Goal: Task Accomplishment & Management: Use online tool/utility

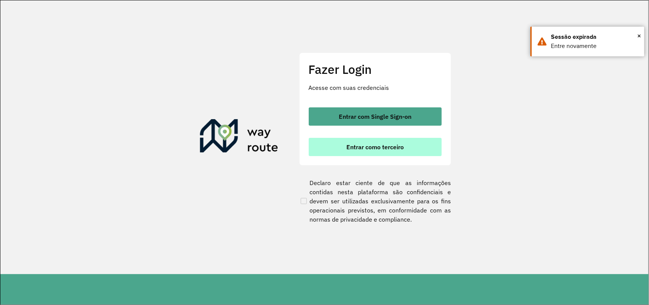
click at [413, 152] on button "Entrar como terceiro" at bounding box center [375, 147] width 133 height 18
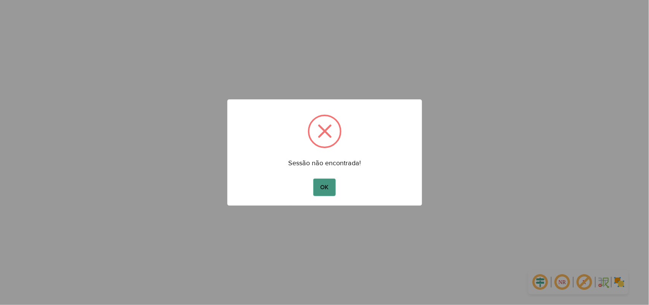
click at [326, 179] on button "OK" at bounding box center [324, 186] width 22 height 17
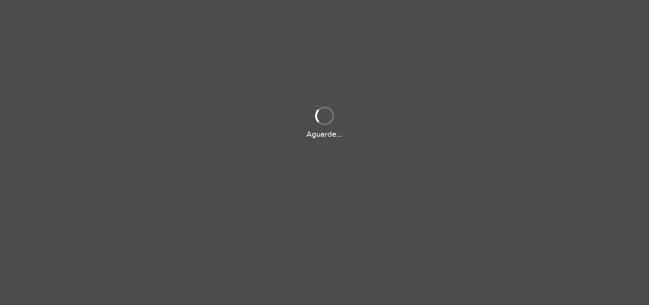
click at [327, 187] on div "Aguarde..." at bounding box center [324, 152] width 649 height 305
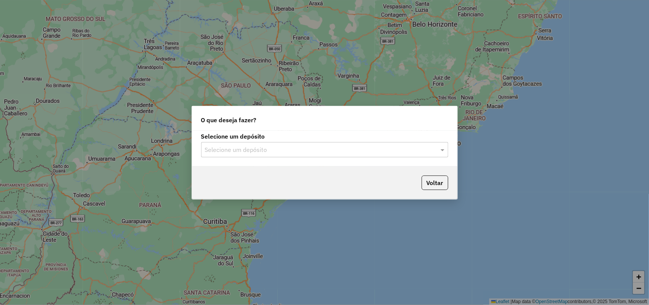
click at [390, 149] on input "text" at bounding box center [317, 149] width 224 height 9
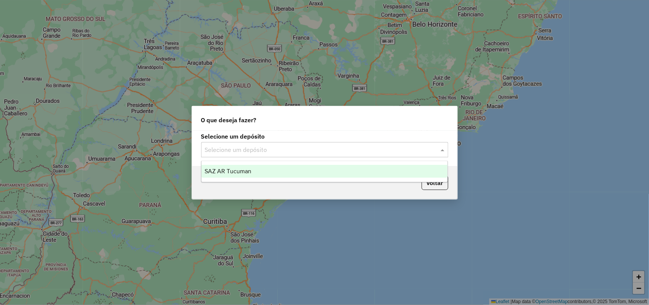
click at [354, 166] on div "SAZ AR Tucuman" at bounding box center [324, 171] width 246 height 13
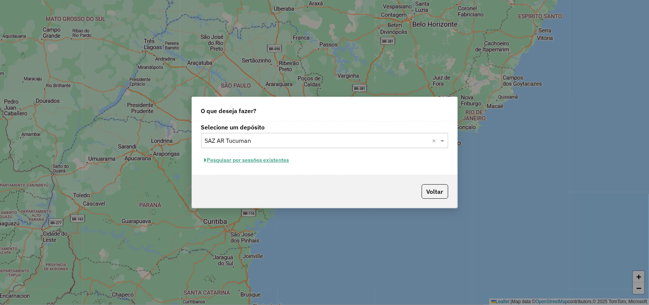
click at [294, 163] on div "Pesquisar por sessões existentes" at bounding box center [324, 160] width 247 height 12
click at [290, 161] on button "Pesquisar por sessões existentes" at bounding box center [247, 160] width 92 height 12
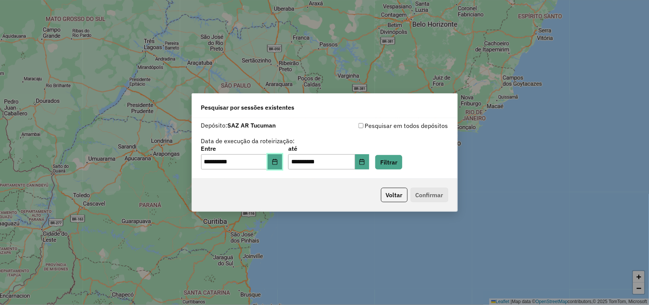
click at [278, 164] on icon "Choose Date" at bounding box center [275, 162] width 6 height 6
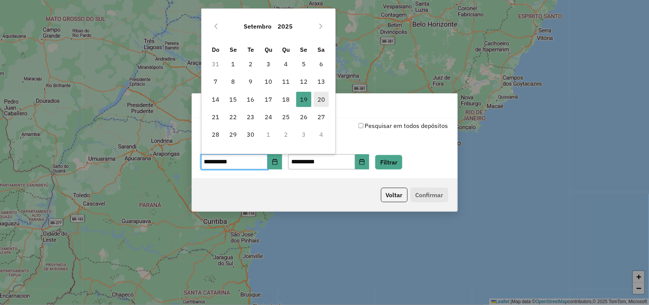
click at [314, 98] on span "20" at bounding box center [321, 99] width 15 height 15
type input "**********"
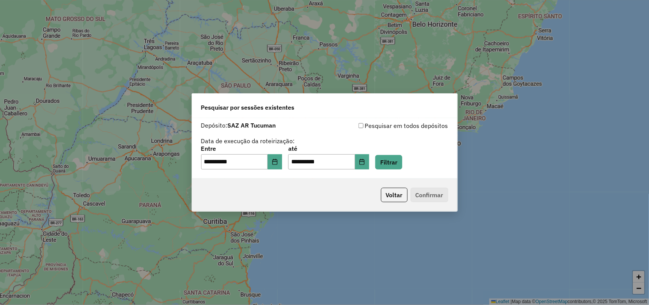
click at [399, 171] on div "**********" at bounding box center [324, 148] width 265 height 60
click at [402, 159] on button "Filtrar" at bounding box center [388, 162] width 27 height 14
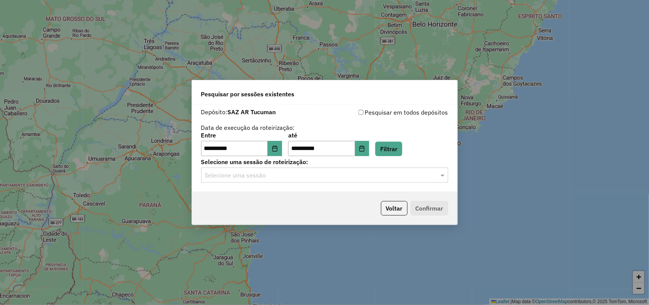
click at [344, 172] on input "text" at bounding box center [317, 175] width 224 height 9
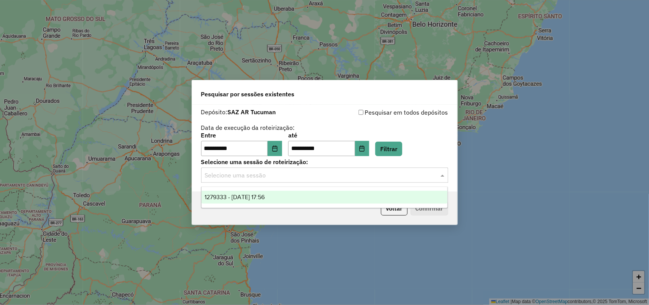
click at [344, 167] on div "Selecione uma sessão" at bounding box center [324, 174] width 247 height 15
click at [410, 140] on div "**********" at bounding box center [324, 144] width 247 height 24
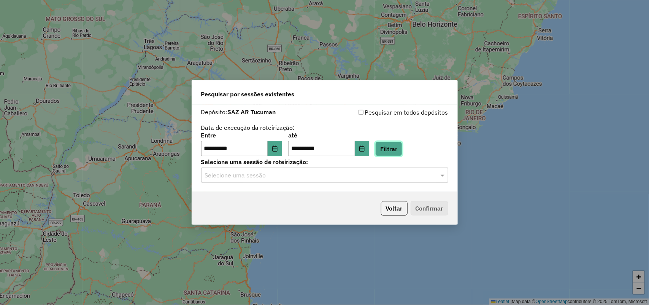
click at [402, 143] on button "Filtrar" at bounding box center [388, 148] width 27 height 14
click at [371, 168] on div "Selecione uma sessão" at bounding box center [324, 174] width 247 height 15
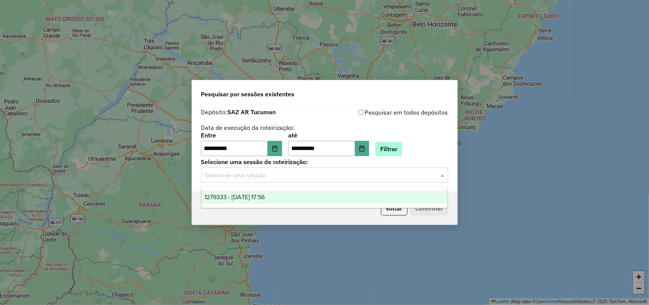
drag, startPoint x: 409, startPoint y: 137, endPoint x: 409, endPoint y: 144, distance: 7.3
click at [409, 141] on div "**********" at bounding box center [324, 144] width 247 height 24
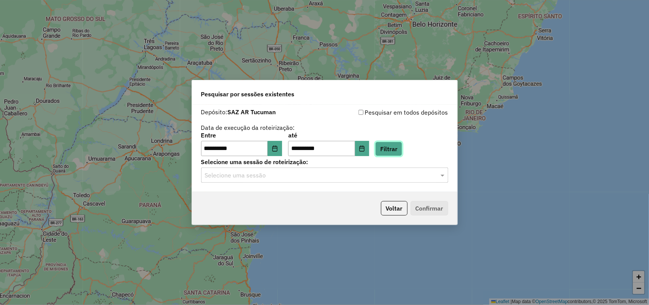
click at [402, 147] on button "Filtrar" at bounding box center [388, 148] width 27 height 14
click at [393, 144] on button "Filtrar" at bounding box center [388, 148] width 27 height 14
click at [386, 181] on div "Selecione uma sessão" at bounding box center [324, 174] width 247 height 15
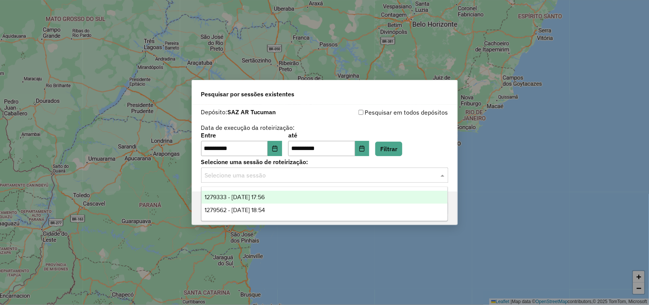
click at [386, 171] on input "text" at bounding box center [317, 175] width 224 height 9
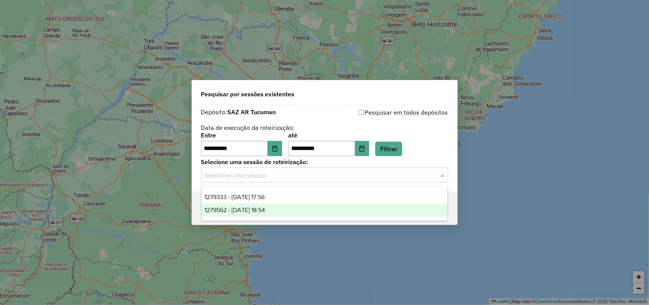
click at [369, 204] on div "1279562 - 20/09/2025 18:54" at bounding box center [324, 209] width 246 height 13
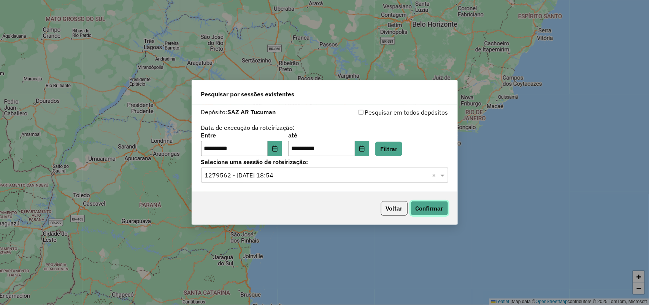
click at [433, 206] on button "Confirmar" at bounding box center [430, 208] width 38 height 14
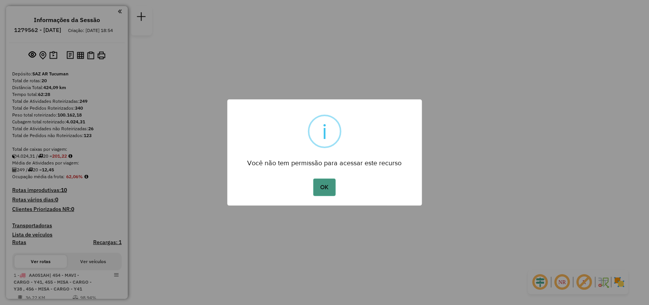
click at [322, 187] on button "OK" at bounding box center [324, 186] width 22 height 17
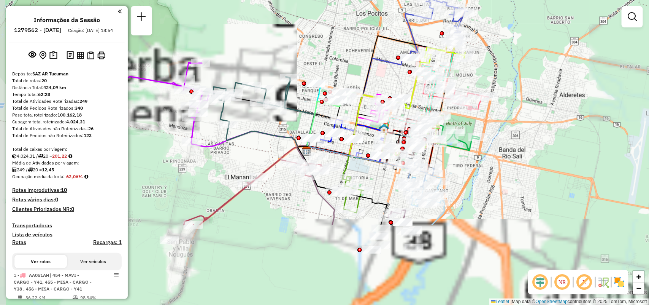
drag, startPoint x: 344, startPoint y: 180, endPoint x: 369, endPoint y: 86, distance: 96.8
click at [369, 86] on icon at bounding box center [380, 95] width 147 height 119
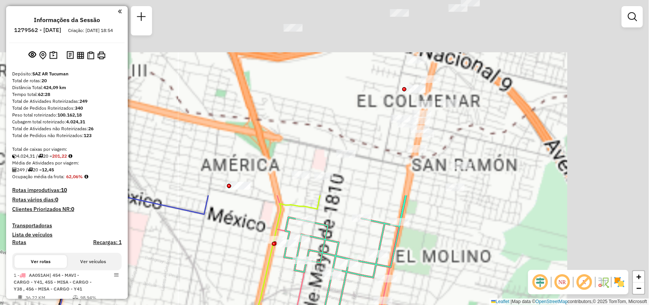
drag, startPoint x: 465, startPoint y: 48, endPoint x: 288, endPoint y: 279, distance: 290.8
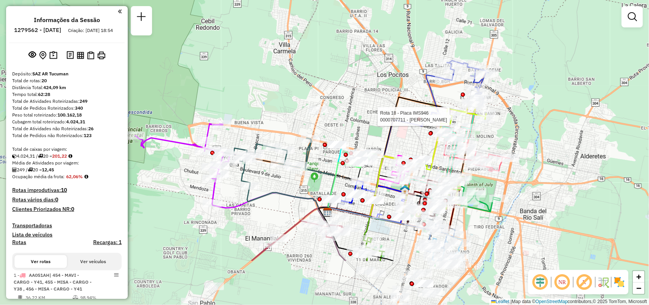
click at [454, 120] on div at bounding box center [452, 117] width 19 height 8
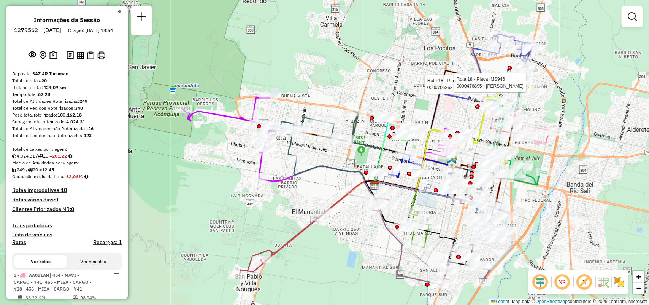
drag, startPoint x: 335, startPoint y: 175, endPoint x: 343, endPoint y: 170, distance: 9.4
click at [343, 170] on icon at bounding box center [335, 172] width 83 height 26
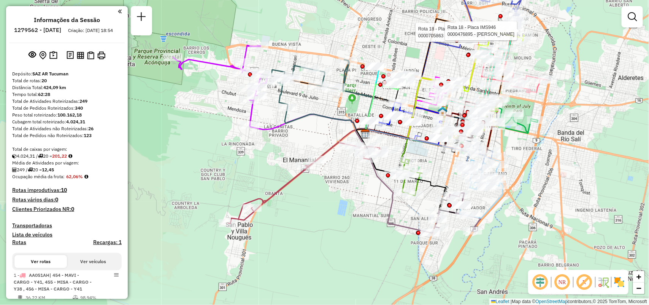
drag, startPoint x: 339, startPoint y: 166, endPoint x: 332, endPoint y: 116, distance: 50.3
click at [332, 116] on icon at bounding box center [326, 120] width 83 height 26
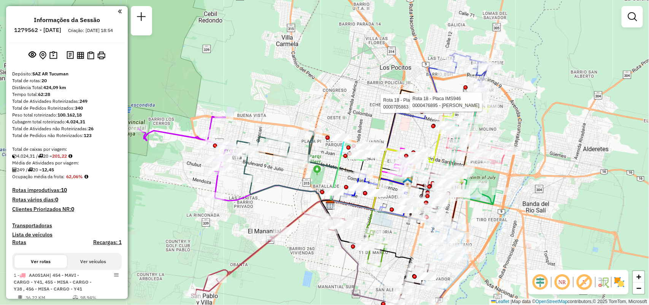
drag, startPoint x: 535, startPoint y: 109, endPoint x: 503, endPoint y: 176, distance: 73.3
click at [500, 182] on div "Rota 18 - Placa IMS946 0000705863 - Altamiranda Esteban Rota 18 - Placa IMS946 …" at bounding box center [324, 152] width 649 height 305
click at [504, 109] on div "Rota 18 - Placa IMS946 0000705863 - Altamiranda Esteban Rota 18 - Placa IMS946 …" at bounding box center [324, 152] width 649 height 305
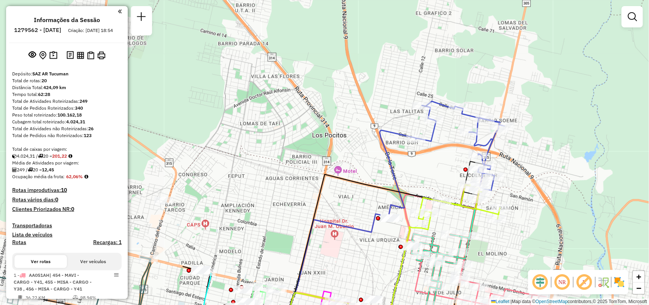
drag, startPoint x: 523, startPoint y: 114, endPoint x: 525, endPoint y: 206, distance: 91.6
click at [525, 206] on div "Janela de atendimento Grade de atendimento Capacidade Transportadoras Veículos …" at bounding box center [324, 152] width 649 height 305
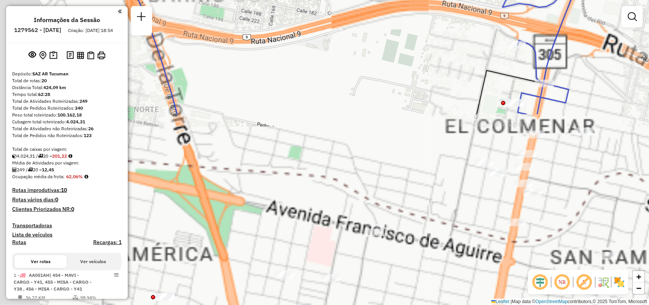
drag, startPoint x: 515, startPoint y: 197, endPoint x: 608, endPoint y: -29, distance: 244.6
click at [608, 0] on html "Aguarde... Pop-up bloqueado! Seu navegador bloqueou automáticamente a abertura …" at bounding box center [324, 152] width 649 height 305
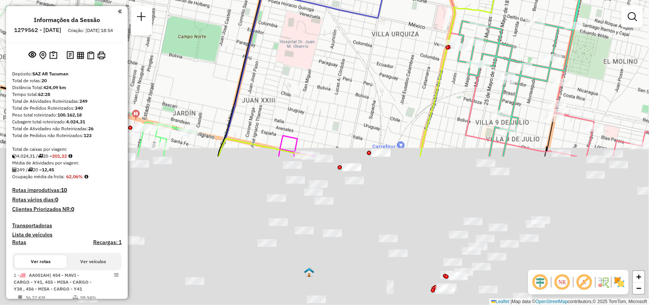
drag, startPoint x: 568, startPoint y: 178, endPoint x: 612, endPoint y: -19, distance: 201.3
click at [612, 0] on html "Aguarde... Pop-up bloqueado! Seu navegador bloqueou automáticamente a abertura …" at bounding box center [324, 152] width 649 height 305
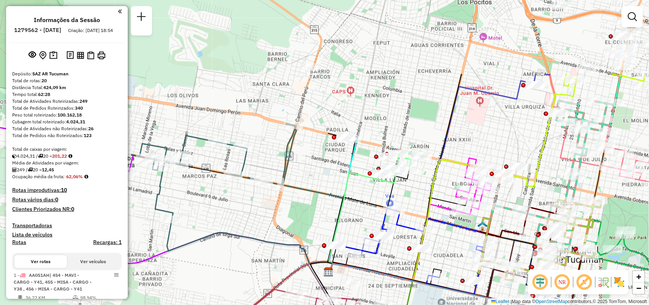
drag, startPoint x: 413, startPoint y: 179, endPoint x: 468, endPoint y: 270, distance: 106.8
click at [468, 272] on div "Janela de atendimento Grade de atendimento Capacidade Transportadoras Veículos …" at bounding box center [324, 152] width 649 height 305
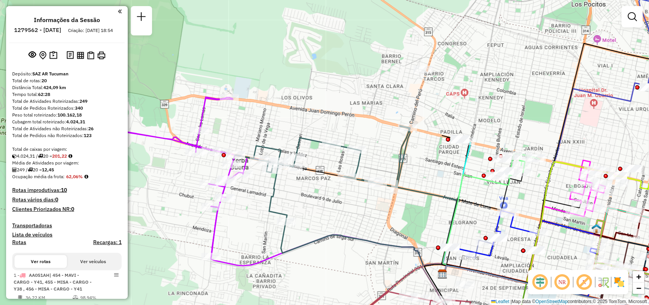
drag, startPoint x: 308, startPoint y: 197, endPoint x: 409, endPoint y: 206, distance: 101.6
click at [409, 206] on div "Janela de atendimento Grade de atendimento Capacidade Transportadoras Veículos …" at bounding box center [324, 152] width 649 height 305
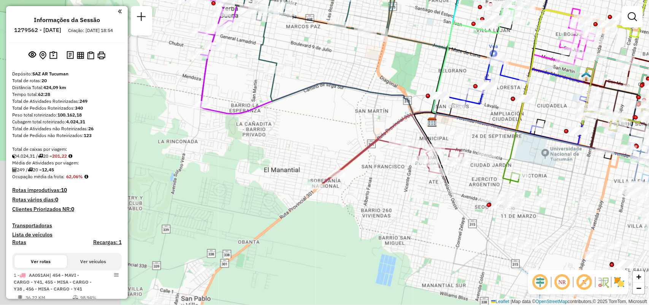
drag, startPoint x: 425, startPoint y: 219, endPoint x: 403, endPoint y: 16, distance: 203.8
click at [404, 16] on div "Janela de atendimento Grade de atendimento Capacidade Transportadoras Veículos …" at bounding box center [324, 152] width 649 height 305
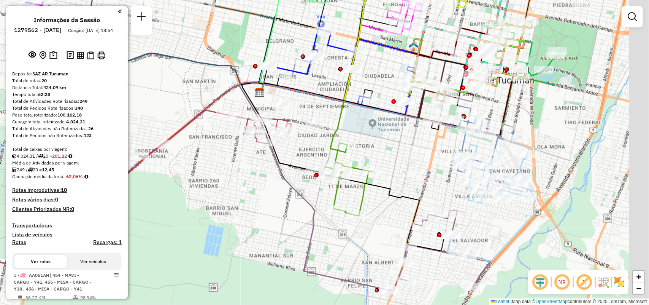
drag, startPoint x: 400, startPoint y: 160, endPoint x: 297, endPoint y: 173, distance: 103.9
click at [297, 173] on div "Janela de atendimento Grade de atendimento Capacidade Transportadoras Veículos …" at bounding box center [324, 152] width 649 height 305
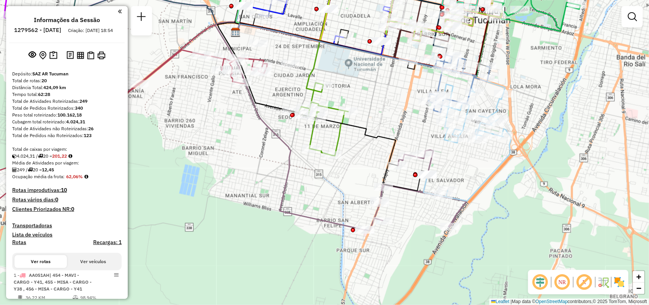
drag, startPoint x: 489, startPoint y: 227, endPoint x: 466, endPoint y: 168, distance: 63.8
click at [466, 168] on div "Janela de atendimento Grade de atendimento Capacidade Transportadoras Veículos …" at bounding box center [324, 152] width 649 height 305
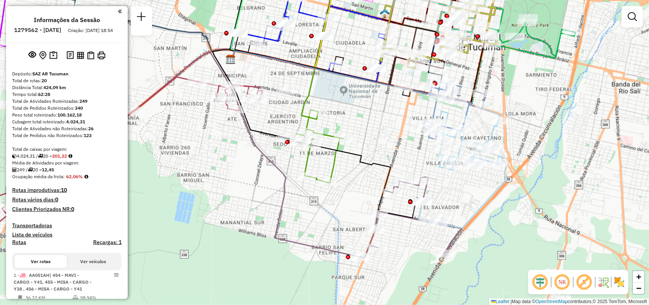
drag, startPoint x: 496, startPoint y: 198, endPoint x: 489, endPoint y: 265, distance: 67.3
click at [489, 265] on div "Janela de atendimento Grade de atendimento Capacidade Transportadoras Veículos …" at bounding box center [324, 152] width 649 height 305
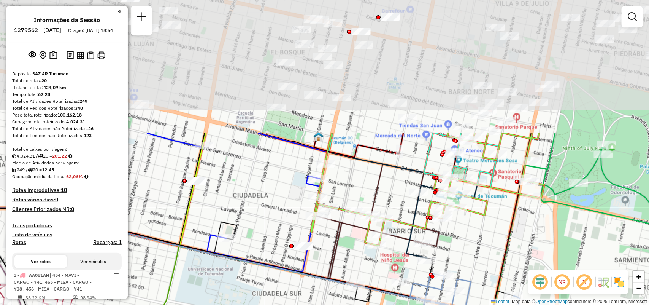
drag, startPoint x: 491, startPoint y: 122, endPoint x: 463, endPoint y: 244, distance: 125.6
click at [463, 244] on div "Janela de atendimento Grade de atendimento Capacidade Transportadoras Veículos …" at bounding box center [324, 152] width 649 height 305
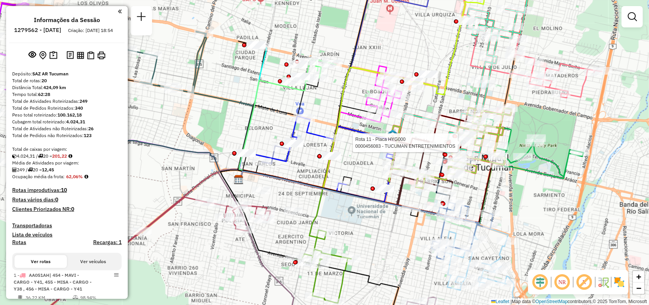
select select "**********"
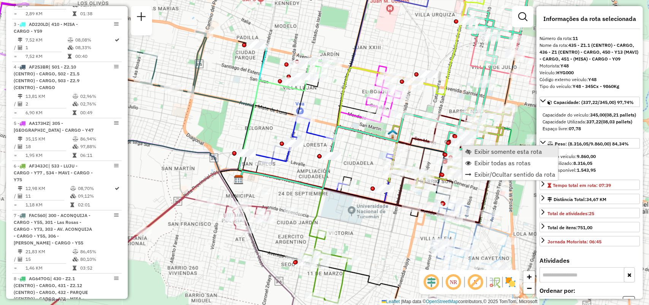
scroll to position [793, 0]
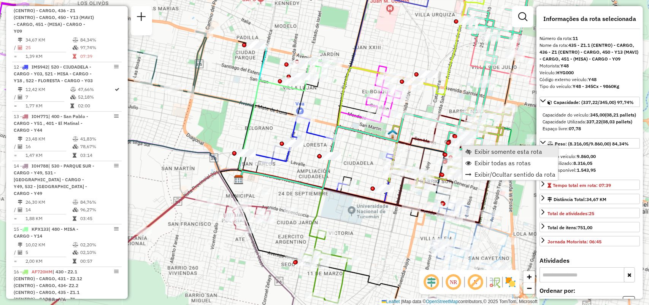
click at [479, 153] on span "Exibir somente esta rota" at bounding box center [508, 151] width 68 height 6
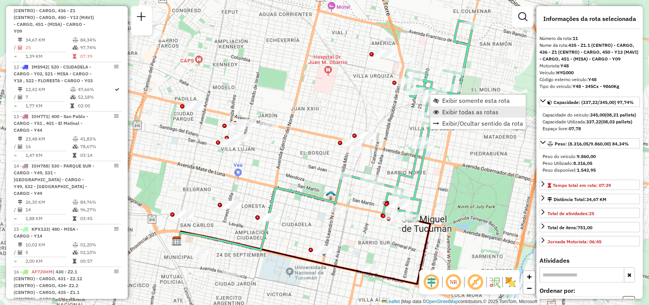
click at [452, 113] on span "Exibir todas as rotas" at bounding box center [470, 112] width 56 height 6
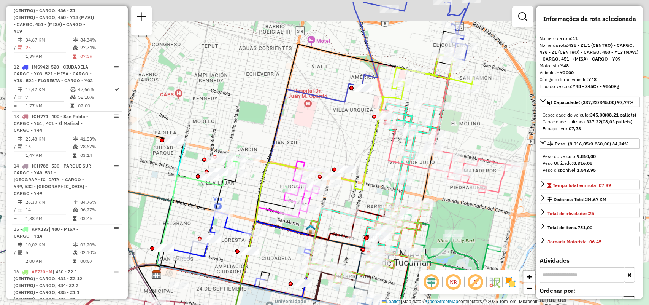
drag, startPoint x: 497, startPoint y: 84, endPoint x: 482, endPoint y: 136, distance: 53.9
click at [482, 136] on div "Janela de atendimento Grade de atendimento Capacidade Transportadoras Veículos …" at bounding box center [324, 152] width 649 height 305
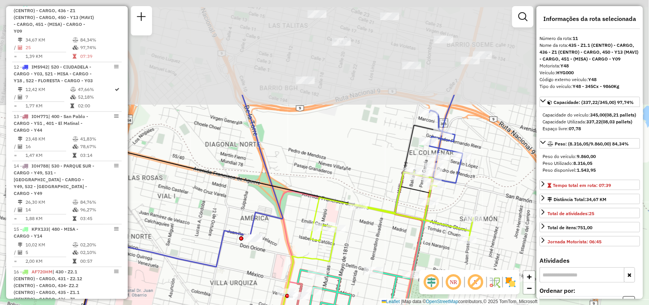
drag, startPoint x: 449, startPoint y: 75, endPoint x: 446, endPoint y: 200, distance: 125.1
click at [446, 200] on div "Janela de atendimento Grade de atendimento Capacidade Transportadoras Veículos …" at bounding box center [324, 152] width 649 height 305
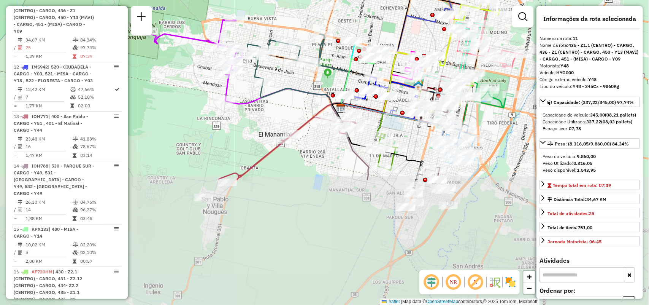
drag, startPoint x: 411, startPoint y: 143, endPoint x: 425, endPoint y: 13, distance: 130.0
click at [425, 13] on div "Janela de atendimento Grade de atendimento Capacidade Transportadoras Veículos …" at bounding box center [324, 152] width 649 height 305
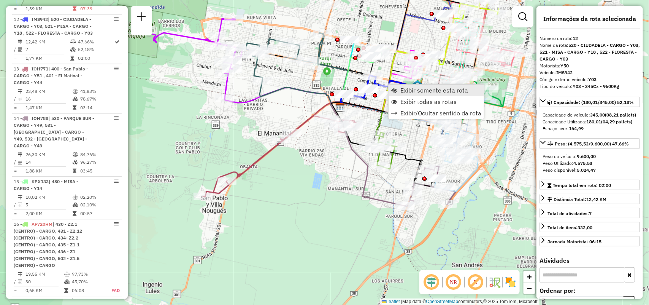
scroll to position [856, 0]
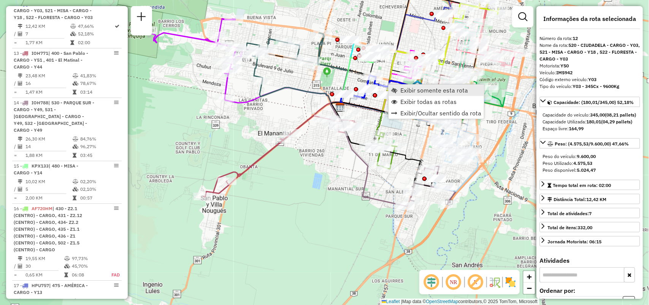
click at [402, 87] on span "Exibir somente esta rota" at bounding box center [434, 90] width 68 height 6
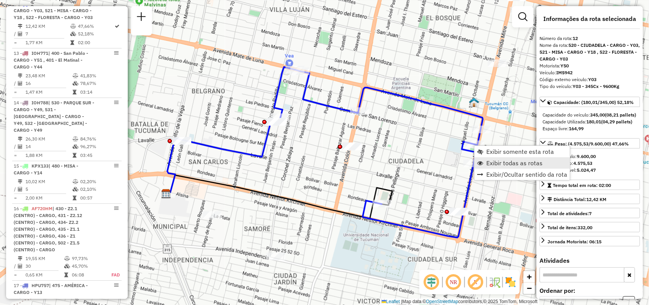
click at [477, 162] on span "Exibir todas as rotas" at bounding box center [480, 163] width 6 height 6
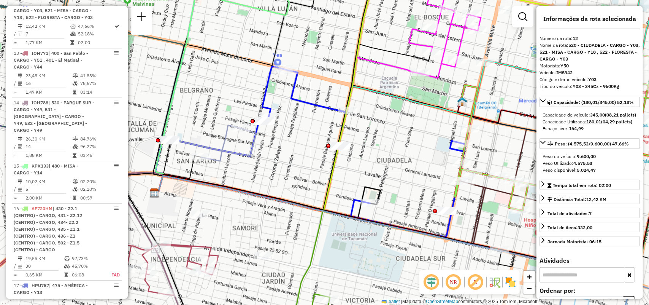
drag, startPoint x: 422, startPoint y: 128, endPoint x: 351, endPoint y: 135, distance: 71.8
click at [351, 135] on div "Janela de atendimento Grade de atendimento Capacidade Transportadoras Veículos …" at bounding box center [324, 152] width 649 height 305
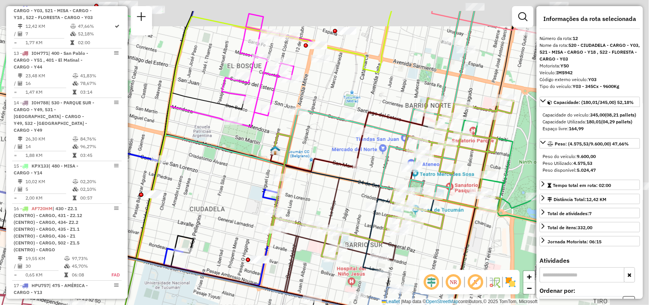
drag, startPoint x: 348, startPoint y: 118, endPoint x: 270, endPoint y: 196, distance: 110.5
click at [261, 191] on div "Janela de atendimento Grade de atendimento Capacidade Transportadoras Veículos …" at bounding box center [324, 152] width 649 height 305
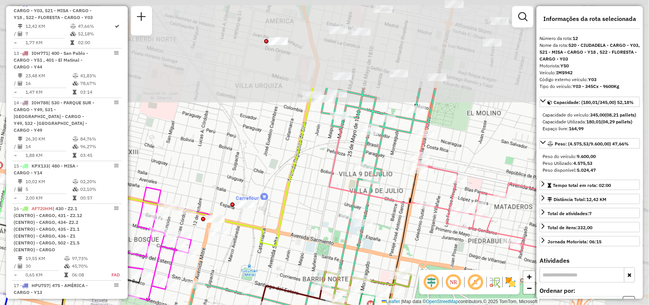
drag, startPoint x: 414, startPoint y: 82, endPoint x: 314, endPoint y: 200, distance: 155.1
click at [314, 200] on div "Janela de atendimento Grade de atendimento Capacidade Transportadoras Veículos …" at bounding box center [324, 152] width 649 height 305
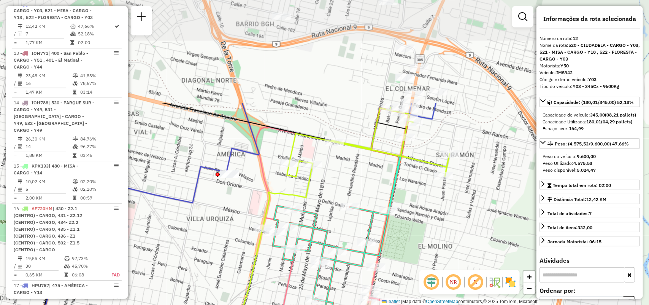
drag, startPoint x: 426, startPoint y: 104, endPoint x: 378, endPoint y: 237, distance: 141.7
click at [378, 237] on div "Rota 11 - Placa HYG000 0000705229 - SORIA SARA LIA Janela de atendimento Grade …" at bounding box center [324, 152] width 649 height 305
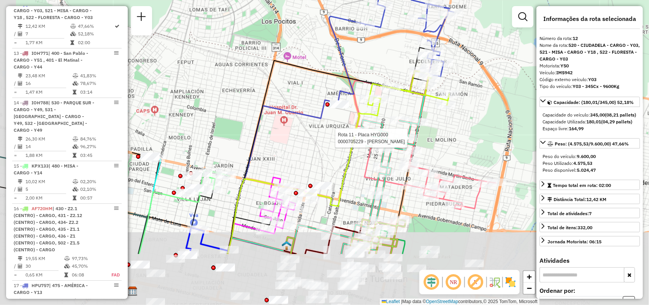
drag, startPoint x: 457, startPoint y: 181, endPoint x: 470, endPoint y: 150, distance: 32.9
click at [470, 150] on div "Rota 11 - Placa HYG000 0000705229 - SORIA SARA LIA Janela de atendimento Grade …" at bounding box center [324, 152] width 649 height 305
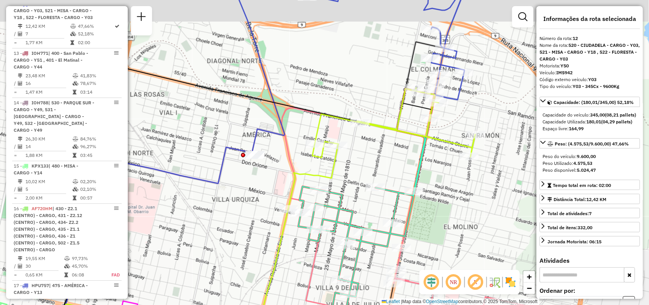
drag, startPoint x: 442, startPoint y: 123, endPoint x: 400, endPoint y: 141, distance: 45.5
click at [400, 143] on div "Janela de atendimento Grade de atendimento Capacidade Transportadoras Veículos …" at bounding box center [324, 152] width 649 height 305
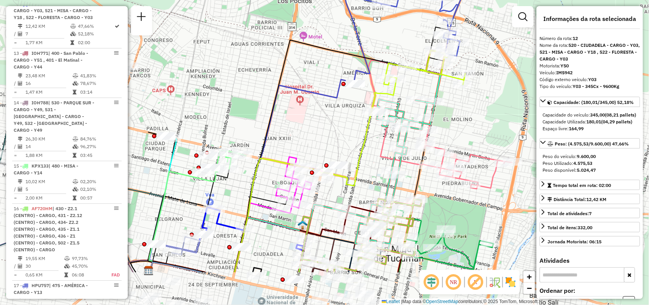
drag, startPoint x: 464, startPoint y: 149, endPoint x: 474, endPoint y: 90, distance: 59.4
click at [474, 90] on div "Rota 1 - Placa AA051AH 0000707035 - FERNANDEZ BENITO HUGO Janela de atendimento…" at bounding box center [324, 152] width 649 height 305
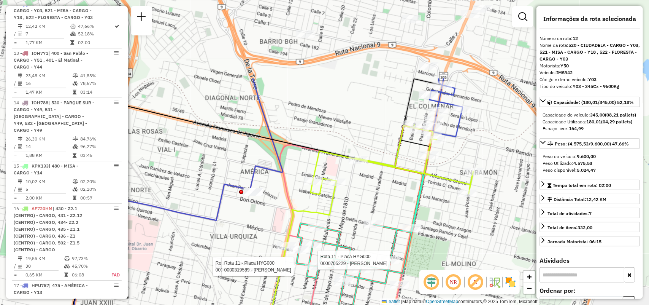
drag, startPoint x: 427, startPoint y: 94, endPoint x: 406, endPoint y: 199, distance: 107.0
click at [406, 199] on div "Rota 11 - Placa HYG000 0000432645 - LOPEZ ROBLEDO ANA VALERIA Rota 11 - Placa H…" at bounding box center [324, 152] width 649 height 305
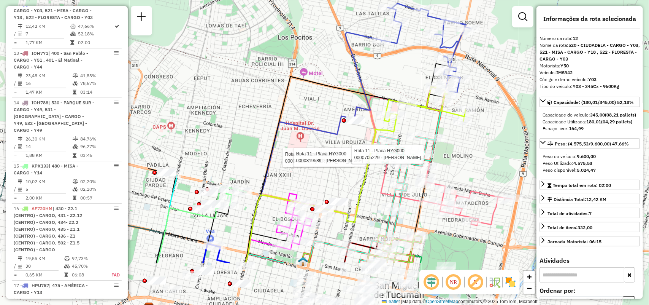
drag, startPoint x: 405, startPoint y: 193, endPoint x: 431, endPoint y: 121, distance: 77.0
click at [431, 121] on div "Rota 11 - Placa HYG000 0000432645 - LOPEZ ROBLEDO ANA VALERIA Rota 11 - Placa H…" at bounding box center [324, 152] width 649 height 305
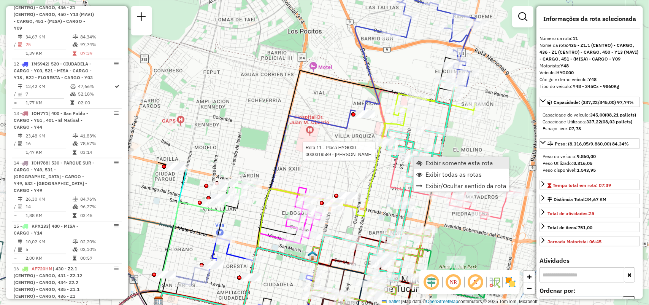
scroll to position [793, 0]
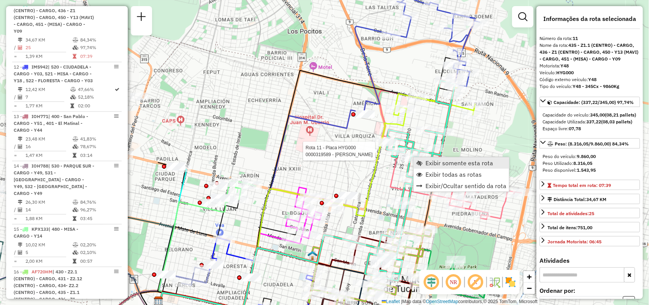
click at [417, 162] on span "Exibir somente esta rota" at bounding box center [419, 163] width 6 height 6
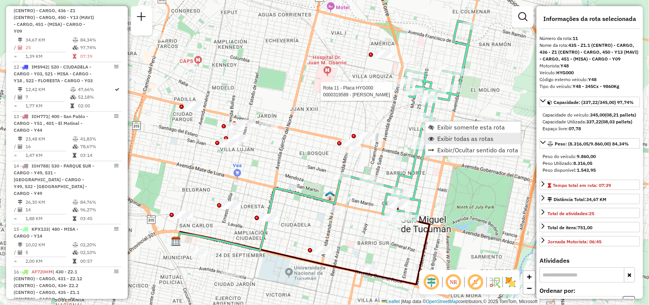
click at [433, 138] on span "Exibir todas as rotas" at bounding box center [431, 138] width 6 height 6
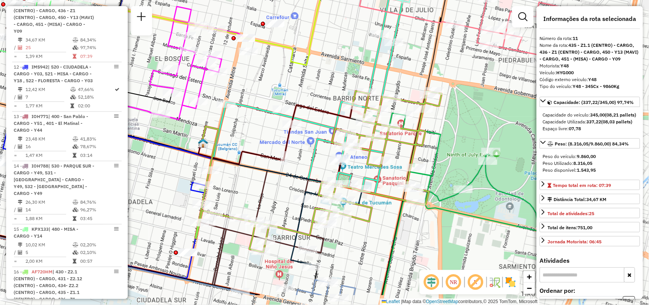
drag, startPoint x: 467, startPoint y: 191, endPoint x: 473, endPoint y: 177, distance: 14.8
click at [473, 177] on icon at bounding box center [474, 169] width 222 height 125
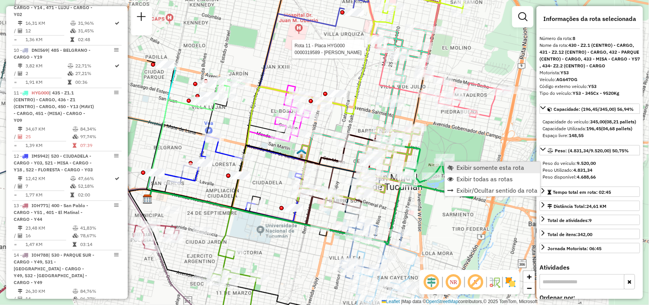
scroll to position [630, 0]
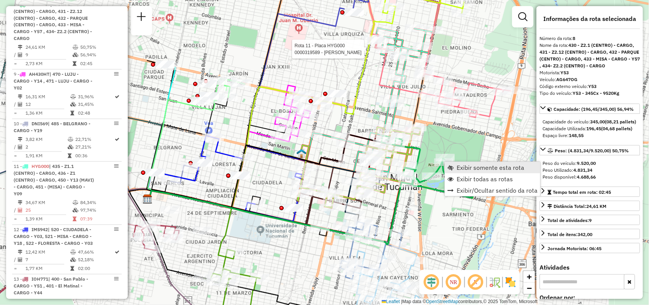
click at [455, 162] on link "Exibir somente esta rota" at bounding box center [492, 167] width 95 height 11
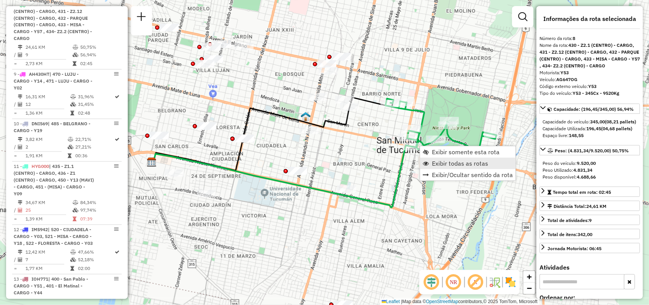
click at [443, 162] on span "Exibir todas as rotas" at bounding box center [460, 163] width 56 height 6
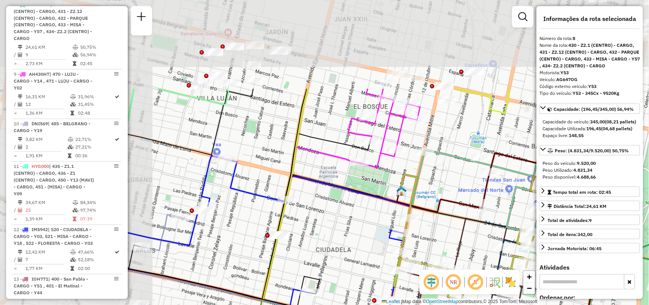
drag, startPoint x: 300, startPoint y: 148, endPoint x: 446, endPoint y: 242, distance: 174.3
click at [446, 242] on div "Janela de atendimento Grade de atendimento Capacidade Transportadoras Veículos …" at bounding box center [324, 152] width 649 height 305
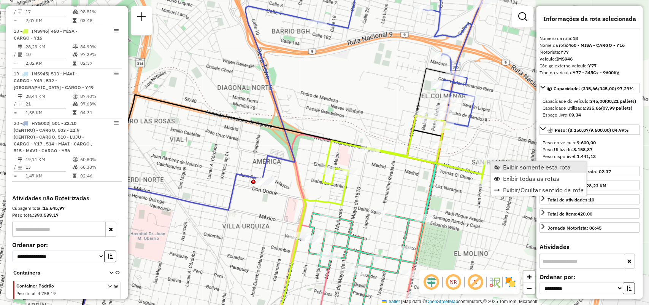
scroll to position [1179, 0]
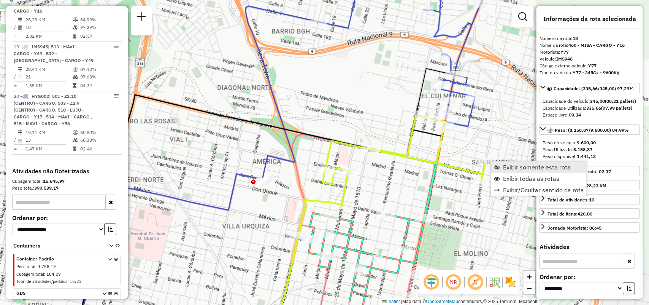
click at [498, 168] on span "Exibir somente esta rota" at bounding box center [497, 167] width 6 height 6
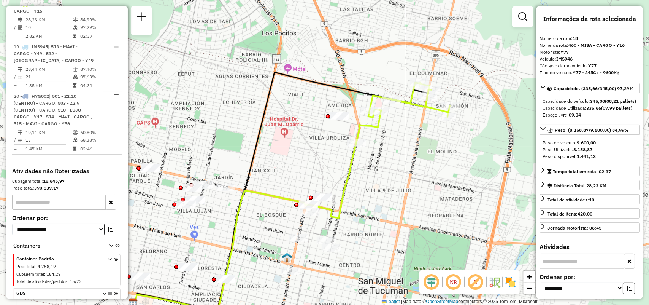
drag, startPoint x: 417, startPoint y: 152, endPoint x: 401, endPoint y: 172, distance: 25.4
click at [401, 172] on div "Janela de atendimento Grade de atendimento Capacidade Transportadoras Veículos …" at bounding box center [324, 152] width 649 height 305
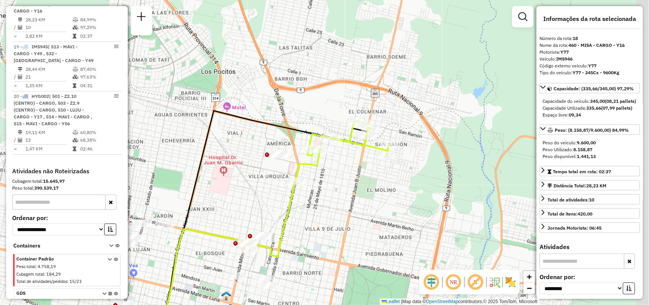
drag, startPoint x: 389, startPoint y: 123, endPoint x: 336, endPoint y: 156, distance: 61.9
click at [336, 156] on div "Janela de atendimento Grade de atendimento Capacidade Transportadoras Veículos …" at bounding box center [324, 152] width 649 height 305
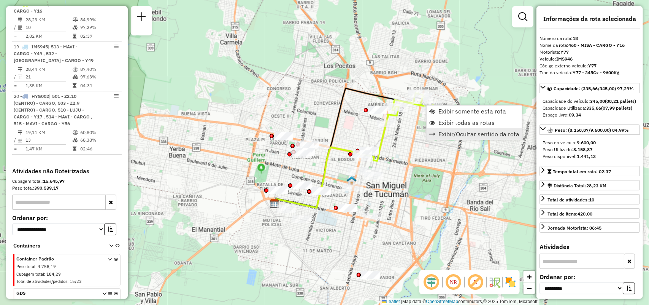
click at [444, 128] on link "Exibir/Ocultar sentido da rota" at bounding box center [474, 133] width 95 height 11
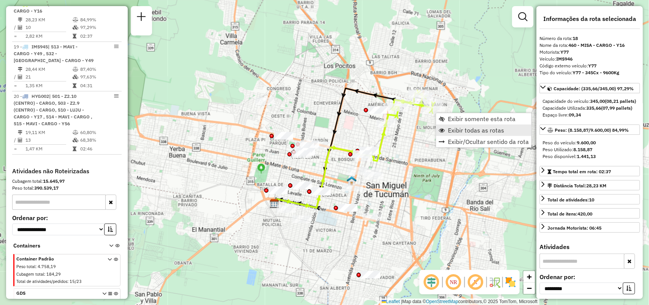
click at [449, 127] on span "Exibir todas as rotas" at bounding box center [476, 130] width 56 height 6
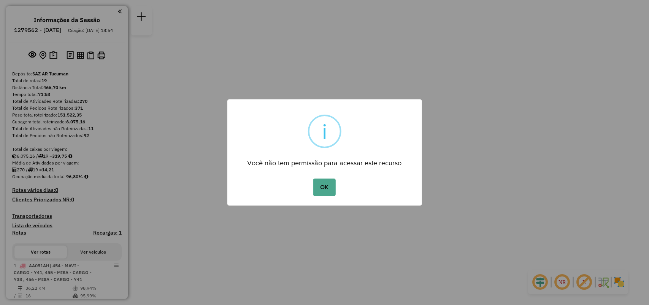
click at [348, 194] on div "OK No Cancel" at bounding box center [324, 186] width 195 height 21
click at [320, 188] on button "OK" at bounding box center [324, 186] width 22 height 17
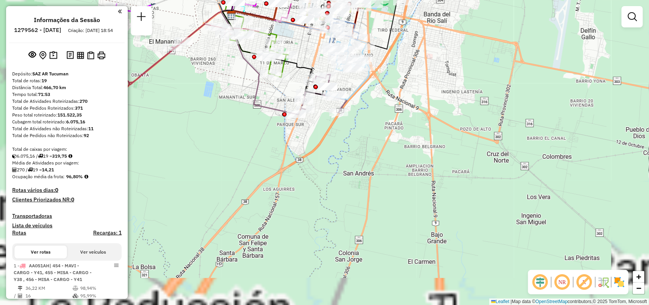
drag, startPoint x: 366, startPoint y: 170, endPoint x: 463, endPoint y: 238, distance: 119.2
click at [463, 238] on div "Janela de atendimento Grade de atendimento Capacidade Transportadoras Veículos …" at bounding box center [324, 152] width 649 height 305
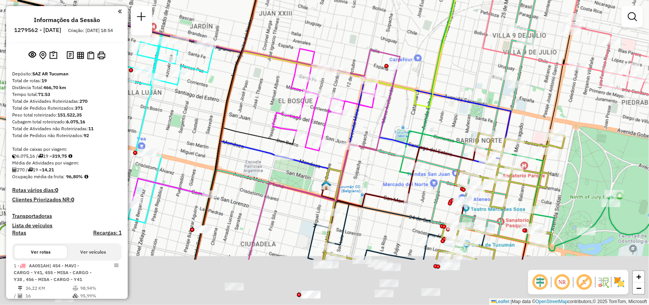
drag, startPoint x: 400, startPoint y: 129, endPoint x: 476, endPoint y: -41, distance: 186.6
click at [476, 0] on html "Aguarde... Pop-up bloqueado! Seu navegador bloqueou automáticamente a abertura …" at bounding box center [324, 152] width 649 height 305
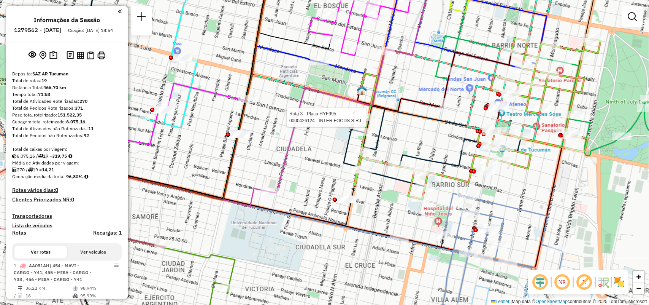
select select "**********"
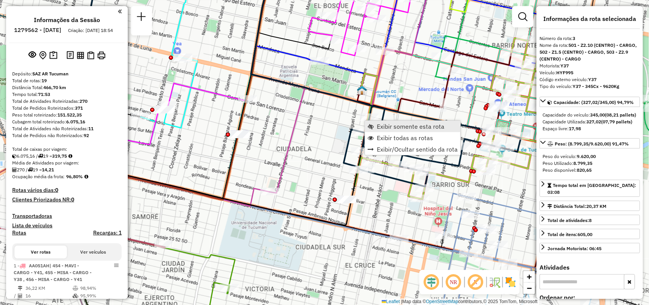
scroll to position [353, 0]
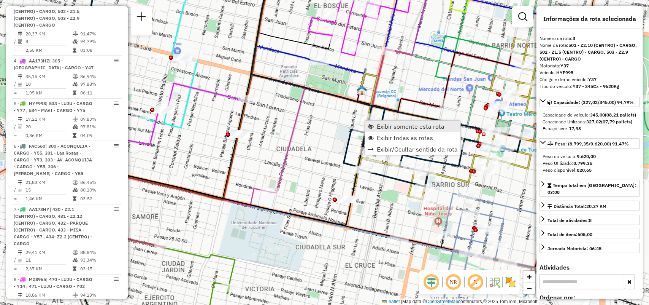
click at [389, 126] on span "Exibir somente esta rota" at bounding box center [411, 126] width 68 height 6
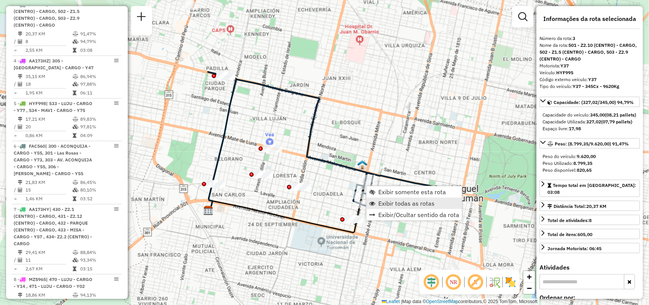
click at [376, 202] on link "Exibir todas as rotas" at bounding box center [413, 202] width 95 height 11
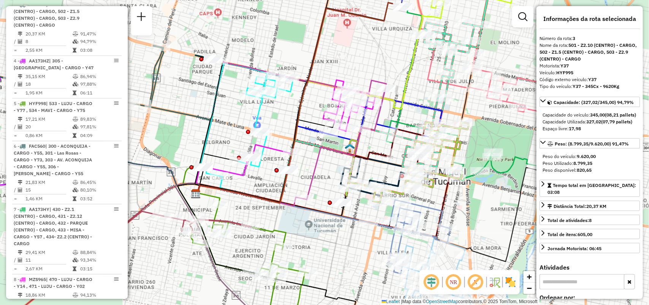
drag, startPoint x: 315, startPoint y: 253, endPoint x: 281, endPoint y: 205, distance: 58.6
click at [281, 205] on div "Janela de atendimento Grade de atendimento Capacidade Transportadoras Veículos …" at bounding box center [324, 152] width 649 height 305
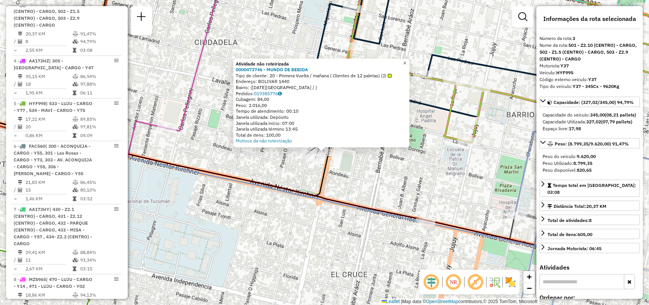
click at [406, 62] on span "×" at bounding box center [404, 63] width 3 height 6
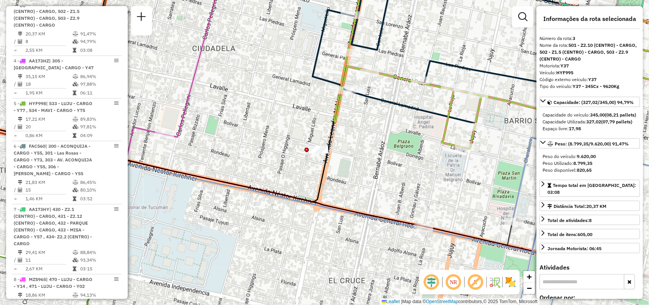
click at [299, 151] on div "Janela de atendimento Grade de atendimento Capacidade Transportadoras Veículos …" at bounding box center [324, 152] width 649 height 305
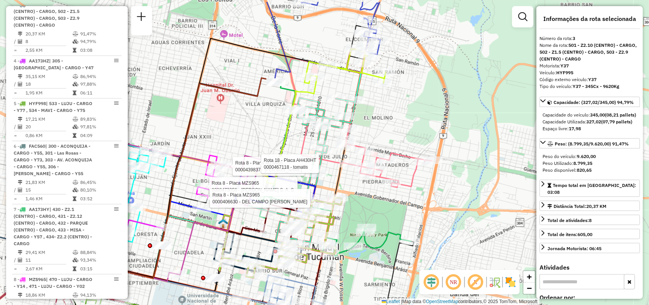
click at [214, 304] on html "Aguarde... Pop-up bloqueado! Seu navegador bloqueou automáticamente a abertura …" at bounding box center [324, 152] width 649 height 305
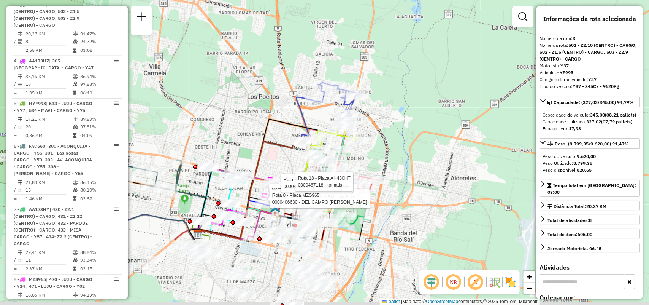
drag, startPoint x: 333, startPoint y: 63, endPoint x: 345, endPoint y: 2, distance: 61.7
click at [345, 2] on div "Rota 8 - Placa MZS965 0000473058 - El Malik S. A. S. Rota 8 - Placa MZS965 0000…" at bounding box center [324, 152] width 649 height 305
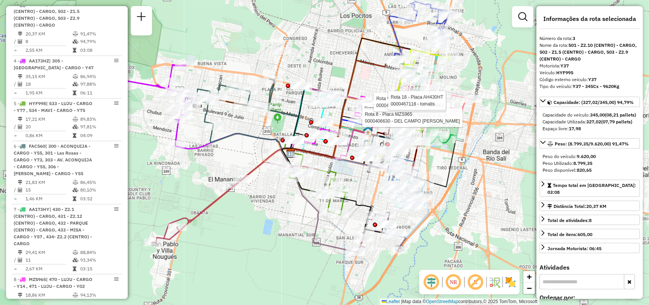
drag, startPoint x: 431, startPoint y: 167, endPoint x: 516, endPoint y: 113, distance: 100.5
click at [516, 113] on div "Rota 8 - Placa MZS965 0000473058 - El Malik S. A. S. Rota 8 - Placa MZS965 0000…" at bounding box center [324, 152] width 649 height 305
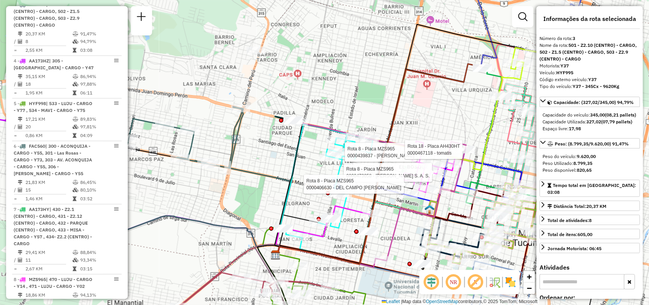
drag, startPoint x: 355, startPoint y: 56, endPoint x: 346, endPoint y: 63, distance: 11.7
click at [346, 63] on div "Rota 8 - Placa MZS965 0000473058 - El Malik S. A. S. Rota 8 - Placa MZS965 0000…" at bounding box center [324, 152] width 649 height 305
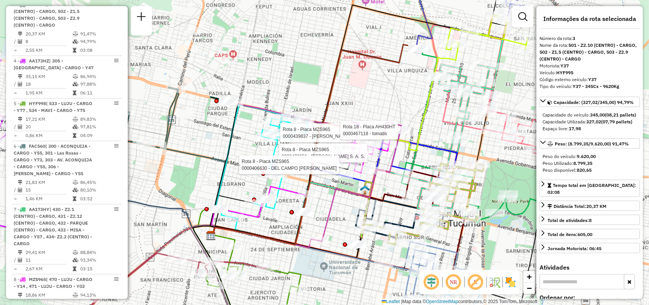
drag, startPoint x: 328, startPoint y: 65, endPoint x: 271, endPoint y: 39, distance: 62.3
click at [271, 39] on div "Rota 8 - Placa MZS965 0000473058 - El Malik S. A. S. Rota 8 - Placa MZS965 0000…" at bounding box center [324, 152] width 649 height 305
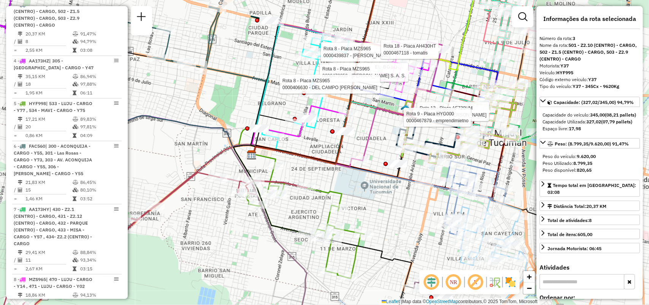
click at [336, 176] on div "Rota 8 - Placa MZS965 0000473058 - El Malik S. A. S. Rota 8 - Placa MZS965 0000…" at bounding box center [324, 152] width 649 height 305
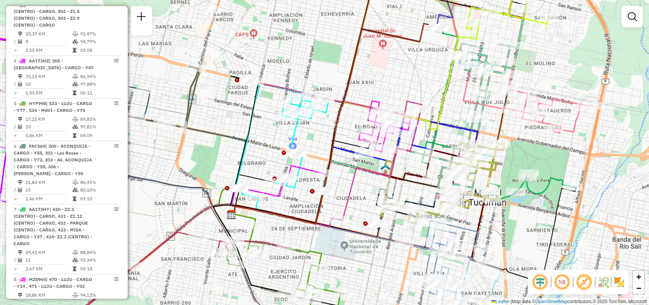
select select "**********"
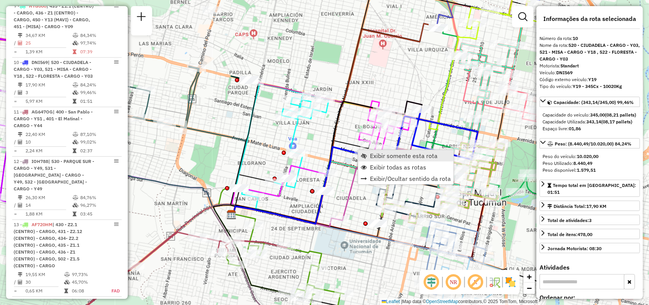
scroll to position [747, 0]
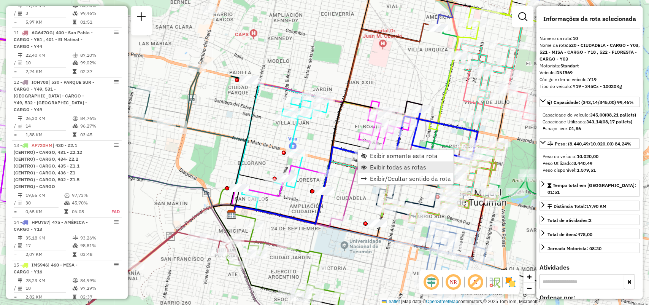
click at [382, 161] on link "Exibir todas as rotas" at bounding box center [405, 166] width 95 height 11
click at [376, 158] on span "Exibir somente esta rota" at bounding box center [408, 160] width 68 height 6
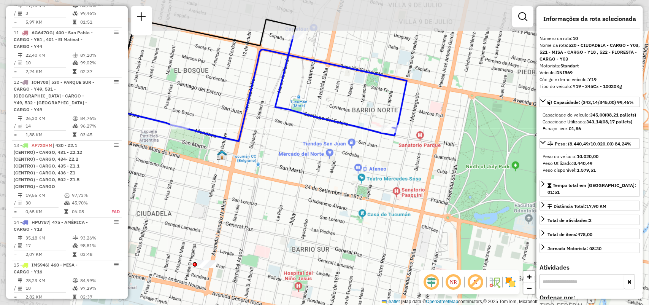
drag, startPoint x: 299, startPoint y: 143, endPoint x: 377, endPoint y: 181, distance: 87.1
click at [377, 181] on div "Janela de atendimento Grade de atendimento Capacidade Transportadoras Veículos …" at bounding box center [324, 152] width 649 height 305
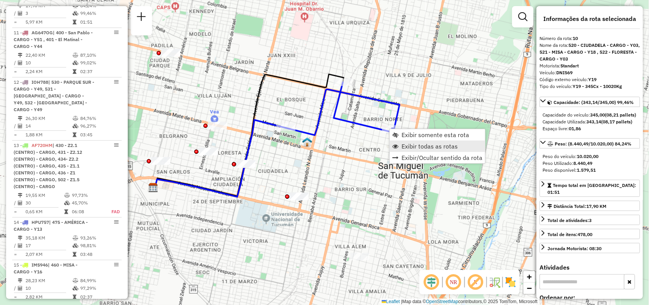
click at [412, 145] on span "Exibir todas as rotas" at bounding box center [429, 146] width 56 height 6
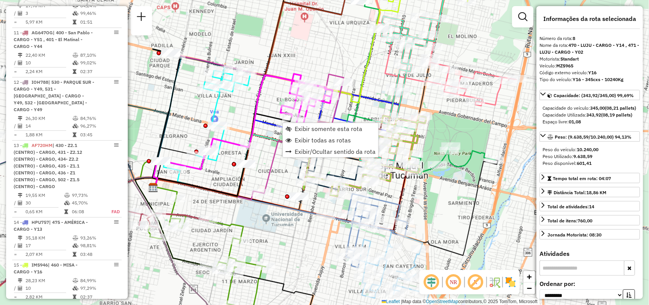
scroll to position [635, 0]
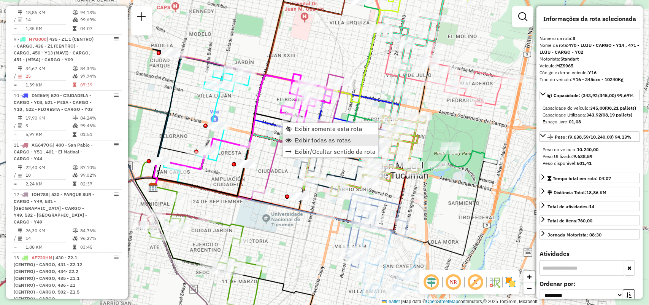
click at [306, 137] on span "Exibir todas as rotas" at bounding box center [323, 140] width 56 height 6
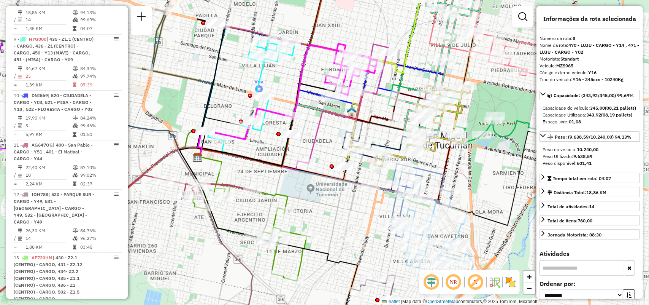
drag, startPoint x: 280, startPoint y: 162, endPoint x: 302, endPoint y: 128, distance: 40.9
click at [302, 128] on icon at bounding box center [301, 93] width 173 height 140
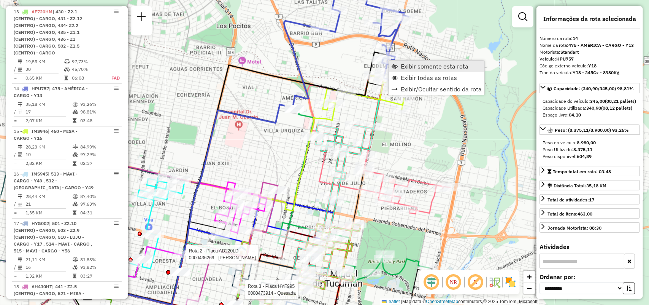
scroll to position [986, 0]
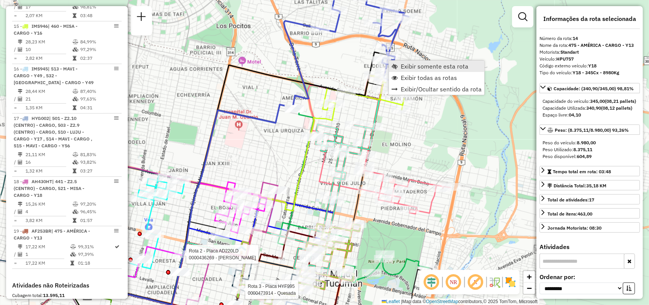
click at [412, 67] on span "Exibir somente esta rota" at bounding box center [435, 66] width 68 height 6
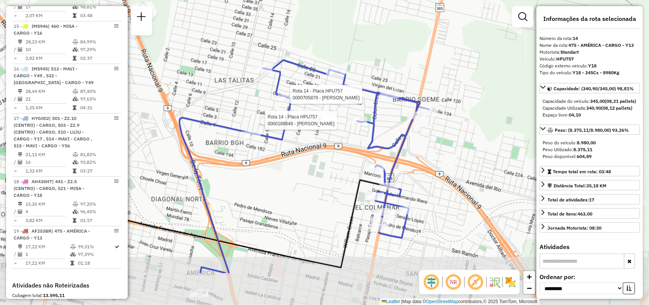
drag, startPoint x: 419, startPoint y: 119, endPoint x: 409, endPoint y: 77, distance: 43.0
click at [409, 77] on div "Rota 14 - Placa HPU757 0000705879 - QUIROGA OSVALDO MILTON Rota 14 - Placa HPU7…" at bounding box center [324, 152] width 649 height 305
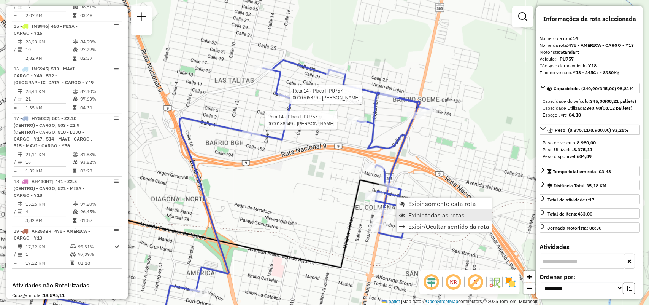
click at [417, 215] on span "Exibir todas as rotas" at bounding box center [436, 215] width 56 height 6
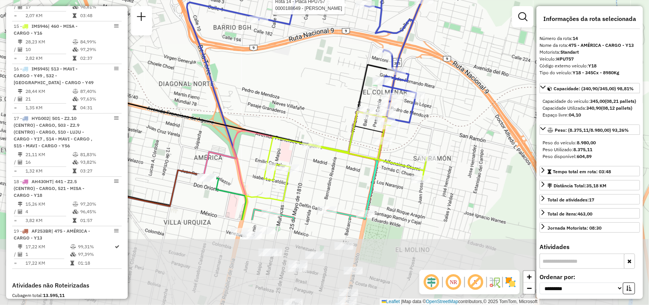
drag, startPoint x: 407, startPoint y: 238, endPoint x: 415, endPoint y: 141, distance: 97.2
click at [415, 141] on div "Rota 14 - Placa HPU757 0000705879 - QUIROGA OSVALDO MILTON Rota 14 - Placa HPU7…" at bounding box center [324, 152] width 649 height 305
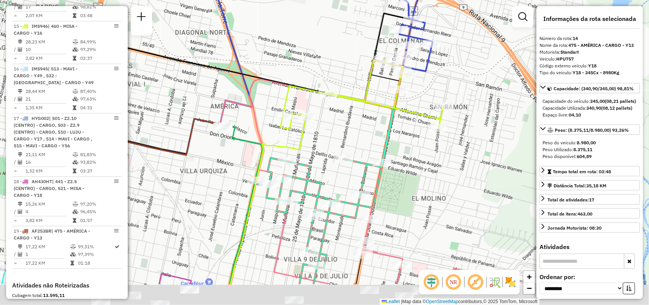
drag, startPoint x: 396, startPoint y: 154, endPoint x: 411, endPoint y: 59, distance: 96.2
click at [411, 59] on div "Rota 14 - Placa HPU757 0000705879 - QUIROGA OSVALDO MILTON Rota 14 - Placa HPU7…" at bounding box center [324, 152] width 649 height 305
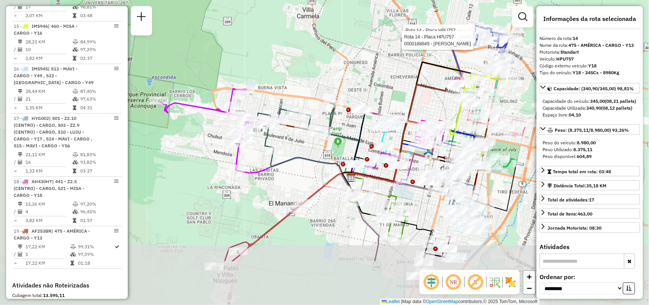
drag, startPoint x: 400, startPoint y: 156, endPoint x: 489, endPoint y: 87, distance: 112.4
click at [489, 87] on div "Rota 14 - Placa HPU757 0000705879 - QUIROGA OSVALDO MILTON Rota 14 - Placa HPU7…" at bounding box center [324, 152] width 649 height 305
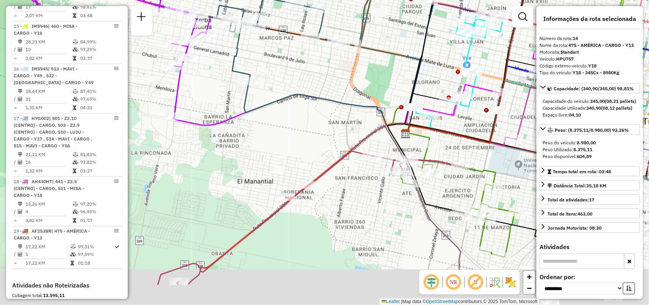
drag, startPoint x: 303, startPoint y: 200, endPoint x: 312, endPoint y: 99, distance: 100.8
click at [312, 95] on div "Rota 14 - Placa HPU757 0000705879 - QUIROGA OSVALDO MILTON Rota 14 - Placa HPU7…" at bounding box center [324, 152] width 649 height 305
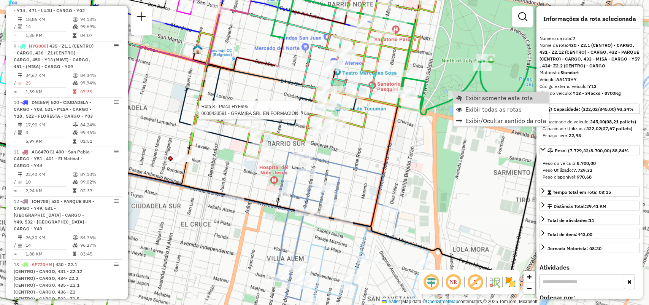
scroll to position [565, 0]
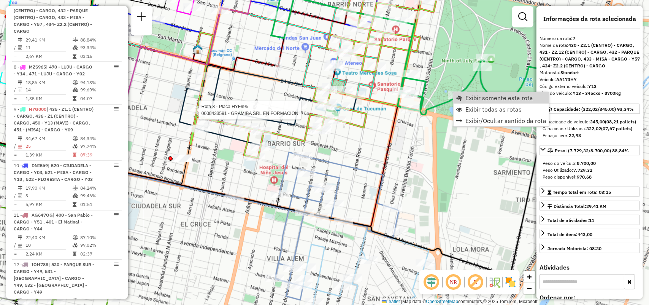
click at [475, 100] on span "Exibir somente esta rota" at bounding box center [499, 98] width 68 height 6
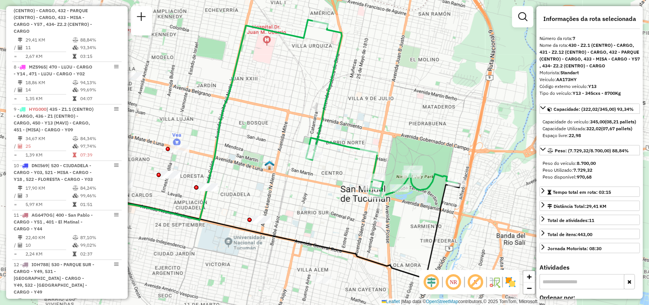
drag, startPoint x: 474, startPoint y: 141, endPoint x: 395, endPoint y: 118, distance: 82.7
click at [395, 118] on div "Janela de atendimento Grade de atendimento Capacidade Transportadoras Veículos …" at bounding box center [324, 152] width 649 height 305
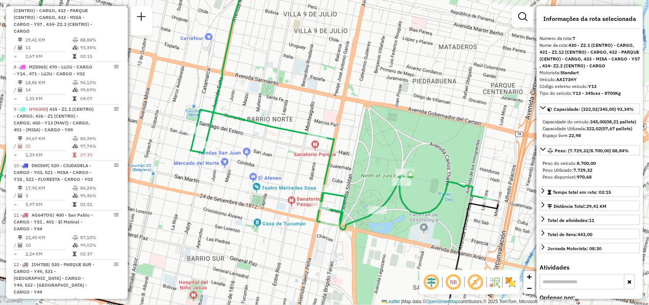
click at [438, 134] on div "Janela de atendimento Grade de atendimento Capacidade Transportadoras Veículos …" at bounding box center [324, 152] width 649 height 305
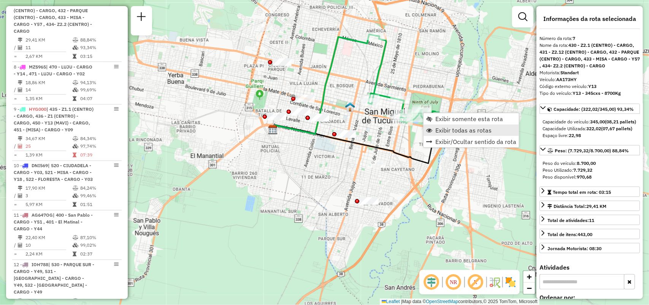
click at [440, 130] on span "Exibir todas as rotas" at bounding box center [463, 130] width 56 height 6
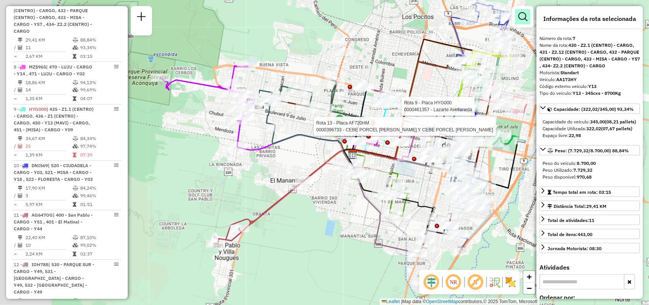
drag, startPoint x: 423, startPoint y: 52, endPoint x: 528, endPoint y: 19, distance: 110.5
click at [528, 19] on div "Rota 9 - Placa HYG000 0000461357 - Lazarte Avellaneda Rota 13 - Placa AF720HM 0…" at bounding box center [324, 152] width 649 height 305
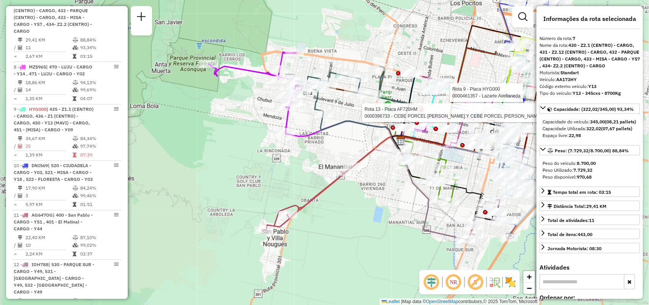
click at [386, 186] on div "Rota 9 - Placa HYG000 0000461357 - Lazarte Avellaneda Rota 13 - Placa AF720HM 0…" at bounding box center [324, 152] width 649 height 305
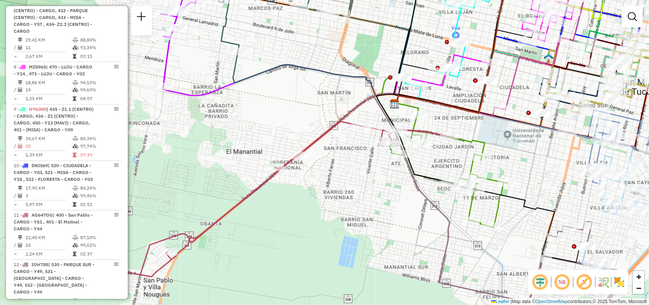
drag, startPoint x: 385, startPoint y: 175, endPoint x: 316, endPoint y: 156, distance: 72.2
click at [316, 156] on div "Janela de atendimento Grade de atendimento Capacidade Transportadoras Veículos …" at bounding box center [324, 152] width 649 height 305
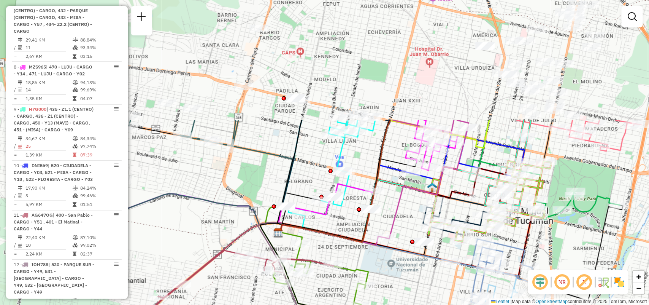
drag, startPoint x: 401, startPoint y: 98, endPoint x: 236, endPoint y: 301, distance: 261.4
click at [278, 261] on icon at bounding box center [364, 242] width 172 height 37
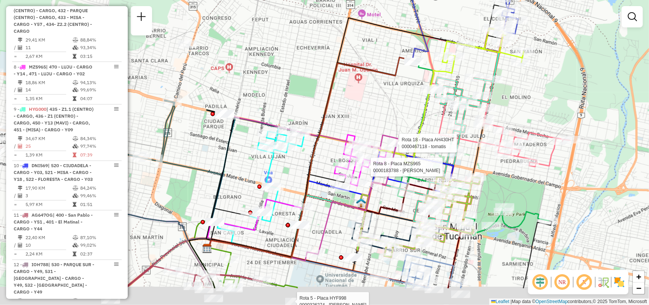
drag, startPoint x: 452, startPoint y: 119, endPoint x: 553, endPoint y: 75, distance: 110.0
click at [469, 103] on div at bounding box center [459, 107] width 19 height 8
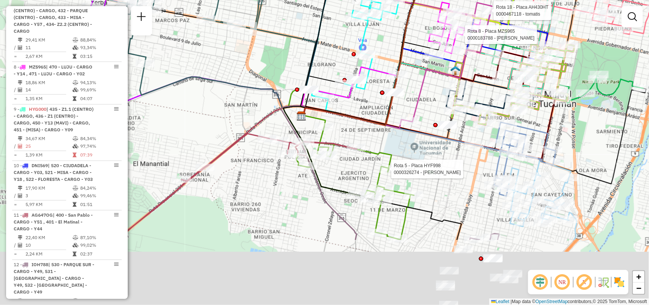
drag, startPoint x: 297, startPoint y: 98, endPoint x: 298, endPoint y: 11, distance: 87.4
click at [295, 11] on icon at bounding box center [204, 28] width 223 height 121
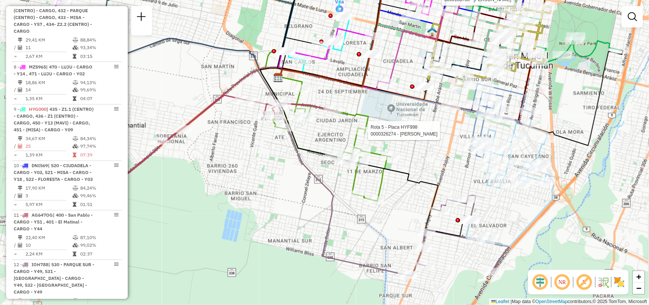
drag, startPoint x: 394, startPoint y: 124, endPoint x: 264, endPoint y: 51, distance: 149.0
click at [264, 51] on div "Rota 5 - Placa HYF998 0000326274 - BRIZUELA FRANCISCO FABIAN Rota 8 - Placa MZS…" at bounding box center [324, 152] width 649 height 305
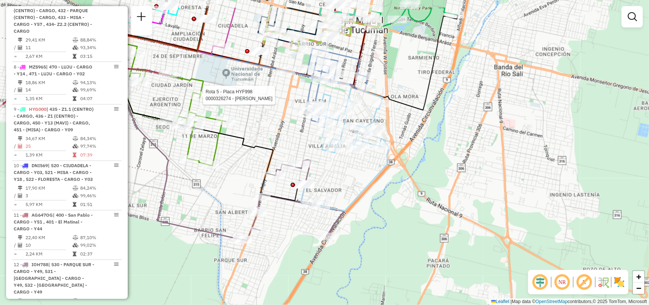
drag, startPoint x: 284, startPoint y: 108, endPoint x: 232, endPoint y: 173, distance: 83.7
click at [229, 173] on icon at bounding box center [200, 117] width 211 height 168
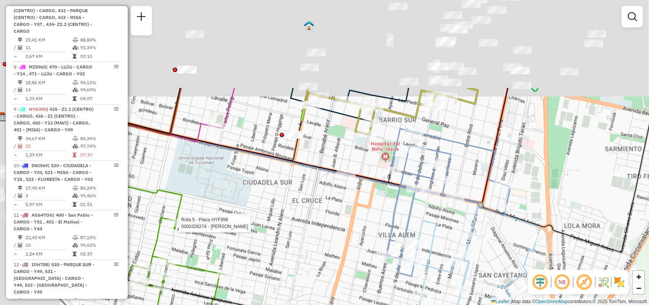
drag, startPoint x: 468, startPoint y: 154, endPoint x: 592, endPoint y: 283, distance: 178.3
click at [592, 283] on hb-router-mapa "Informações da Sessão 1279562 - 20/09/2025 Criação: 19/09/2025 18:54 Depósito: …" at bounding box center [324, 152] width 649 height 305
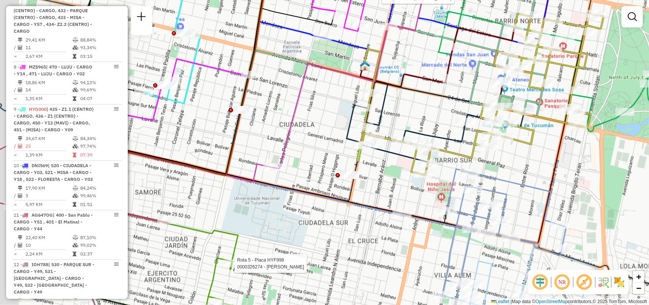
drag, startPoint x: 486, startPoint y: 148, endPoint x: 525, endPoint y: 164, distance: 42.8
click at [525, 164] on div "Rota 5 - Placa HYF998 0000326274 - BRIZUELA FRANCISCO FABIAN Rota 8 - Placa MZS…" at bounding box center [324, 152] width 649 height 305
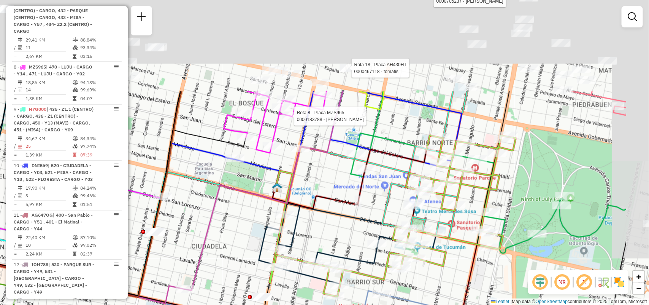
drag, startPoint x: 436, startPoint y: 130, endPoint x: 348, endPoint y: 252, distance: 150.0
click at [348, 252] on div "Rota 5 - Placa HYF998 0000326274 - BRIZUELA FRANCISCO FABIAN Rota 8 - Placa MZS…" at bounding box center [324, 152] width 649 height 305
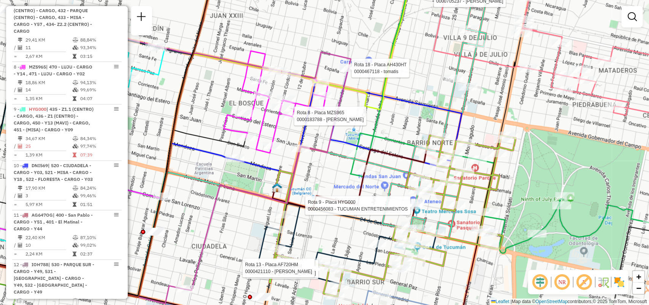
select select "**********"
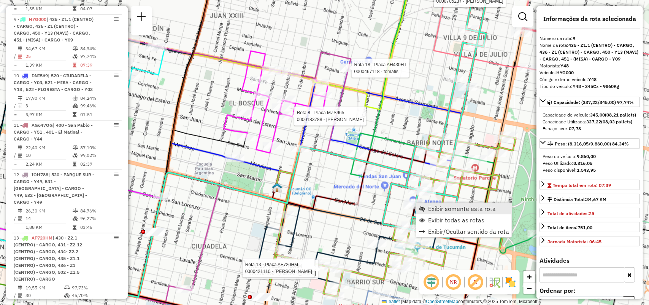
scroll to position [684, 0]
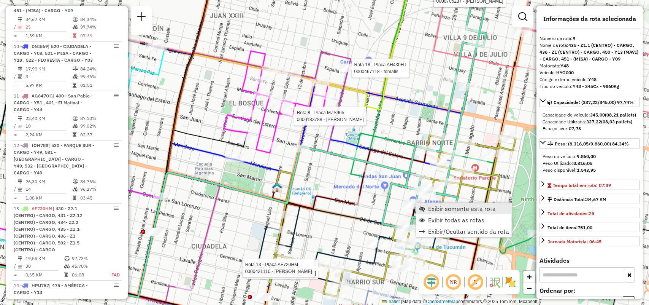
click at [428, 205] on span "Exibir somente esta rota" at bounding box center [462, 208] width 68 height 6
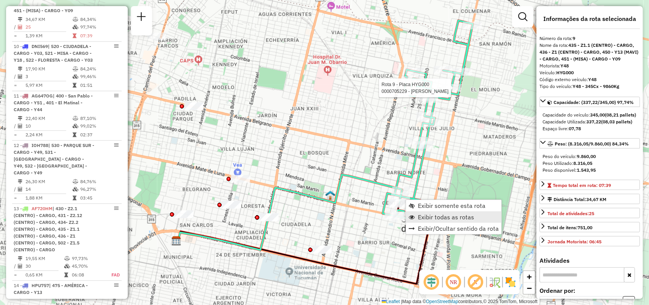
click at [419, 212] on link "Exibir todas as rotas" at bounding box center [453, 216] width 95 height 11
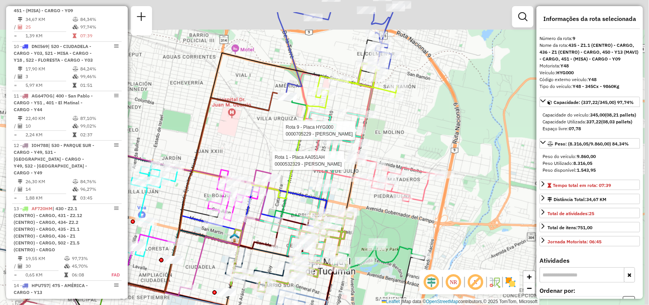
drag, startPoint x: 447, startPoint y: 122, endPoint x: 336, endPoint y: 168, distance: 120.3
click at [347, 164] on div at bounding box center [356, 161] width 19 height 8
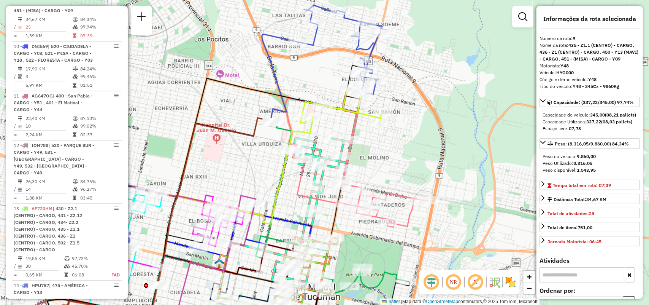
drag, startPoint x: 418, startPoint y: 128, endPoint x: 418, endPoint y: 139, distance: 10.3
click at [418, 139] on div "Janela de atendimento Grade de atendimento Capacidade Transportadoras Veículos …" at bounding box center [324, 152] width 649 height 305
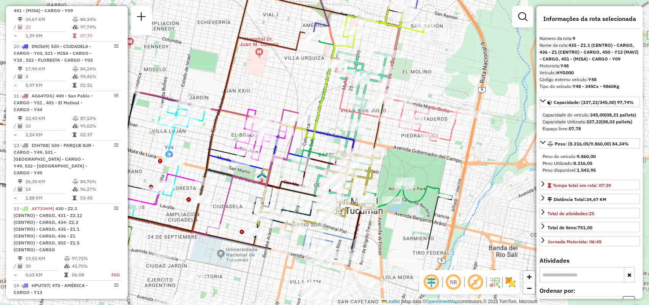
drag, startPoint x: 447, startPoint y: 72, endPoint x: 452, endPoint y: 52, distance: 20.7
click at [452, 52] on div "Janela de atendimento Grade de atendimento Capacidade Transportadoras Veículos …" at bounding box center [324, 152] width 649 height 305
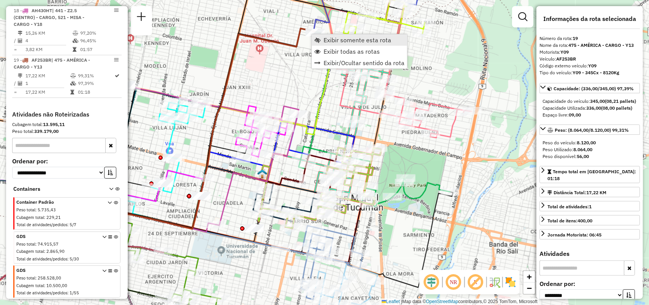
scroll to position [1185, 0]
click at [327, 40] on span "Exibir somente esta rota" at bounding box center [358, 40] width 68 height 6
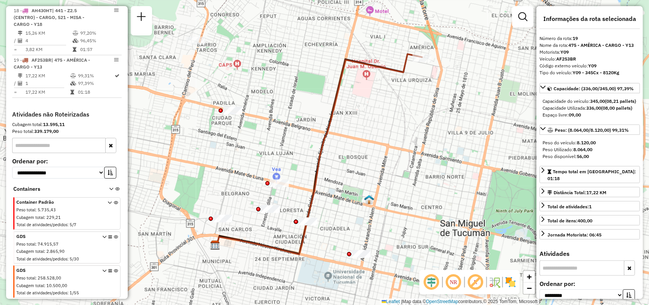
drag, startPoint x: 299, startPoint y: 53, endPoint x: 274, endPoint y: 66, distance: 28.1
click at [248, 65] on div "Janela de atendimento Grade de atendimento Capacidade Transportadoras Veículos …" at bounding box center [324, 152] width 649 height 305
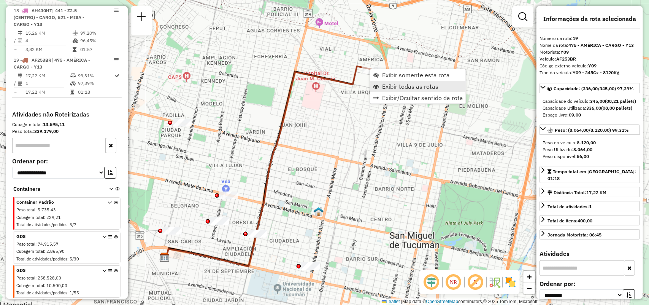
click at [385, 83] on span "Exibir todas as rotas" at bounding box center [410, 86] width 56 height 6
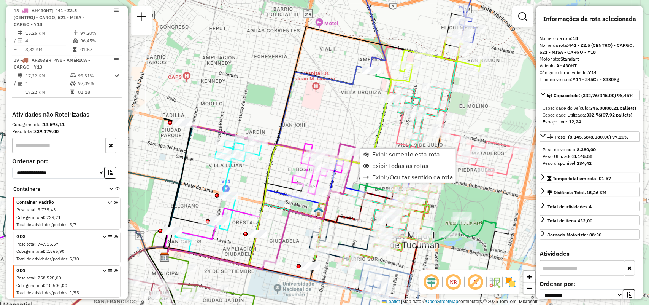
scroll to position [1184, 0]
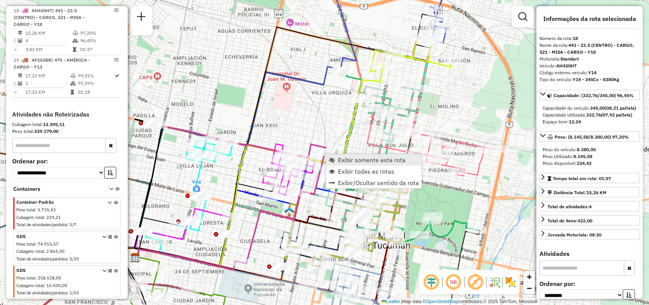
click at [341, 158] on span "Exibir somente esta rota" at bounding box center [372, 160] width 68 height 6
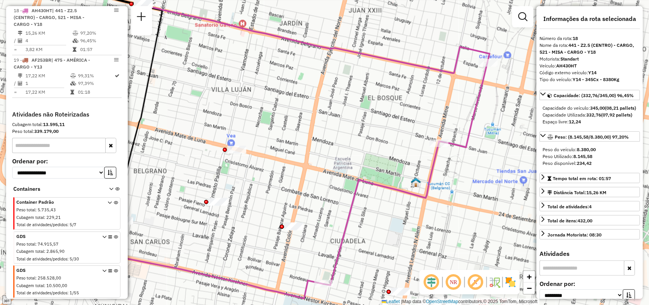
drag, startPoint x: 361, startPoint y: 163, endPoint x: 302, endPoint y: 154, distance: 59.5
click at [302, 154] on div "Janela de atendimento Grade de atendimento Capacidade Transportadoras Veículos …" at bounding box center [324, 152] width 649 height 305
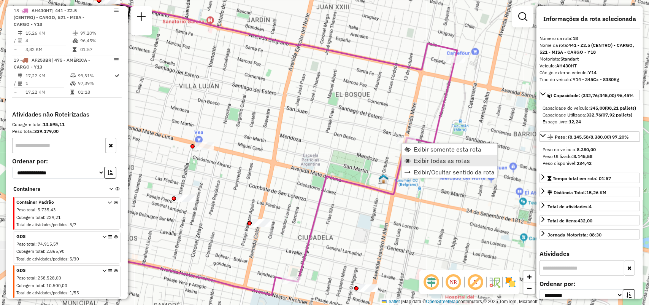
click at [412, 158] on link "Exibir todas as rotas" at bounding box center [449, 160] width 95 height 11
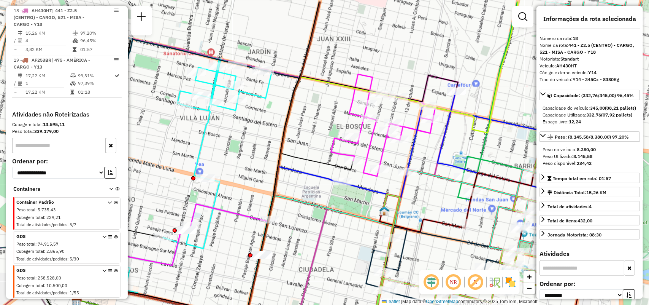
drag, startPoint x: 466, startPoint y: 85, endPoint x: 467, endPoint y: 117, distance: 31.9
click at [467, 117] on icon at bounding box center [297, 161] width 441 height 319
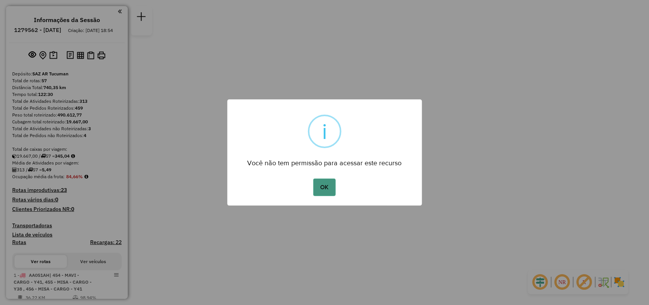
click at [325, 189] on button "OK" at bounding box center [324, 186] width 22 height 17
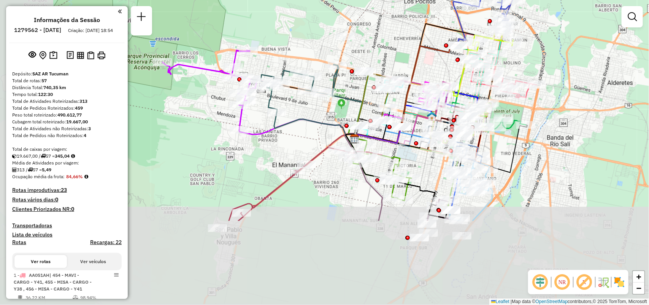
drag, startPoint x: 346, startPoint y: 156, endPoint x: 446, endPoint y: 39, distance: 154.0
click at [446, 43] on div at bounding box center [446, 45] width 4 height 4
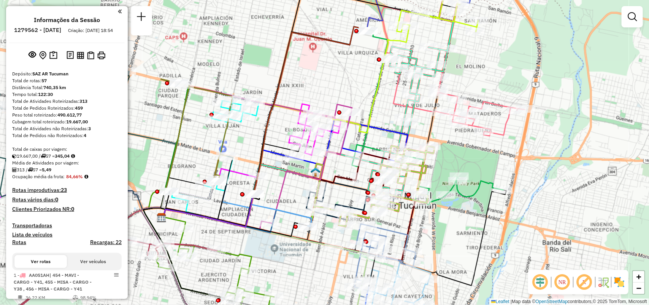
drag, startPoint x: 270, startPoint y: 158, endPoint x: 309, endPoint y: 139, distance: 43.5
click at [309, 139] on icon at bounding box center [278, 143] width 125 height 78
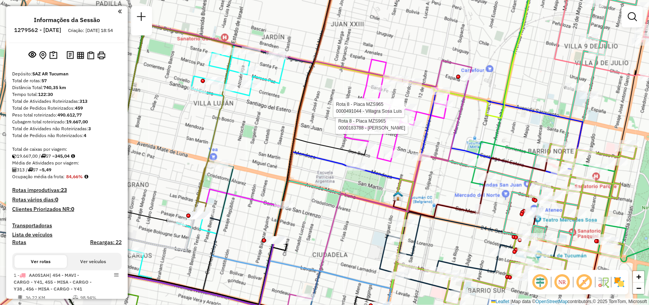
drag, startPoint x: 381, startPoint y: 46, endPoint x: 331, endPoint y: 5, distance: 65.1
click at [333, 6] on div "Rota 8 - Placa MZS965 0000183788 - Huerta Silvia Nancy Rota 8 - Placa MZS965 00…" at bounding box center [324, 152] width 649 height 305
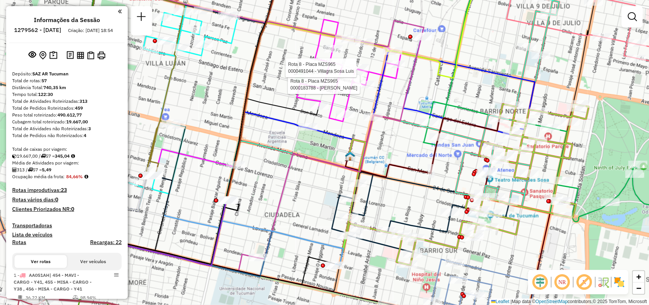
click at [434, 68] on icon at bounding box center [261, 118] width 436 height 296
select select "**********"
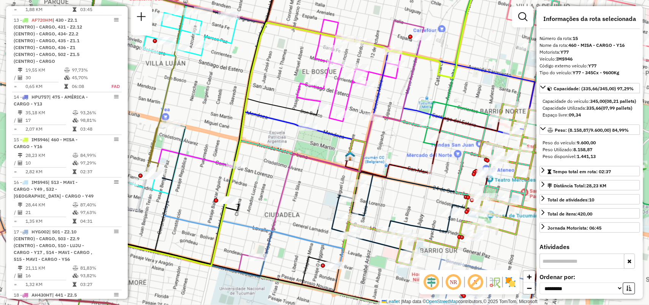
scroll to position [1038, 0]
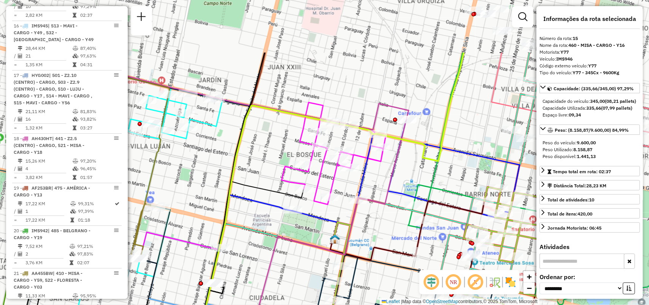
drag, startPoint x: 430, startPoint y: 129, endPoint x: 424, endPoint y: 177, distance: 48.2
click at [424, 177] on div "Janela de atendimento Grade de atendimento Capacidade Transportadoras Veículos …" at bounding box center [324, 152] width 649 height 305
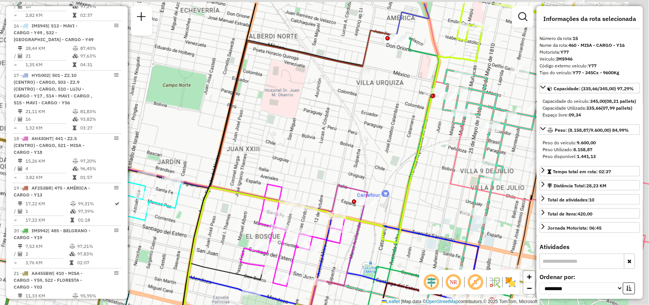
drag, startPoint x: 450, startPoint y: 81, endPoint x: 414, endPoint y: 114, distance: 48.9
click at [414, 114] on div "Janela de atendimento Grade de atendimento Capacidade Transportadoras Veículos …" at bounding box center [324, 152] width 649 height 305
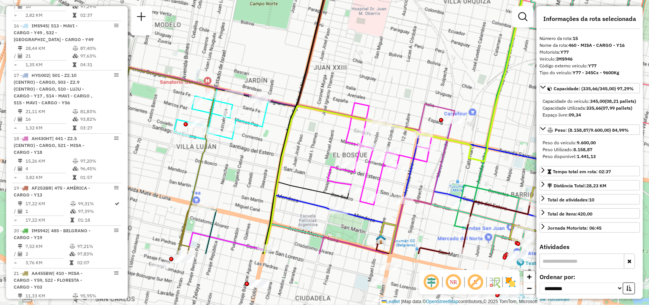
drag, startPoint x: 465, startPoint y: 120, endPoint x: 491, endPoint y: 86, distance: 42.7
click at [491, 86] on div "Janela de atendimento Grade de atendimento Capacidade Transportadoras Veículos …" at bounding box center [324, 152] width 649 height 305
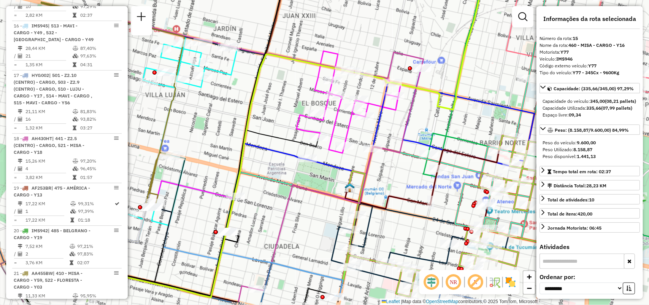
drag, startPoint x: 496, startPoint y: 224, endPoint x: 336, endPoint y: 93, distance: 207.2
click at [455, 103] on icon at bounding box center [535, 87] width 161 height 301
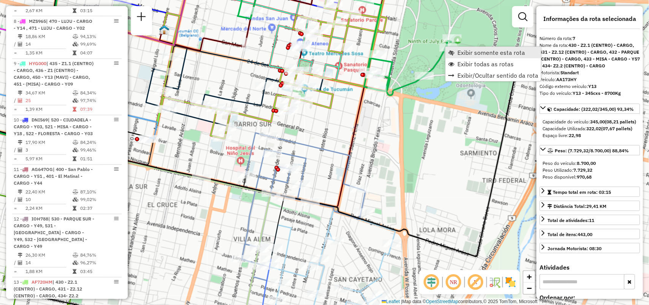
scroll to position [574, 0]
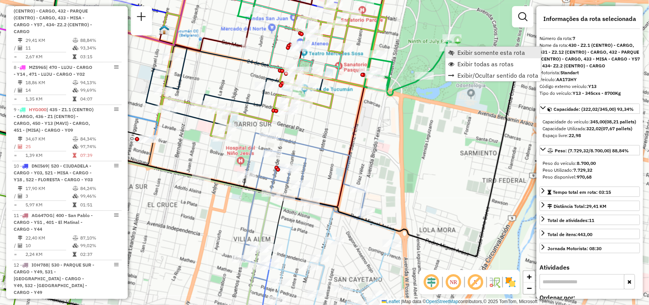
click at [461, 49] on span "Exibir somente esta rota" at bounding box center [491, 52] width 68 height 6
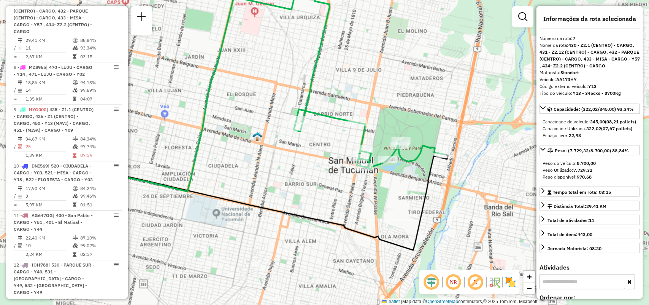
drag, startPoint x: 342, startPoint y: 141, endPoint x: 333, endPoint y: 134, distance: 11.6
click at [333, 134] on div "Janela de atendimento Grade de atendimento Capacidade Transportadoras Veículos …" at bounding box center [324, 152] width 649 height 305
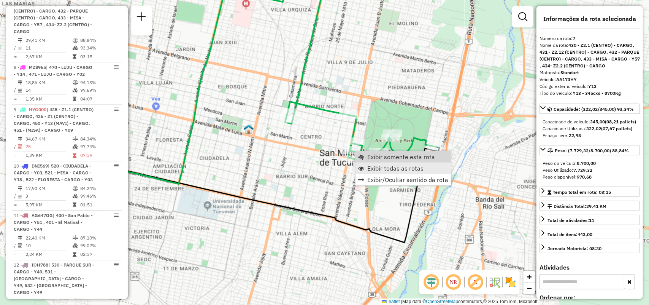
click at [371, 162] on link "Exibir todas as rotas" at bounding box center [402, 167] width 95 height 11
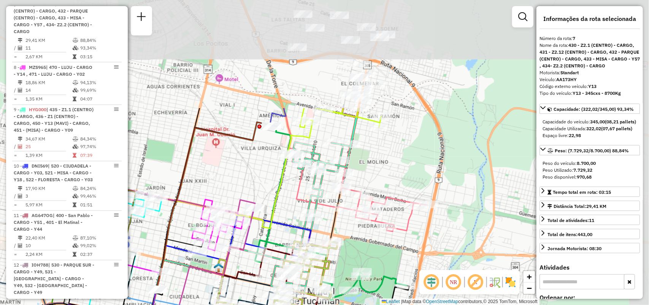
drag, startPoint x: 434, startPoint y: 71, endPoint x: 404, endPoint y: 210, distance: 141.6
click at [404, 210] on div "Janela de atendimento Grade de atendimento Capacidade Transportadoras Veículos …" at bounding box center [324, 152] width 649 height 305
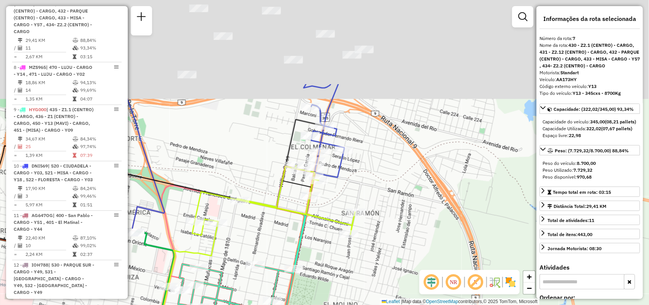
drag, startPoint x: 361, startPoint y: 54, endPoint x: 344, endPoint y: 168, distance: 115.7
click at [344, 168] on icon at bounding box center [233, 157] width 222 height 147
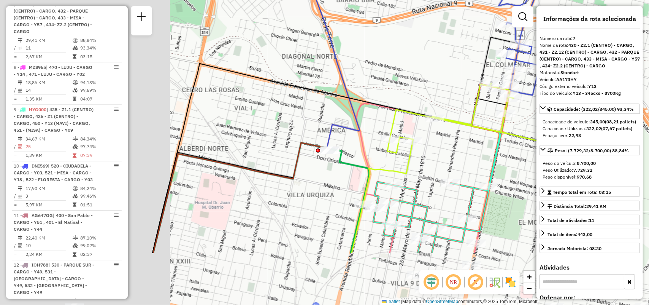
drag, startPoint x: 378, startPoint y: 135, endPoint x: 579, endPoint y: 50, distance: 218.5
click at [580, 50] on hb-router-mapa "Informações da Sessão 1279562 - 20/09/2025 Criação: 19/09/2025 18:54 Depósito: …" at bounding box center [324, 152] width 649 height 305
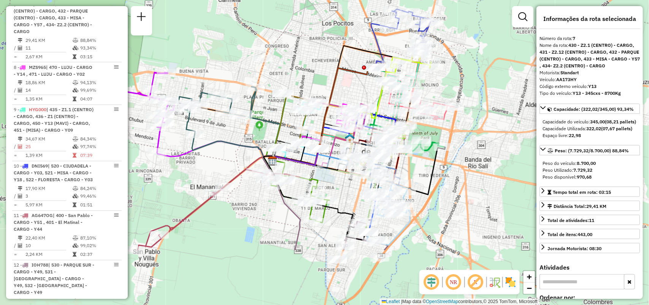
drag, startPoint x: 284, startPoint y: 168, endPoint x: 346, endPoint y: 82, distance: 105.5
click at [346, 82] on div "Janela de atendimento Grade de atendimento Capacidade Transportadoras Veículos …" at bounding box center [324, 152] width 649 height 305
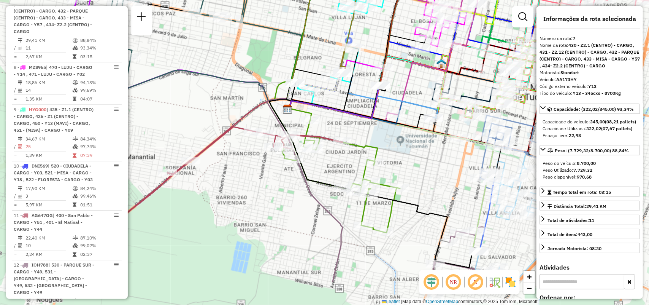
drag, startPoint x: 351, startPoint y: 117, endPoint x: 401, endPoint y: 111, distance: 51.3
click at [401, 111] on div "Janela de atendimento Grade de atendimento Capacidade Transportadoras Veículos …" at bounding box center [324, 152] width 649 height 305
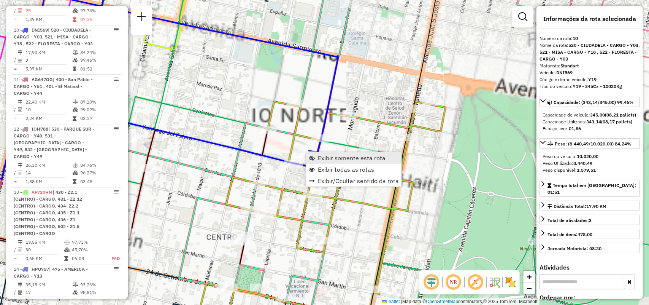
scroll to position [757, 0]
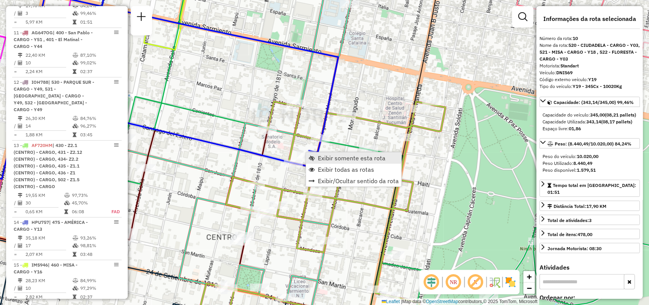
click at [322, 156] on span "Exibir somente esta rota" at bounding box center [352, 158] width 68 height 6
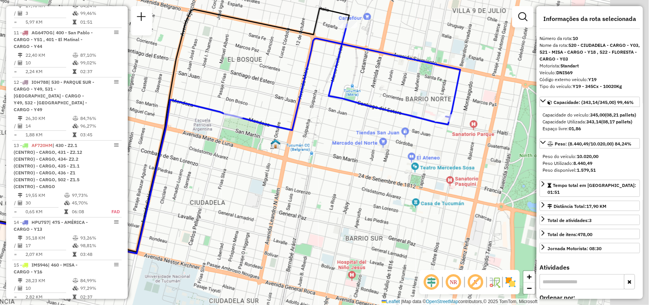
drag, startPoint x: 251, startPoint y: 168, endPoint x: 223, endPoint y: 168, distance: 28.5
click at [223, 168] on div "Janela de atendimento Grade de atendimento Capacidade Transportadoras Veículos …" at bounding box center [324, 152] width 649 height 305
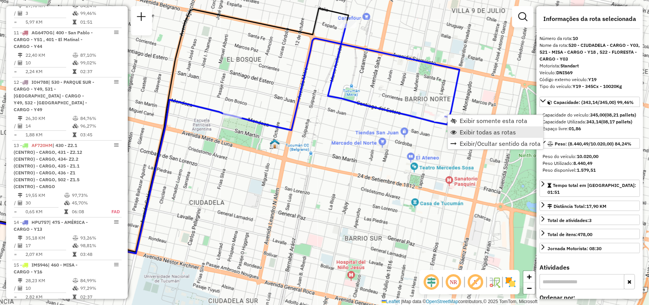
drag, startPoint x: 468, startPoint y: 138, endPoint x: 470, endPoint y: 131, distance: 7.1
click at [470, 131] on ul "Exibir somente esta rota Exibir todas as rotas Exibir/Ocultar sentido da rota" at bounding box center [495, 132] width 95 height 34
click at [470, 131] on span "Exibir todas as rotas" at bounding box center [488, 132] width 56 height 6
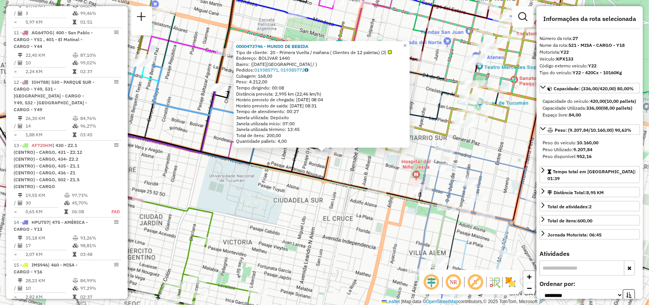
scroll to position [1590, 0]
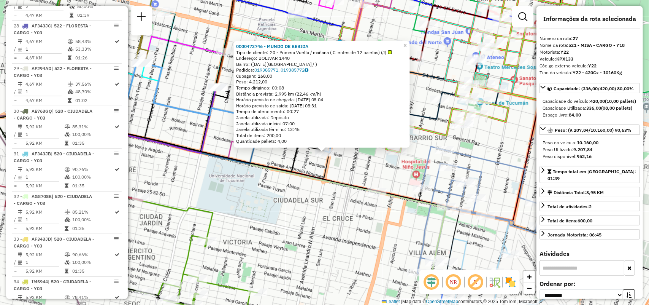
click at [334, 153] on div "Rota 27 - Placa KPX133 0000473746 - MUNDO DE BEBIDA 0000473746 - MUNDO DE BEBID…" at bounding box center [324, 152] width 649 height 305
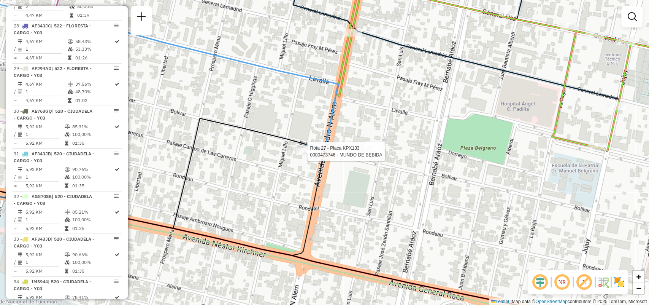
select select "**********"
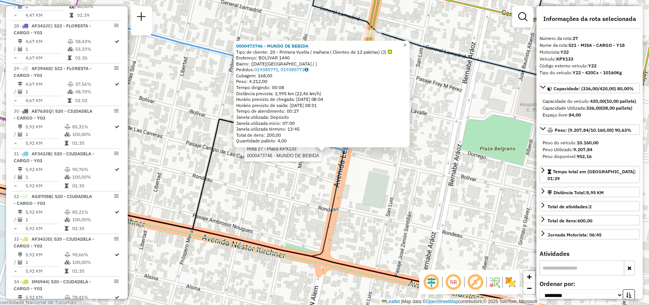
click at [410, 48] on div "0000473746 - MUNDO DE BEBIDA Tipo de cliente: 20 - Primera Vuelta / mañana ( Cl…" at bounding box center [322, 94] width 176 height 106
click at [407, 44] on span "×" at bounding box center [404, 45] width 3 height 6
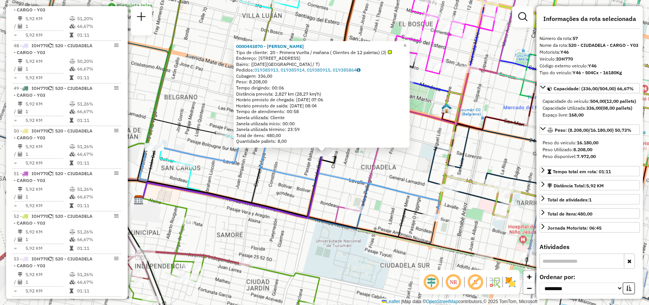
scroll to position [2752, 0]
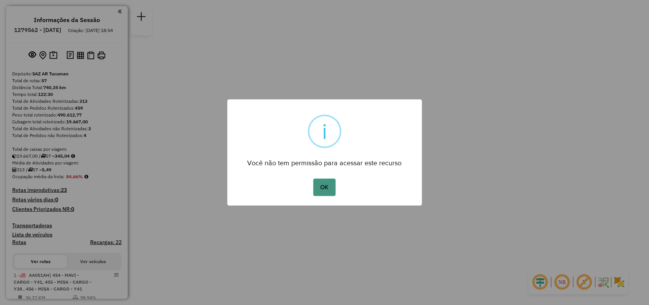
click at [327, 183] on button "OK" at bounding box center [324, 186] width 22 height 17
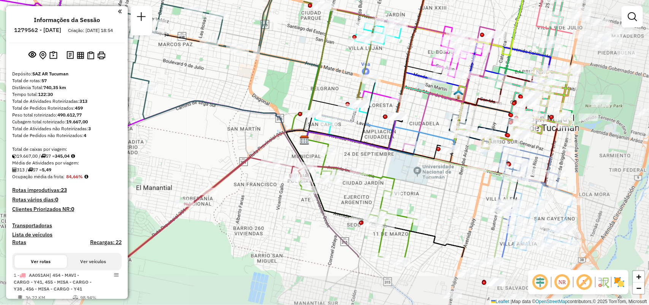
drag, startPoint x: 391, startPoint y: 165, endPoint x: 221, endPoint y: 82, distance: 188.9
click at [221, 82] on div "Janela de atendimento Grade de atendimento Capacidade Transportadoras Veículos …" at bounding box center [324, 152] width 649 height 305
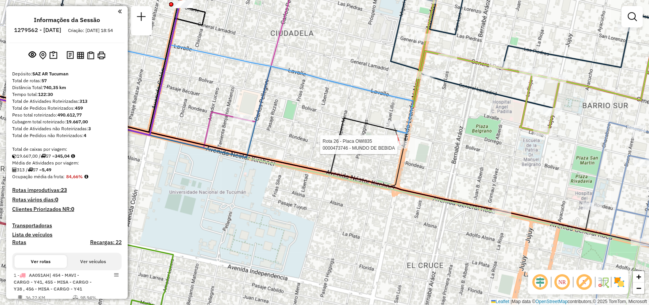
select select "**********"
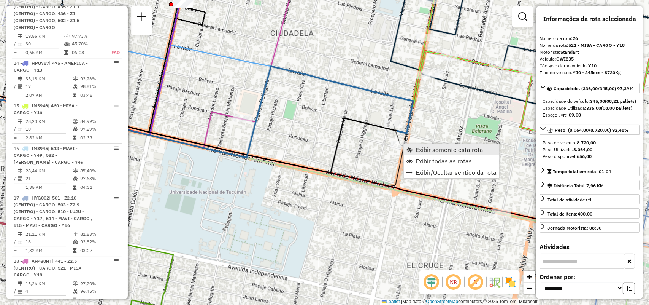
scroll to position [1548, 0]
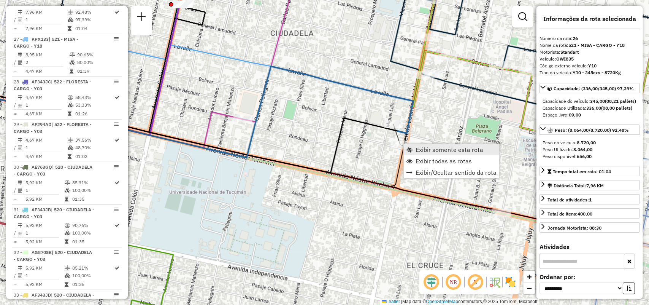
click at [411, 146] on span "Exibir somente esta rota" at bounding box center [409, 149] width 6 height 6
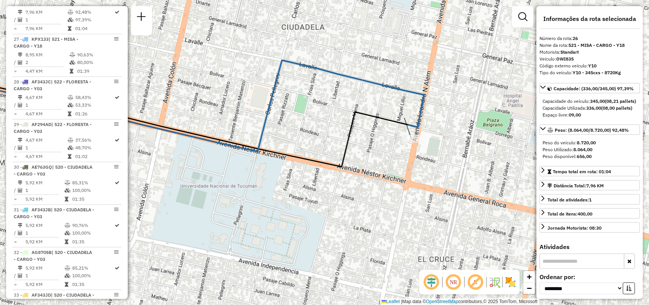
drag, startPoint x: 403, startPoint y: 163, endPoint x: 213, endPoint y: 126, distance: 193.7
click at [213, 126] on div "Janela de atendimento Grade de atendimento Capacidade Transportadoras Veículos …" at bounding box center [324, 152] width 649 height 305
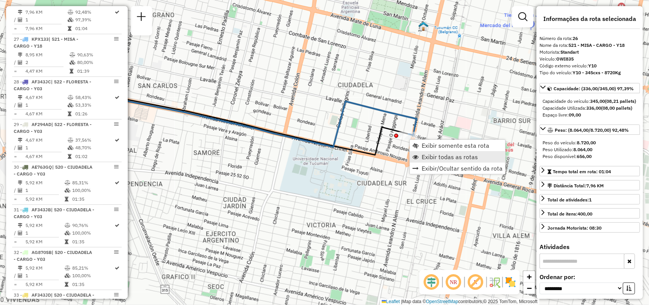
click at [422, 154] on span "Exibir todas as rotas" at bounding box center [450, 157] width 56 height 6
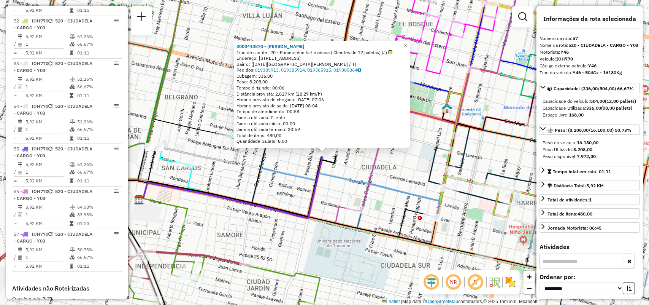
scroll to position [2752, 0]
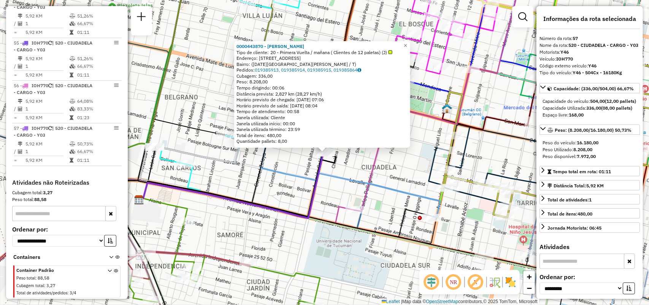
click at [336, 154] on icon at bounding box center [238, 185] width 196 height 62
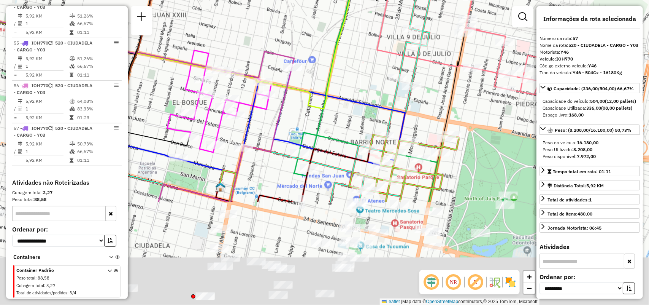
drag, startPoint x: 466, startPoint y: 171, endPoint x: 425, endPoint y: 76, distance: 103.8
click at [425, 76] on div "Janela de atendimento Grade de atendimento Capacidade Transportadoras Veículos …" at bounding box center [324, 152] width 649 height 305
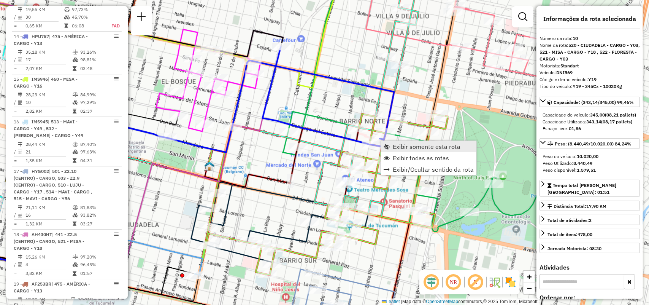
scroll to position [757, 0]
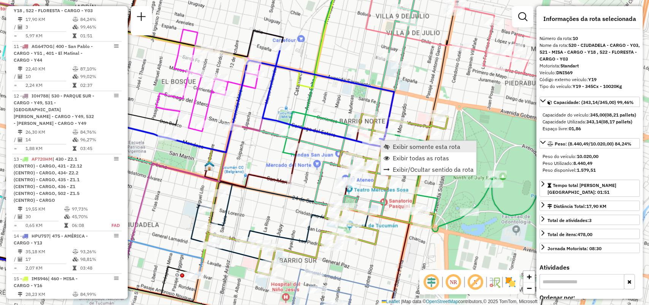
click at [398, 148] on span "Exibir somente esta rota" at bounding box center [427, 146] width 68 height 6
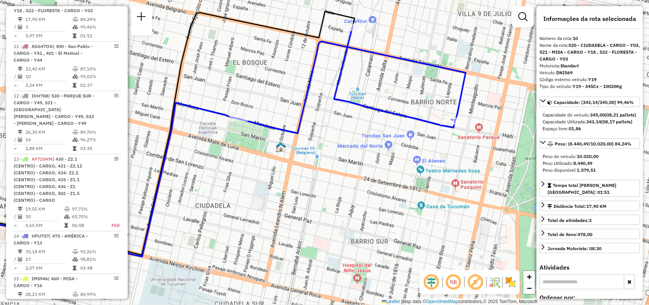
drag, startPoint x: 400, startPoint y: 162, endPoint x: 296, endPoint y: 141, distance: 106.6
click at [295, 143] on div "Janela de atendimento Grade de atendimento Capacidade Transportadoras Veículos …" at bounding box center [324, 152] width 649 height 305
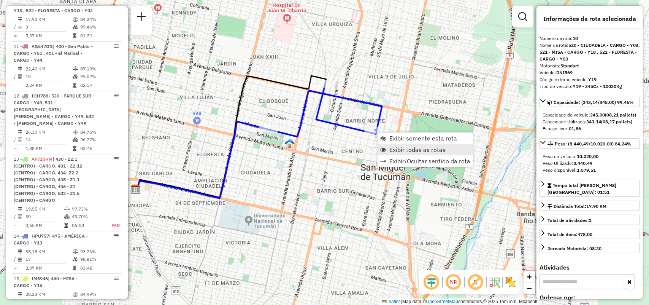
click at [398, 144] on link "Exibir todas as rotas" at bounding box center [425, 149] width 95 height 11
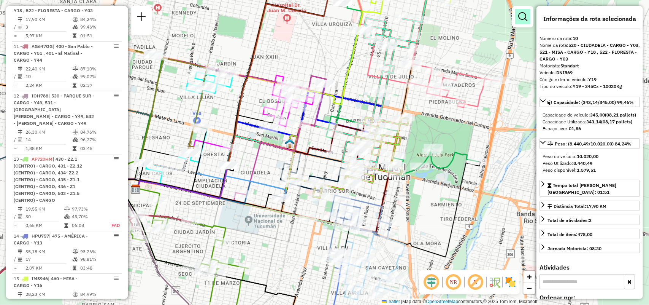
click at [520, 20] on em at bounding box center [522, 16] width 9 height 9
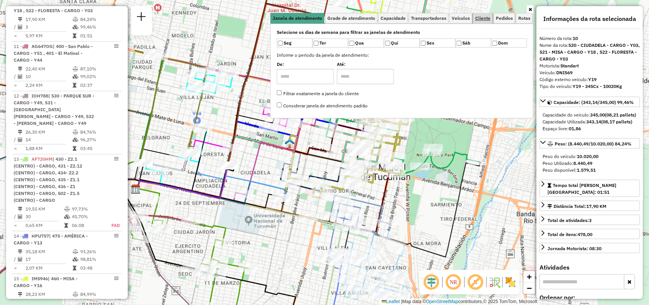
click at [473, 20] on link "Cliente" at bounding box center [483, 18] width 20 height 11
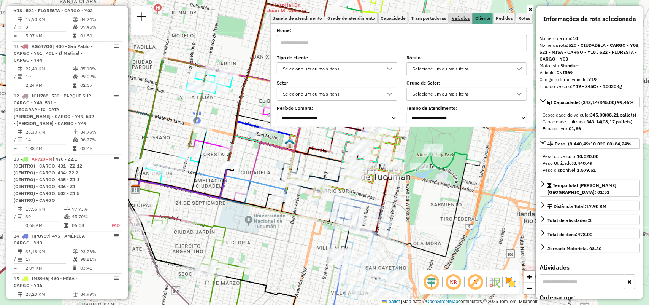
click at [463, 20] on span "Veículos" at bounding box center [461, 18] width 18 height 5
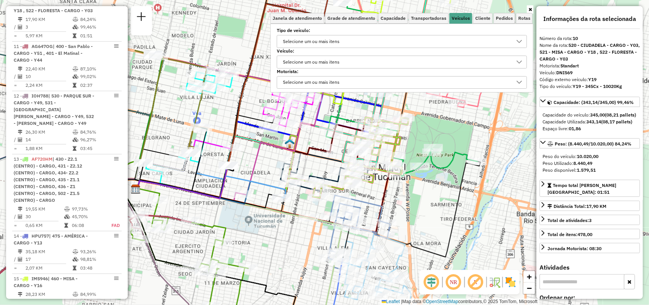
click at [420, 40] on div "Selecione um ou mais itens" at bounding box center [396, 41] width 232 height 12
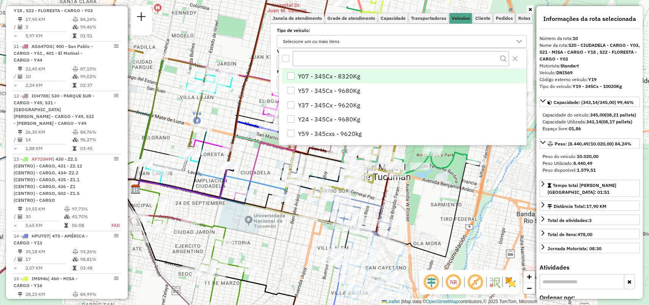
scroll to position [4, 27]
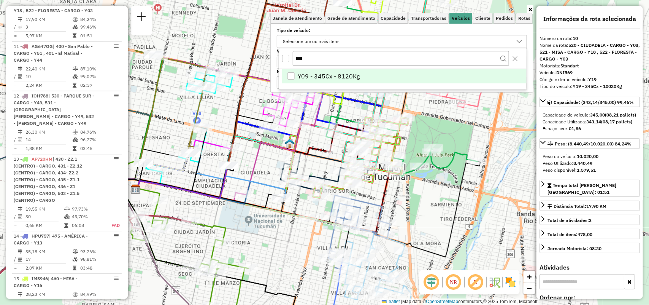
click at [397, 70] on li "Y09 - 345Cx - 8120Kg" at bounding box center [404, 76] width 244 height 14
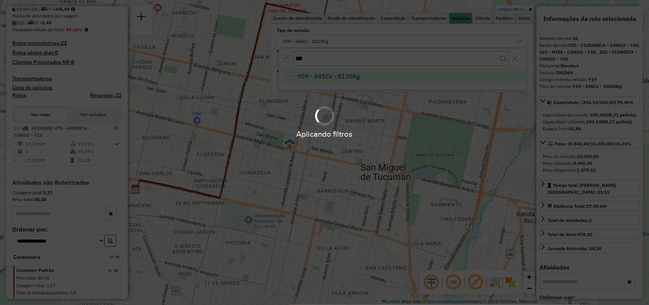
scroll to position [154, 0]
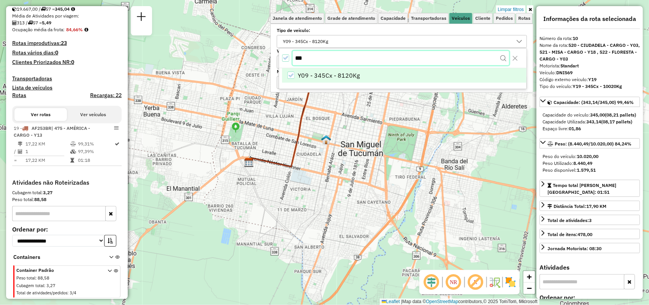
click at [326, 57] on input "***" at bounding box center [401, 58] width 216 height 14
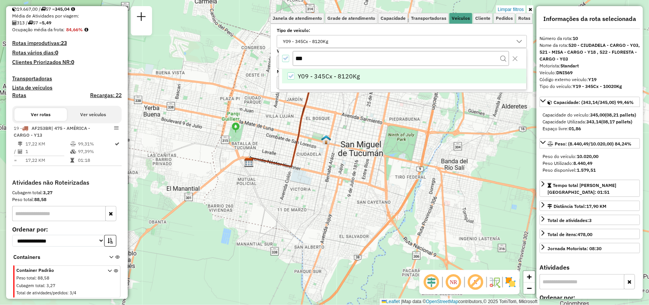
click at [290, 76] on icon "Y09 - 345Cx - 8120Kg" at bounding box center [290, 75] width 5 height 5
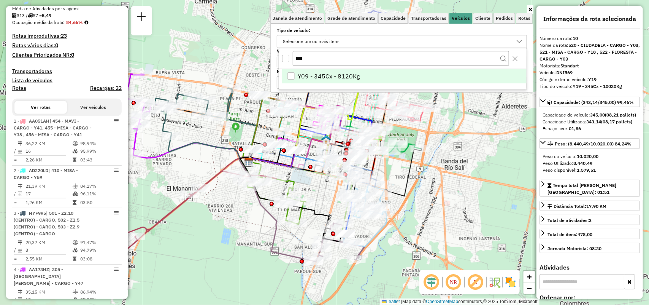
scroll to position [757, 0]
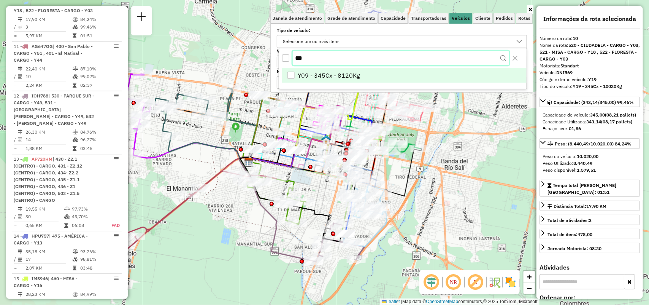
click at [335, 52] on input "***" at bounding box center [401, 58] width 216 height 14
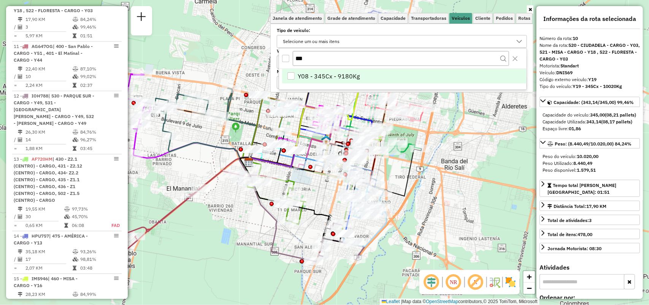
click at [324, 80] on span "Y08 - 345Cx - 9180Kg" at bounding box center [329, 75] width 62 height 9
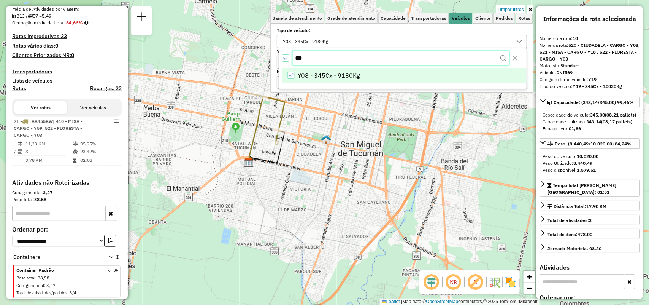
click at [350, 56] on input "***" at bounding box center [401, 58] width 216 height 14
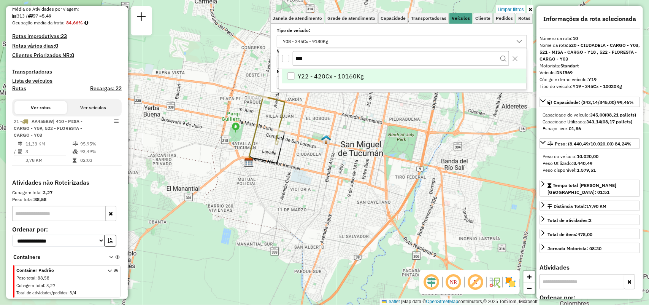
click at [348, 78] on span "Y22 - 420Cx - 10160Kg" at bounding box center [331, 75] width 66 height 9
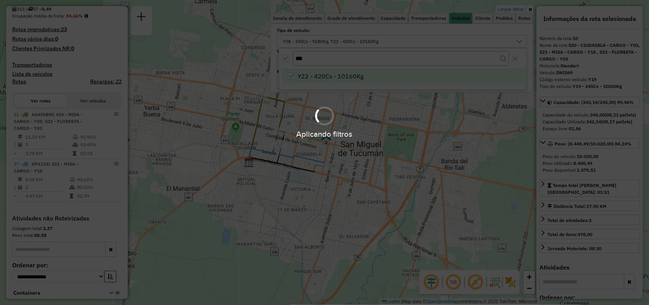
scroll to position [203, 0]
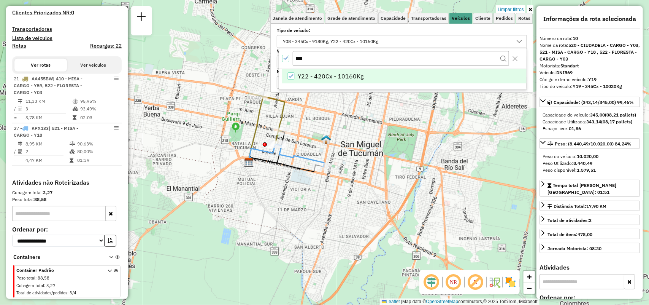
click at [283, 57] on icon "All items selected" at bounding box center [285, 58] width 5 height 5
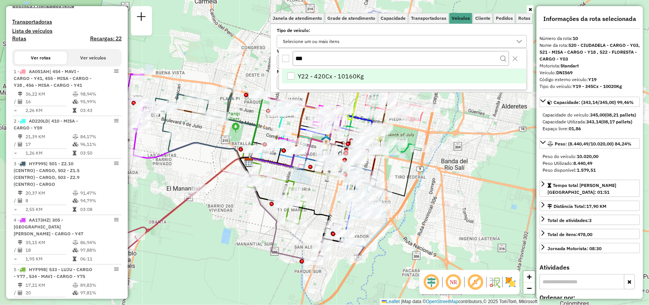
scroll to position [757, 0]
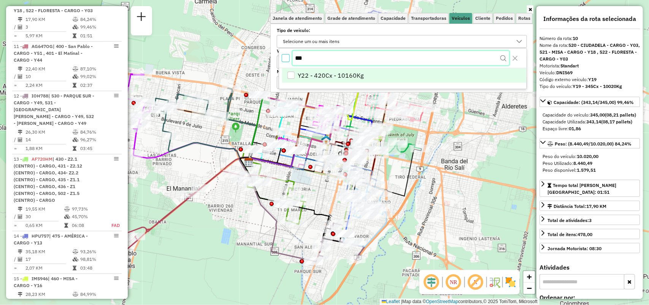
click at [373, 62] on input "***" at bounding box center [401, 58] width 216 height 14
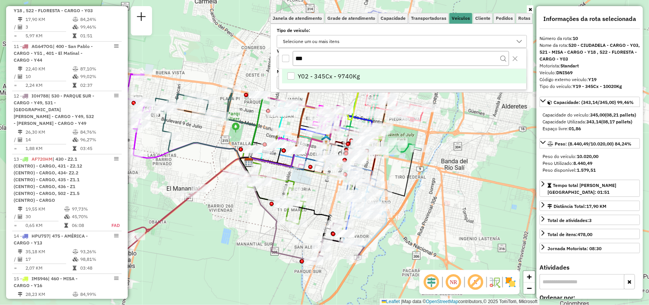
click at [362, 73] on li "Y02 - 345Cx - 9740Kg" at bounding box center [404, 76] width 244 height 14
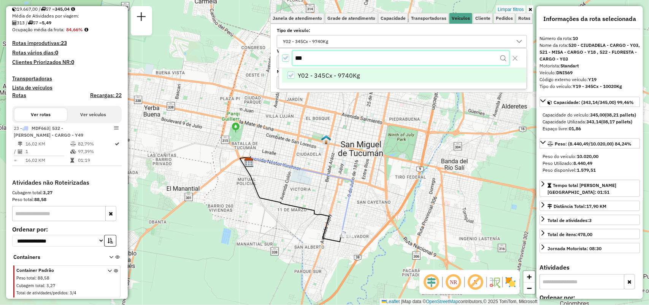
click at [320, 60] on input "***" at bounding box center [401, 58] width 216 height 14
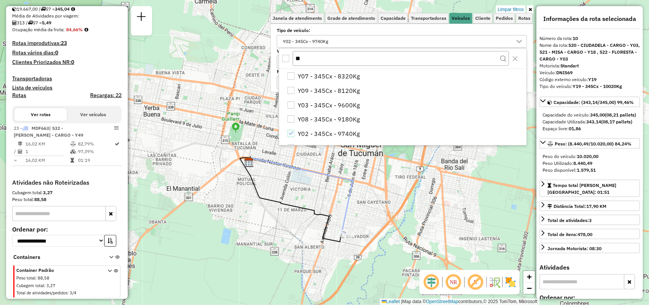
click at [286, 59] on div "All items unselected" at bounding box center [285, 58] width 7 height 7
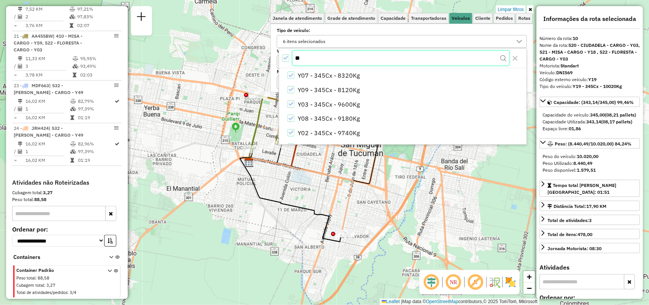
click at [312, 60] on input "**" at bounding box center [401, 58] width 216 height 14
click at [286, 57] on icon "All items selected" at bounding box center [285, 58] width 5 height 5
click at [318, 60] on input "**" at bounding box center [401, 58] width 216 height 14
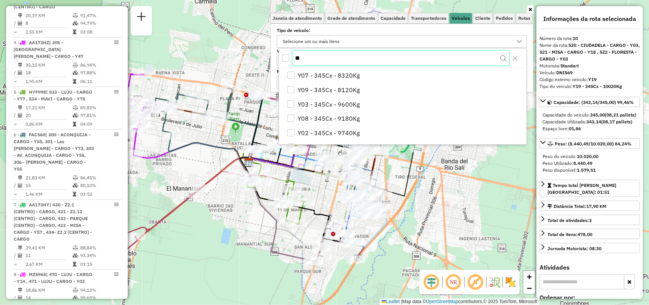
scroll to position [757, 0]
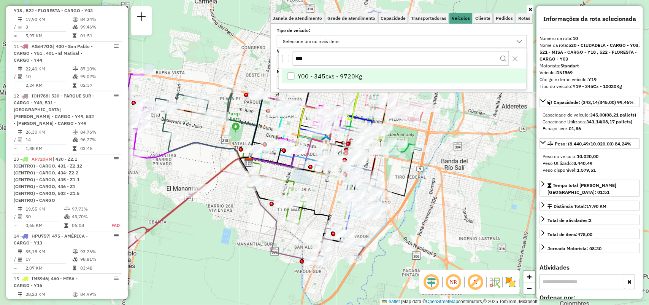
click at [322, 80] on span "Y00 - 345cxs - 9720Kg" at bounding box center [330, 75] width 64 height 9
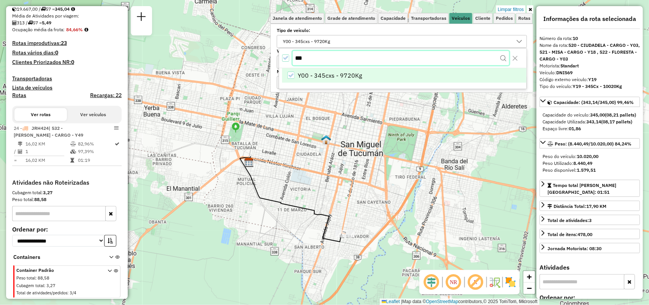
click at [340, 63] on input "***" at bounding box center [401, 58] width 216 height 14
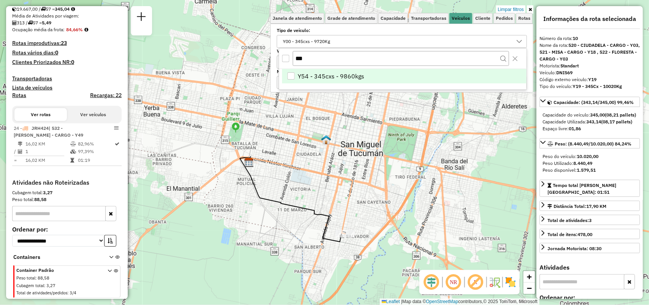
click at [347, 69] on li "Y54 - 345cxs - 9860kgs" at bounding box center [404, 76] width 244 height 14
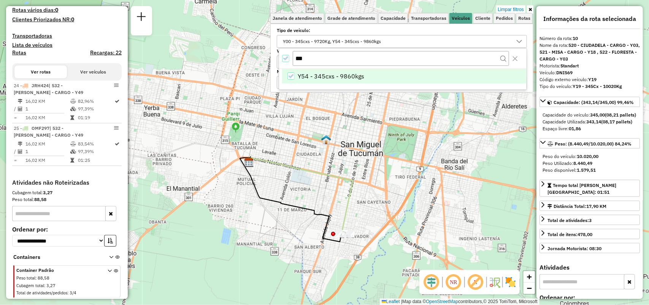
click at [293, 74] on icon "Y54 - 345cxs - 9860kgs" at bounding box center [290, 75] width 5 height 5
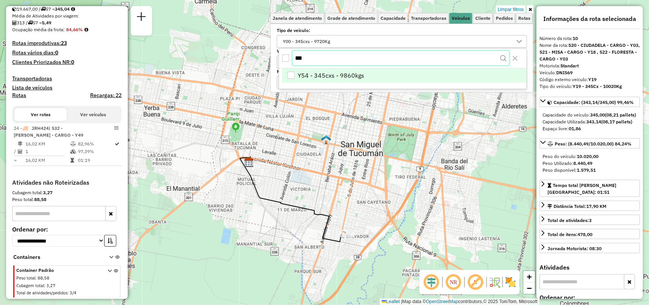
click at [310, 63] on input "***" at bounding box center [401, 58] width 216 height 14
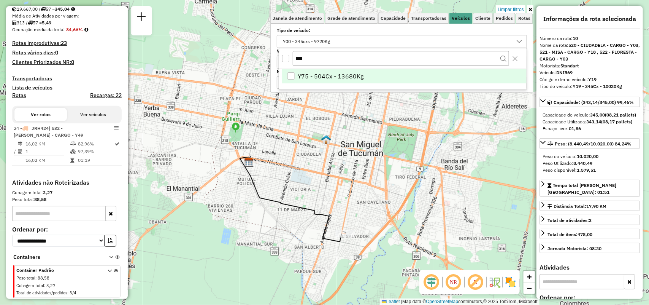
click at [317, 78] on span "Y75 - 504Cx - 13680Kg" at bounding box center [331, 75] width 66 height 9
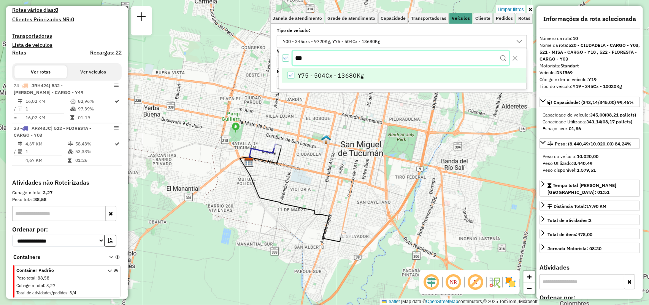
click at [308, 53] on input "***" at bounding box center [401, 58] width 216 height 14
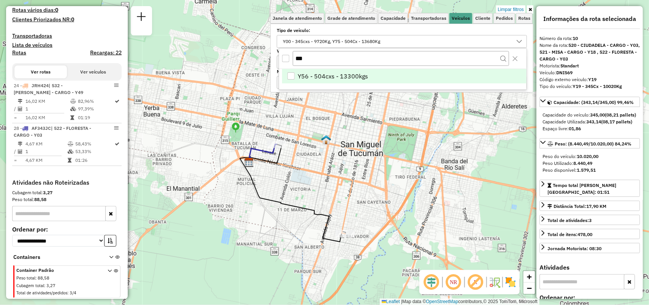
click at [327, 71] on span "Y56 - 504cxs - 13300kgs" at bounding box center [333, 75] width 70 height 9
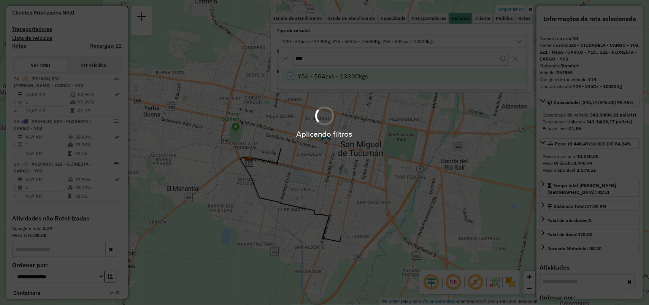
scroll to position [239, 0]
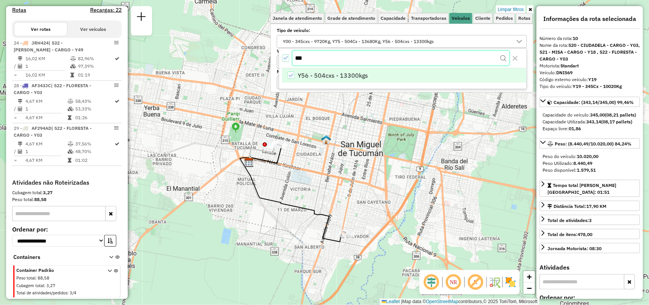
click at [358, 55] on input "***" at bounding box center [401, 58] width 216 height 14
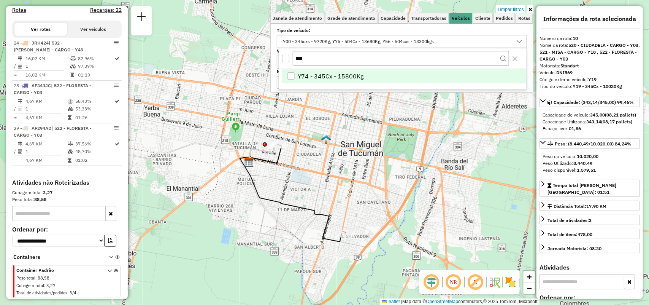
click at [357, 81] on li "Y74 - 345Cx - 15800Kg" at bounding box center [404, 76] width 244 height 14
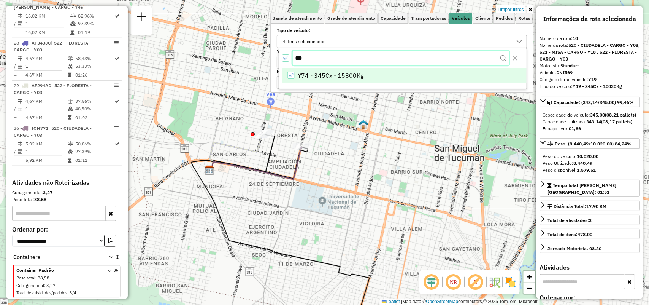
click at [331, 52] on input "***" at bounding box center [401, 58] width 216 height 14
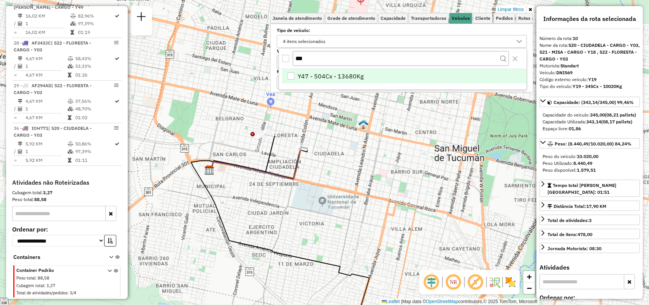
click at [355, 77] on span "Y47 - 504Cx - 13680Kg" at bounding box center [331, 75] width 66 height 9
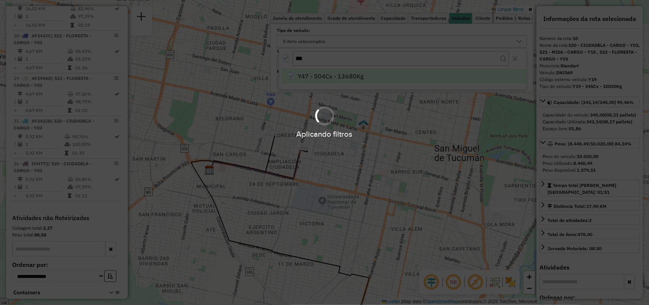
scroll to position [324, 0]
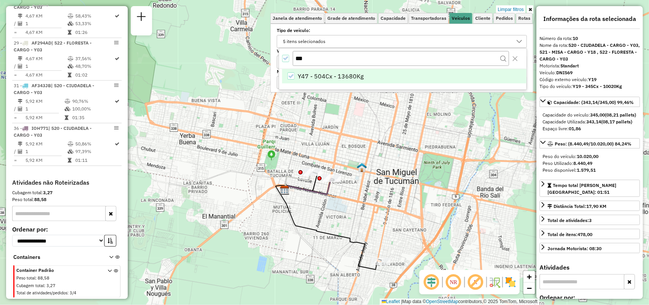
click at [287, 57] on icon "All items selected" at bounding box center [285, 57] width 5 height 3
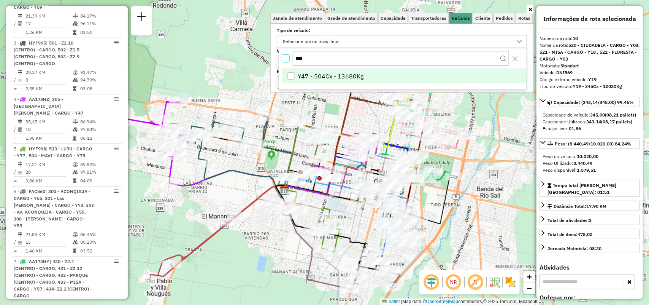
click at [297, 76] on li "Y47 - 504Cx - 13680Kg" at bounding box center [404, 76] width 244 height 14
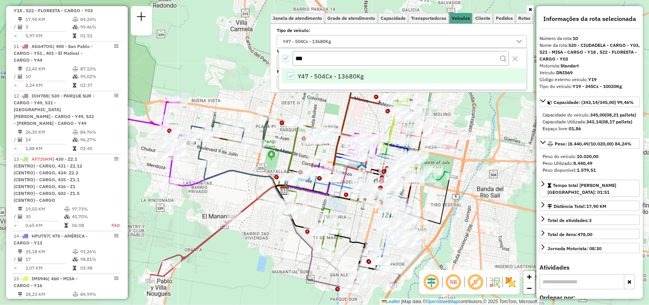
scroll to position [154, 0]
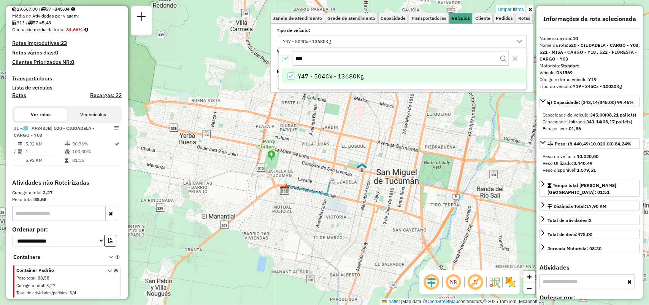
click at [289, 59] on div "All items selected" at bounding box center [285, 58] width 7 height 7
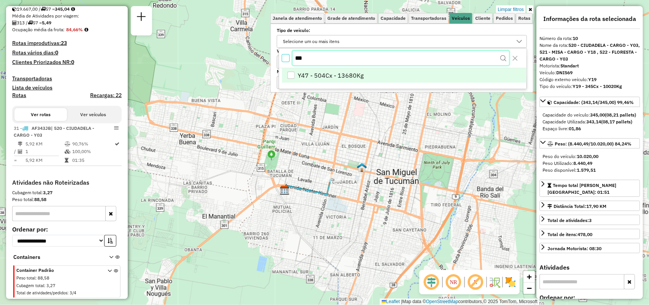
click at [314, 59] on input "***" at bounding box center [401, 58] width 216 height 14
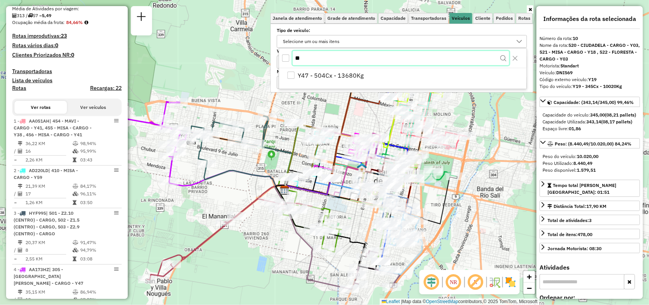
type input "*"
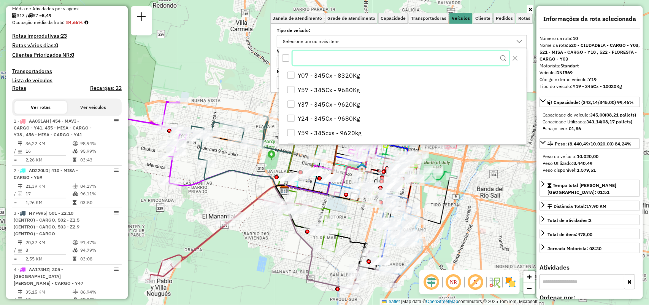
scroll to position [757, 0]
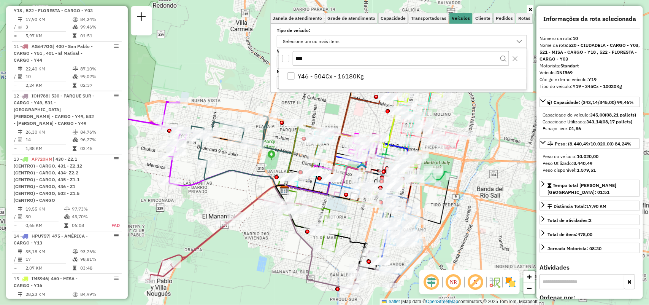
click at [325, 82] on div "Y46 - 504Cx - 16180Kg" at bounding box center [402, 79] width 247 height 21
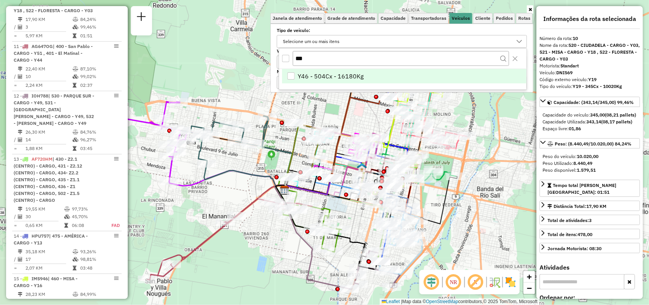
click at [327, 78] on span "Y46 - 504Cx - 16180Kg" at bounding box center [331, 75] width 66 height 9
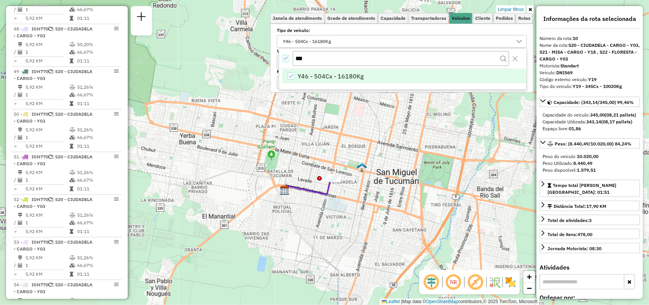
click at [287, 57] on icon "All items selected" at bounding box center [285, 58] width 5 height 5
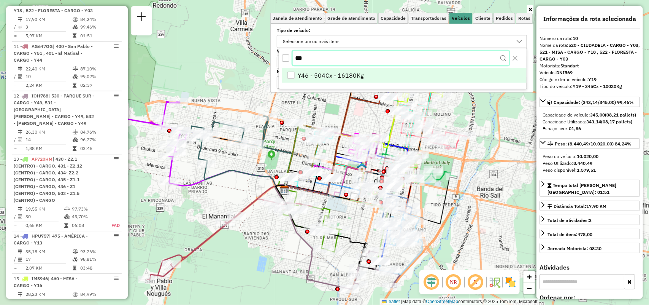
click at [437, 57] on input "***" at bounding box center [401, 58] width 216 height 14
type input "***"
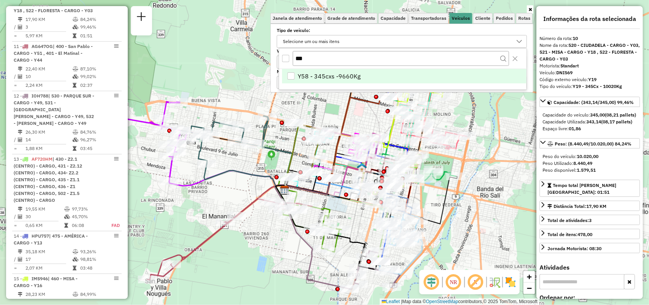
click at [376, 75] on li "Y58 - 345cxs -9660Kg" at bounding box center [404, 76] width 244 height 14
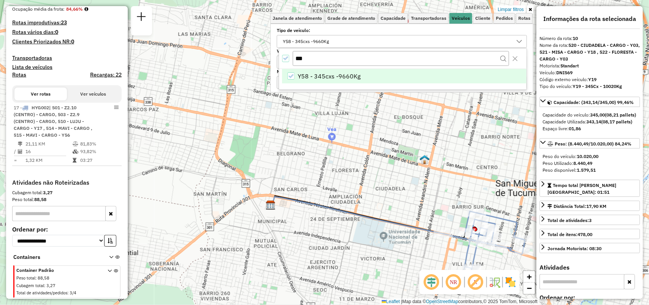
click at [284, 60] on icon "All items selected" at bounding box center [285, 58] width 5 height 5
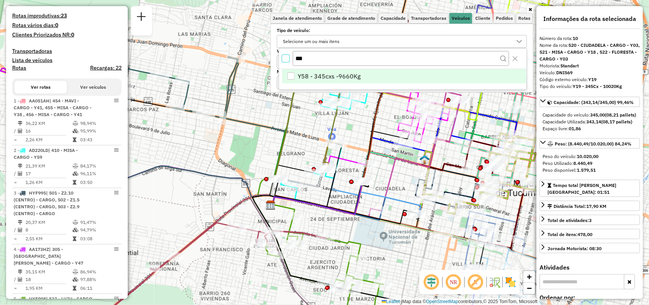
scroll to position [757, 0]
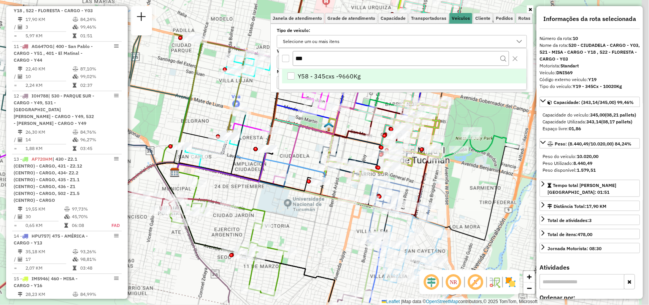
drag, startPoint x: 333, startPoint y: 162, endPoint x: 309, endPoint y: 155, distance: 24.5
click at [309, 155] on div "Rota 3 - Placa HYF995 0000433591 - GRAMIBA SRL EN FORMACION Janela de atendimen…" at bounding box center [324, 152] width 649 height 305
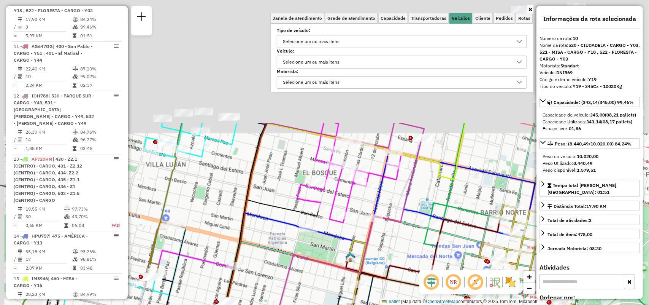
drag, startPoint x: 324, startPoint y: 244, endPoint x: 322, endPoint y: 271, distance: 26.3
click at [338, 304] on html "Aplicando filtros Pop-up bloqueado! Seu navegador bloqueou automáticamente a ab…" at bounding box center [324, 152] width 649 height 305
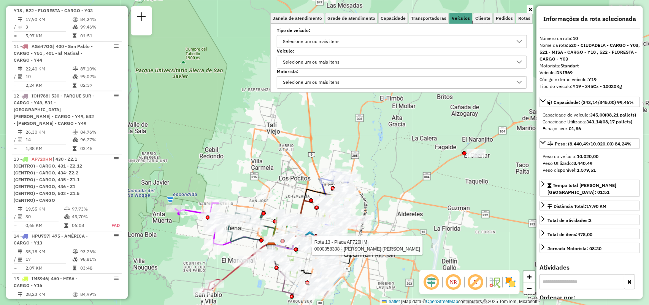
click at [339, 39] on div "Selecione um ou mais itens" at bounding box center [311, 41] width 62 height 12
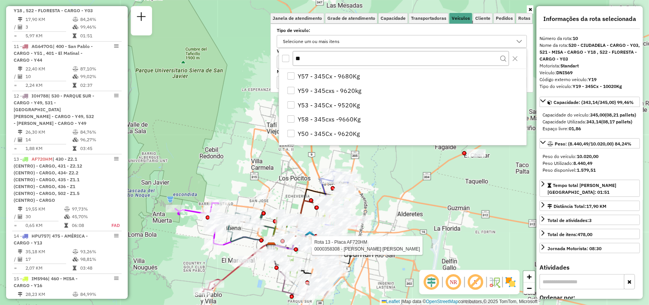
type input "*"
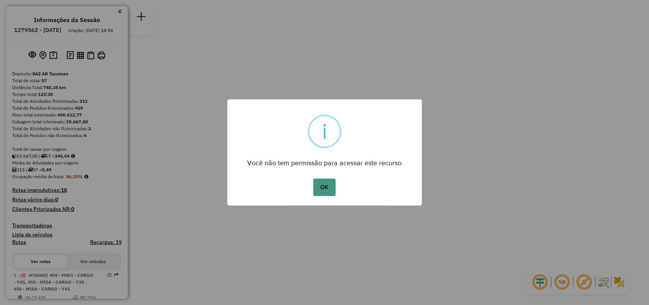
click at [334, 182] on button "OK" at bounding box center [324, 186] width 22 height 17
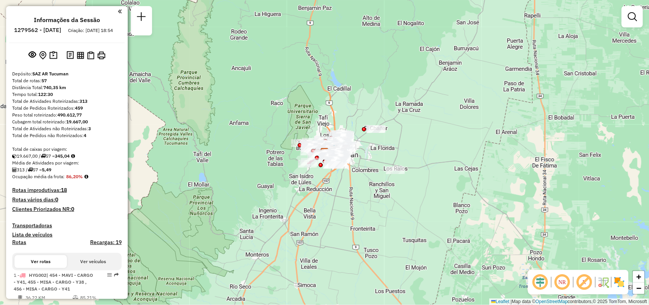
click at [626, 29] on div "Janela de atendimento Grade de atendimento Capacidade Transportadoras Veículos …" at bounding box center [632, 20] width 21 height 28
click at [632, 23] on link at bounding box center [632, 16] width 15 height 15
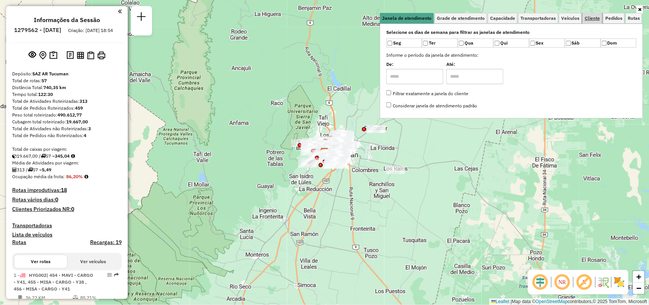
click at [590, 14] on link "Cliente" at bounding box center [592, 18] width 20 height 11
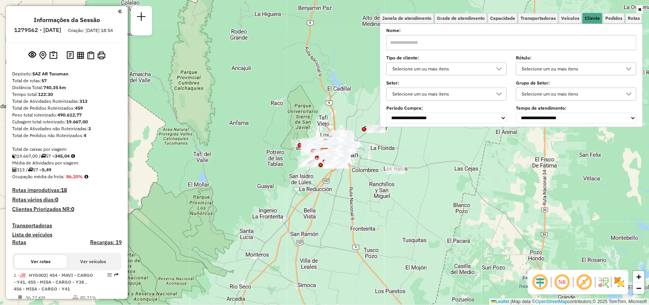
click at [487, 46] on input "text" at bounding box center [511, 42] width 250 height 15
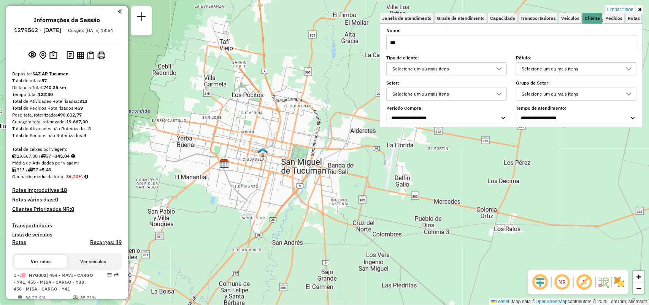
click at [430, 42] on input "***" at bounding box center [511, 42] width 250 height 15
type input "***"
click at [569, 20] on span "Veículos" at bounding box center [570, 18] width 18 height 5
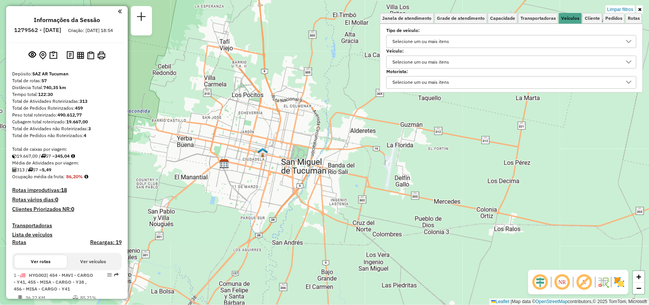
click at [536, 40] on div "Selecione um ou mais itens" at bounding box center [506, 41] width 232 height 12
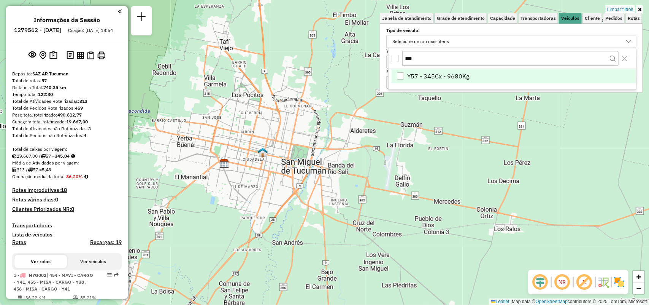
type input "***"
click at [457, 73] on span "Y57 - 345Cx - 9680Kg" at bounding box center [439, 75] width 62 height 9
drag, startPoint x: 325, startPoint y: 98, endPoint x: 463, endPoint y: 72, distance: 140.0
click at [326, 98] on div "Limpar filtros Janela de atendimento Grade de atendimento Capacidade Transporta…" at bounding box center [324, 152] width 649 height 305
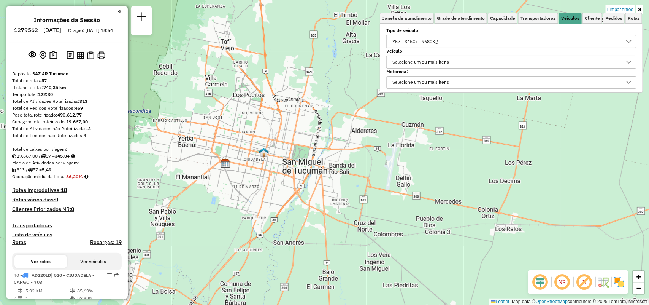
click at [641, 7] on icon at bounding box center [639, 9] width 3 height 5
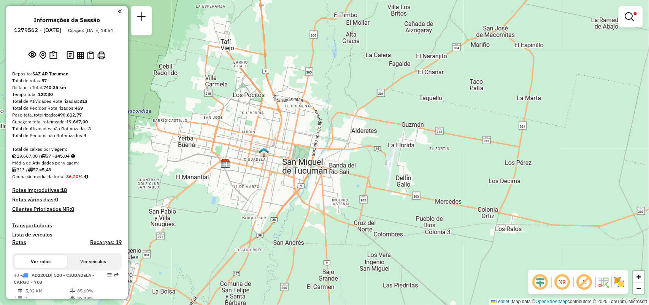
click at [615, 16] on div "Limpar filtros Janela de atendimento Grade de atendimento Capacidade Transporta…" at bounding box center [324, 152] width 649 height 305
click at [622, 16] on link at bounding box center [631, 16] width 18 height 15
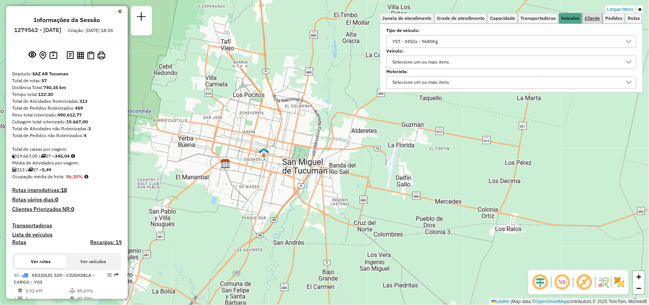
click at [590, 20] on span "Cliente" at bounding box center [592, 18] width 15 height 5
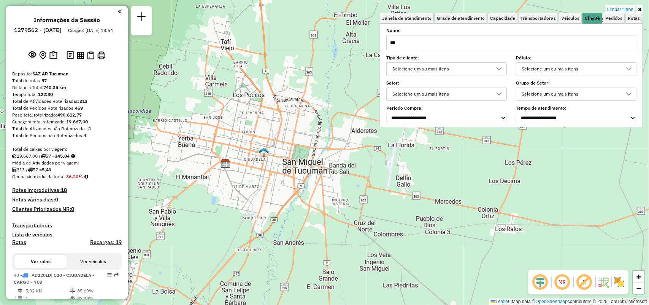
click at [492, 40] on input "***" at bounding box center [511, 42] width 250 height 15
type input "*"
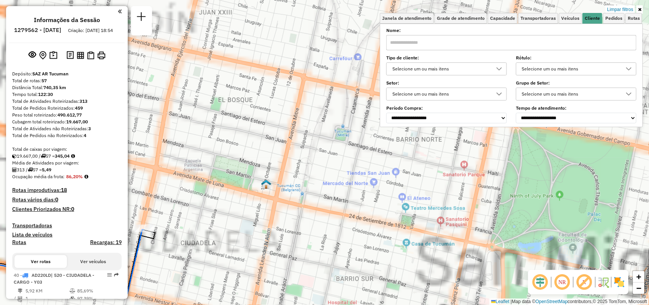
drag, startPoint x: 225, startPoint y: 181, endPoint x: 383, endPoint y: 122, distance: 167.8
click at [383, 122] on div "Limpar filtros Janela de atendimento Grade de atendimento Capacidade Transporta…" at bounding box center [324, 152] width 649 height 305
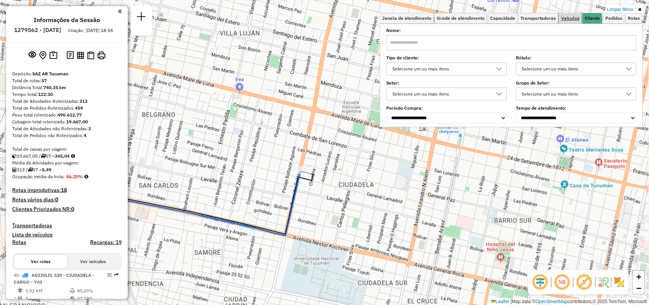
click at [582, 17] on link "Veículos" at bounding box center [570, 18] width 23 height 11
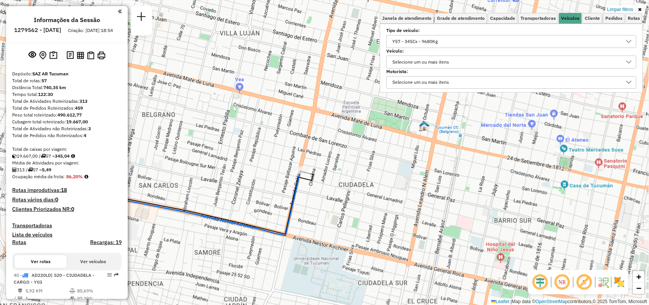
click at [610, 42] on div "Y57 - 345Cx - 9680Kg" at bounding box center [506, 41] width 232 height 12
click at [622, 57] on icon "Close" at bounding box center [625, 59] width 6 height 6
click at [419, 41] on div "Y57 - 345Cx - 9680Kg" at bounding box center [415, 41] width 51 height 12
click at [392, 60] on icon "All items selected" at bounding box center [394, 58] width 5 height 5
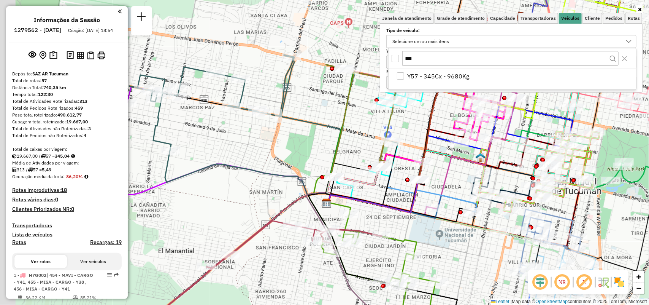
drag, startPoint x: 241, startPoint y: 141, endPoint x: 492, endPoint y: 184, distance: 254.6
click at [491, 186] on div "Janela de atendimento Grade de atendimento Capacidade Transportadoras Veículos …" at bounding box center [324, 152] width 649 height 305
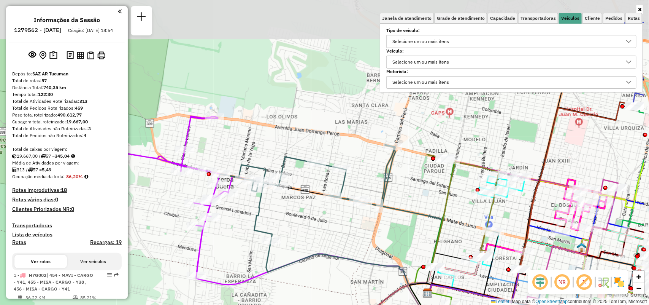
drag, startPoint x: 303, startPoint y: 135, endPoint x: 234, endPoint y: 185, distance: 84.6
click at [234, 185] on icon at bounding box center [144, 195] width 202 height 159
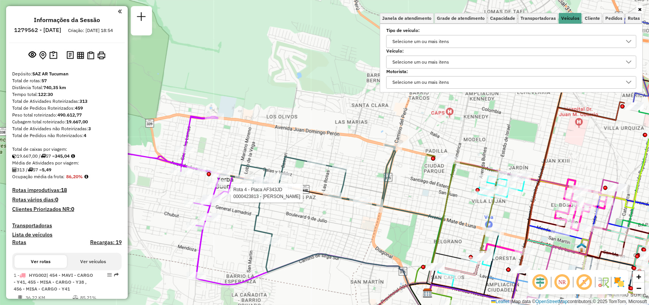
click at [346, 126] on div "Rota 4 - Placa AF343JD 0000423813 - JUAREZ DINA DEL VALLE Rota 6 - Placa AE763G…" at bounding box center [324, 152] width 649 height 305
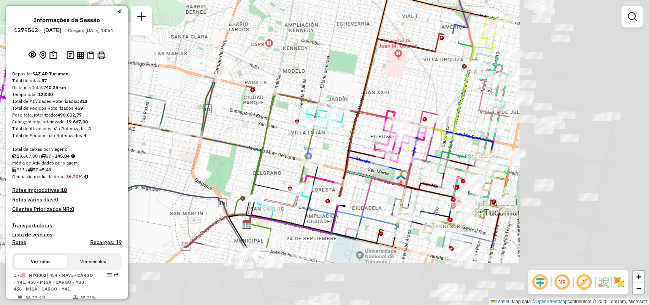
drag, startPoint x: 548, startPoint y: 139, endPoint x: 343, endPoint y: 52, distance: 222.8
click at [343, 52] on div "Janela de atendimento Grade de atendimento Capacidade Transportadoras Veículos …" at bounding box center [324, 152] width 649 height 305
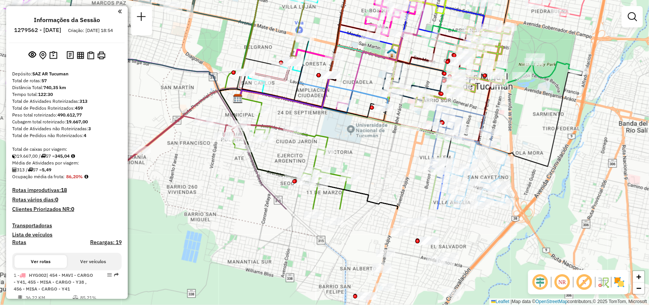
drag, startPoint x: 550, startPoint y: 166, endPoint x: 540, endPoint y: 42, distance: 124.3
click at [540, 42] on div "Janela de atendimento Grade de atendimento Capacidade Transportadoras Veículos …" at bounding box center [324, 152] width 649 height 305
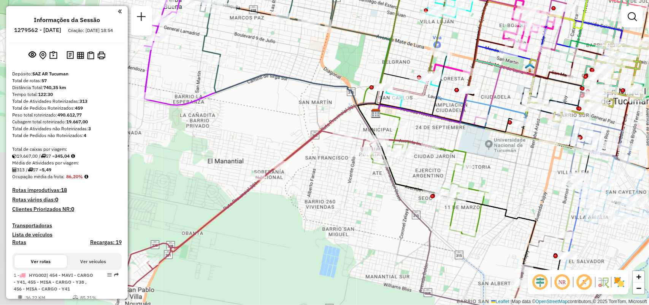
drag, startPoint x: 475, startPoint y: 109, endPoint x: 600, endPoint y: 124, distance: 125.2
click at [600, 124] on icon at bounding box center [589, 156] width 82 height 74
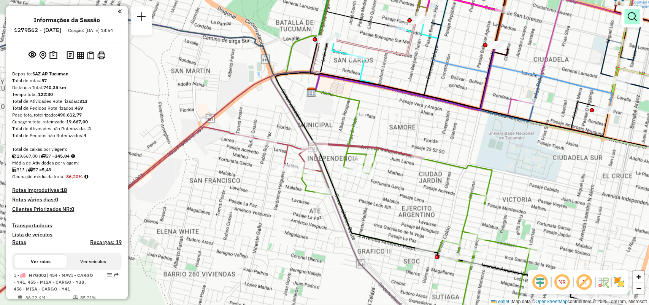
drag, startPoint x: 624, startPoint y: 17, endPoint x: 633, endPoint y: 17, distance: 9.1
click at [630, 17] on div at bounding box center [632, 16] width 21 height 21
click at [633, 17] on em at bounding box center [632, 16] width 9 height 9
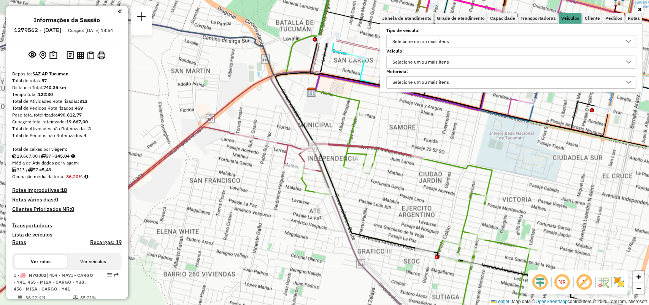
click at [562, 39] on div "Selecione um ou mais itens" at bounding box center [506, 41] width 232 height 12
type input "***"
click at [500, 84] on div "Y38 - 345cxs - 9500kgs" at bounding box center [512, 79] width 247 height 21
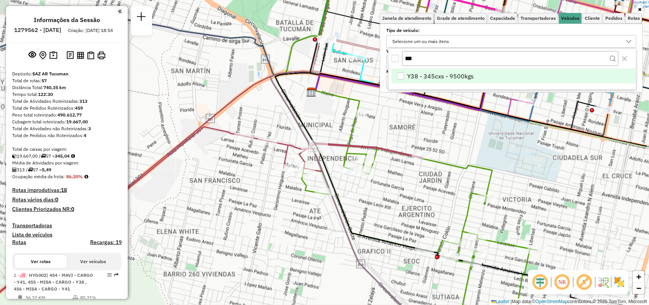
click at [468, 78] on span "Y38 - 345cxs - 9500kgs" at bounding box center [441, 75] width 67 height 9
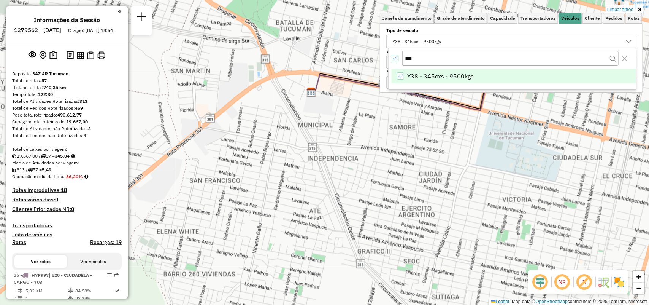
drag, startPoint x: 376, startPoint y: 184, endPoint x: 124, endPoint y: 243, distance: 258.8
click at [122, 243] on hb-app "Aplicando filtros Pop-up bloqueado! Seu navegador bloqueou automáticamente a ab…" at bounding box center [324, 152] width 649 height 305
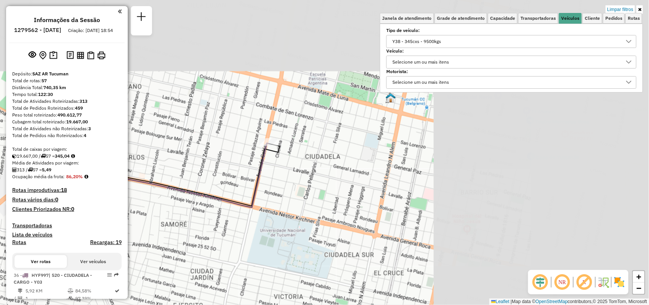
drag, startPoint x: 406, startPoint y: 138, endPoint x: 179, endPoint y: 234, distance: 246.1
click at [177, 236] on div "Limpar filtros Janela de atendimento Grade de atendimento Capacidade Transporta…" at bounding box center [324, 152] width 649 height 305
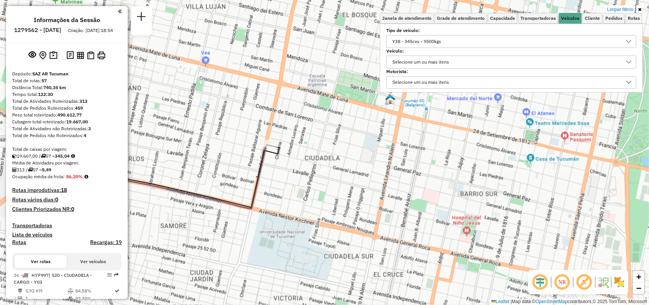
click at [410, 41] on div "Y38 - 345cxs - 9500kgs" at bounding box center [417, 41] width 54 height 12
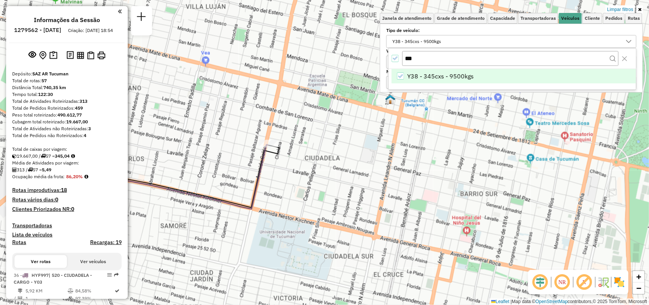
click at [397, 65] on div "***" at bounding box center [512, 58] width 247 height 21
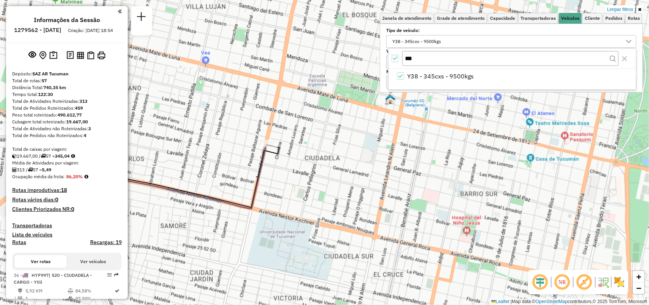
click at [397, 56] on icon "All items selected" at bounding box center [394, 58] width 5 height 5
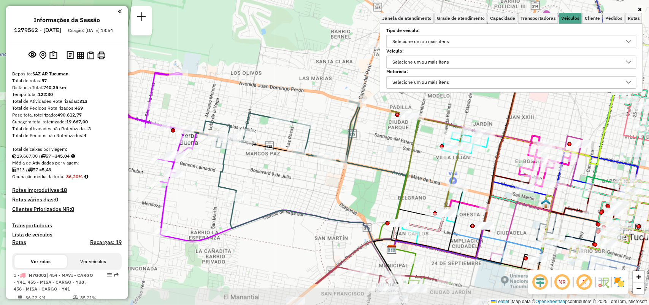
drag, startPoint x: 423, startPoint y: 165, endPoint x: 380, endPoint y: 114, distance: 66.9
click at [380, 114] on div "Janela de atendimento Grade de atendimento Capacidade Transportadoras Veículos …" at bounding box center [324, 152] width 649 height 305
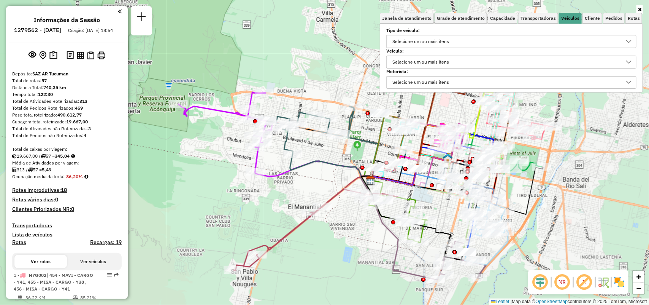
drag, startPoint x: 397, startPoint y: 169, endPoint x: 378, endPoint y: 147, distance: 29.9
click at [383, 160] on div at bounding box center [392, 164] width 19 height 8
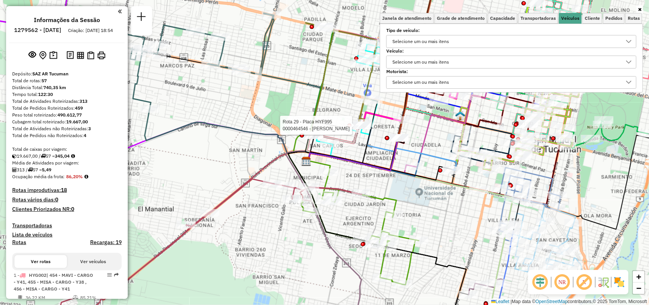
click at [418, 42] on div "Selecione um ou mais itens" at bounding box center [421, 41] width 62 height 12
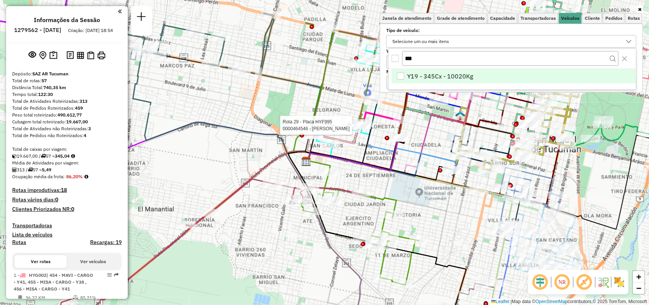
type input "***"
click at [428, 68] on div "*** Y19 - 345Cx - 10020Kg" at bounding box center [512, 69] width 248 height 42
click at [445, 72] on li "Y19 - 345Cx - 10020Kg" at bounding box center [514, 76] width 244 height 14
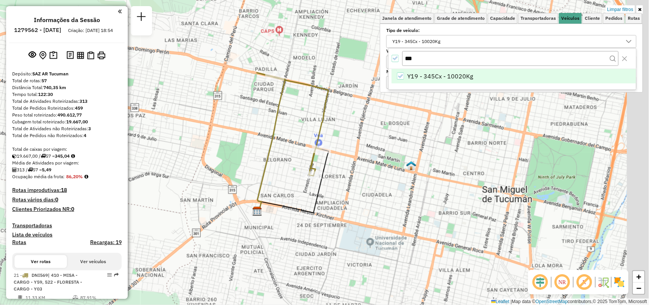
drag, startPoint x: 417, startPoint y: 155, endPoint x: 316, endPoint y: 189, distance: 106.4
click at [348, 207] on div "Limpar filtros Janela de atendimento Grade de atendimento Capacidade Transporta…" at bounding box center [324, 152] width 649 height 305
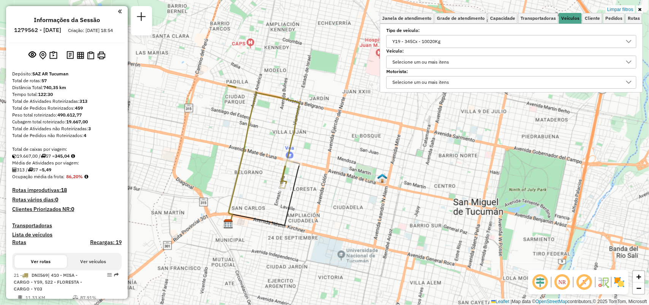
click at [400, 42] on div "Y19 - 345Cx - 10020Kg" at bounding box center [416, 41] width 53 height 12
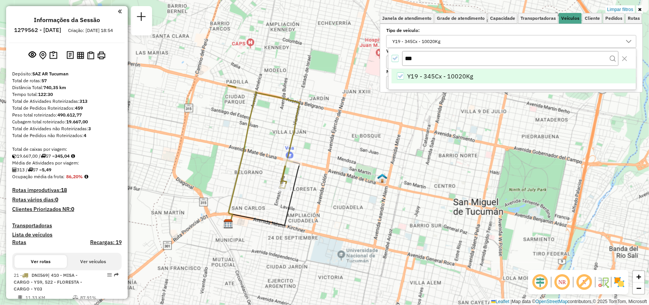
click at [394, 57] on icon "All items selected" at bounding box center [394, 58] width 5 height 5
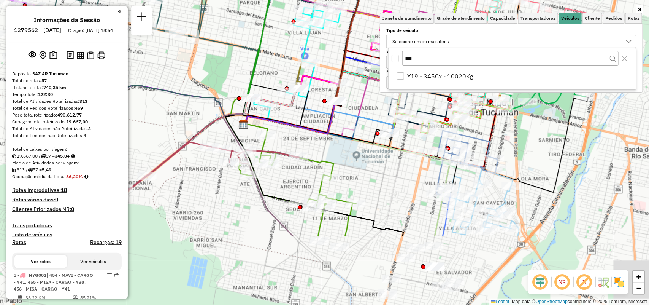
drag, startPoint x: 257, startPoint y: 181, endPoint x: 244, endPoint y: 29, distance: 151.9
click at [257, 103] on div at bounding box center [266, 107] width 19 height 8
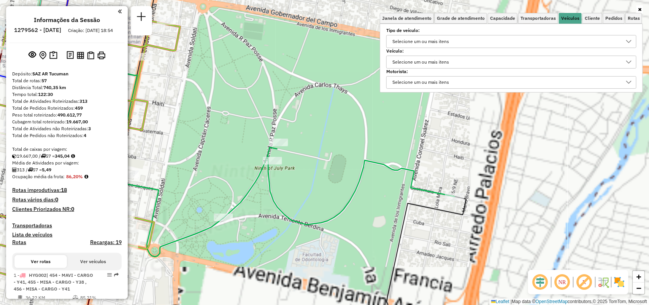
drag, startPoint x: 286, startPoint y: 213, endPoint x: 391, endPoint y: 208, distance: 105.4
click at [391, 208] on div "Rota 20 - Placa MDF663 0000468129 - wine bar Rota 16 - Placa IMS945 0000504917 …" at bounding box center [324, 152] width 649 height 305
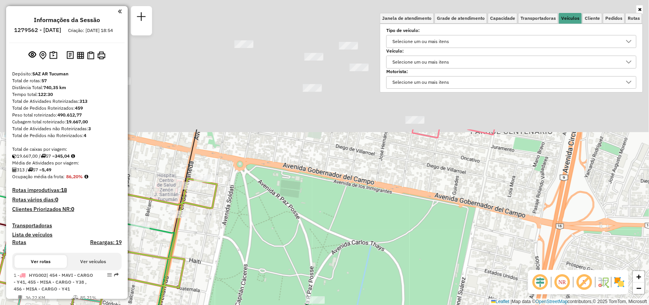
drag, startPoint x: 401, startPoint y: 125, endPoint x: 354, endPoint y: 323, distance: 203.4
click at [354, 304] on html "Aplicando filtros Pop-up bloqueado! Seu navegador bloqueou automáticamente a ab…" at bounding box center [324, 152] width 649 height 305
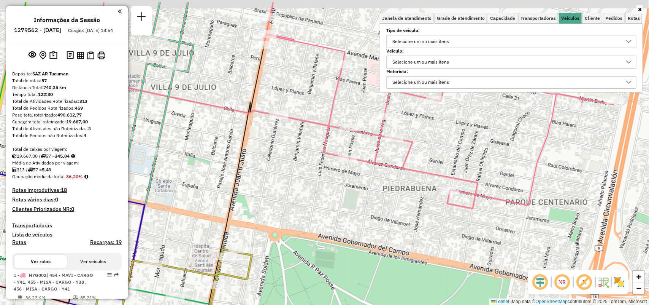
drag, startPoint x: 318, startPoint y: 232, endPoint x: 369, endPoint y: 268, distance: 62.2
click at [369, 268] on div "Rota 20 - Placa MDF663 0000468129 - wine bar Rota 16 - Placa IMS945 0000504917 …" at bounding box center [324, 152] width 649 height 305
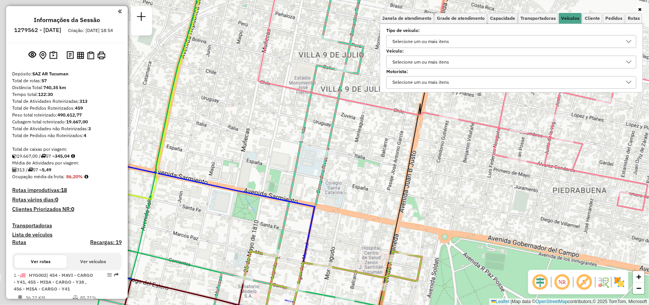
drag, startPoint x: 271, startPoint y: 213, endPoint x: 411, endPoint y: 194, distance: 141.1
click at [411, 194] on div "Rota 20 - Placa MDF663 0000468129 - wine bar Rota 16 - Placa IMS945 0000504917 …" at bounding box center [324, 152] width 649 height 305
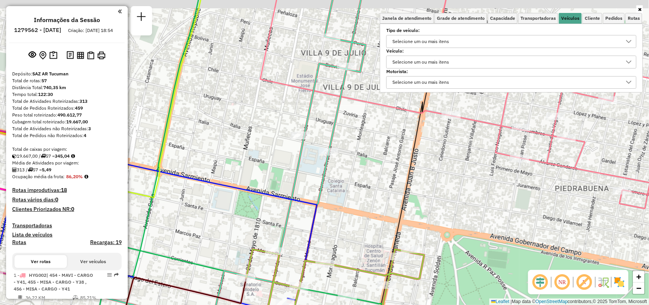
drag, startPoint x: 332, startPoint y: 173, endPoint x: 320, endPoint y: 200, distance: 29.3
click at [320, 200] on div "Rota 20 - Placa MDF663 0000468129 - wine bar Rota 16 - Placa IMS945 0000504917 …" at bounding box center [324, 152] width 649 height 305
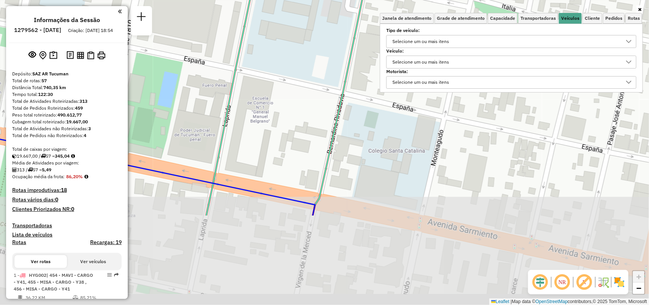
drag, startPoint x: 332, startPoint y: 225, endPoint x: 373, endPoint y: 130, distance: 103.5
click at [373, 130] on div "Rota 20 - Placa MDF663 0000468129 - wine bar Rota 16 - Placa IMS945 0000504917 …" at bounding box center [324, 152] width 649 height 305
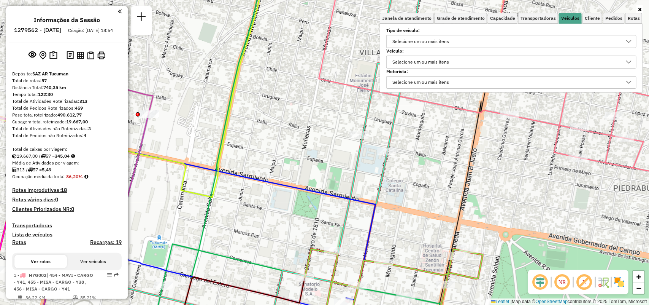
drag, startPoint x: 386, startPoint y: 241, endPoint x: 371, endPoint y: 265, distance: 27.3
click at [371, 265] on div "Rota 20 - Placa MDF663 0000468129 - wine bar Rota 16 - Placa IMS945 0000504917 …" at bounding box center [324, 152] width 649 height 305
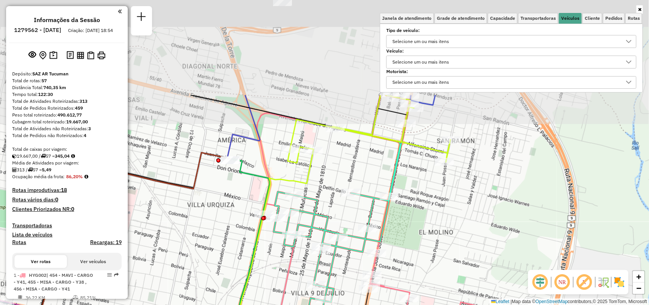
drag, startPoint x: 375, startPoint y: 263, endPoint x: 338, endPoint y: 323, distance: 70.0
click at [338, 304] on html "Aplicando filtros Pop-up bloqueado! Seu navegador bloqueou automáticamente a ab…" at bounding box center [324, 152] width 649 height 305
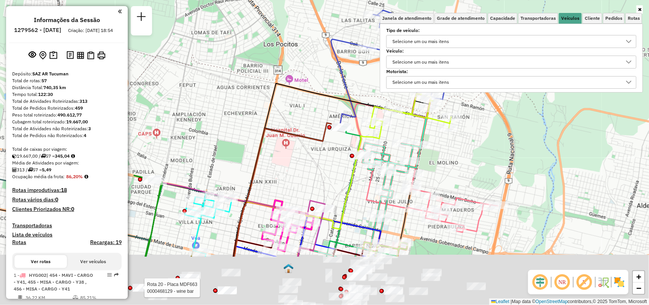
drag, startPoint x: 442, startPoint y: 211, endPoint x: 432, endPoint y: 152, distance: 59.4
click at [432, 149] on div "Rota 20 - Placa MDF663 0000468129 - wine bar Rota 16 - Placa IMS945 0000504917 …" at bounding box center [324, 152] width 649 height 305
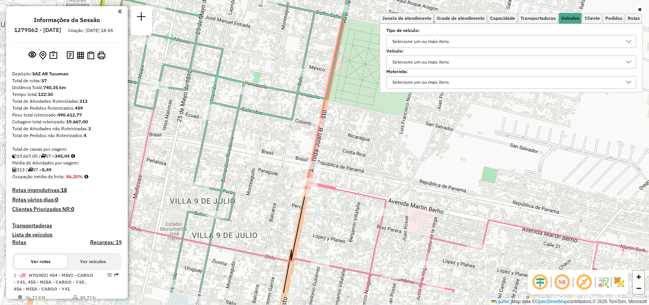
drag, startPoint x: 396, startPoint y: 187, endPoint x: 358, endPoint y: 174, distance: 40.3
click at [358, 174] on div "Rota 20 - Placa MDF663 0000468129 - wine bar Rota 16 - Placa IMS945 0000504917 …" at bounding box center [324, 152] width 649 height 305
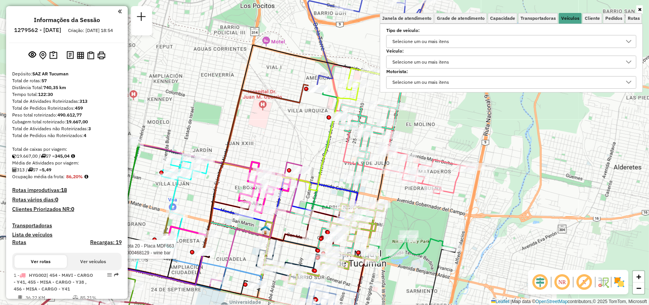
drag, startPoint x: 276, startPoint y: 165, endPoint x: 334, endPoint y: 144, distance: 61.8
click at [334, 144] on div "Rota 20 - Placa MDF663 0000468129 - wine bar Rota 16 - Placa IMS945 0000504917 …" at bounding box center [324, 152] width 649 height 305
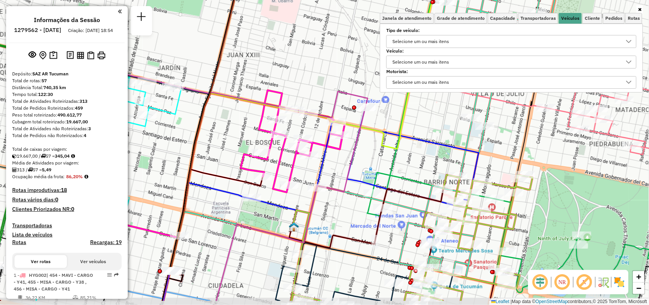
drag, startPoint x: 260, startPoint y: 198, endPoint x: 293, endPoint y: 173, distance: 41.0
click at [293, 173] on icon at bounding box center [220, 168] width 249 height 157
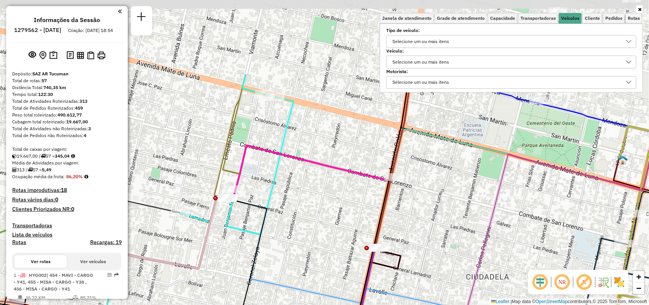
drag, startPoint x: 305, startPoint y: 252, endPoint x: 304, endPoint y: 287, distance: 35.4
click at [304, 287] on icon at bounding box center [417, 287] width 381 height 178
